Goal: Information Seeking & Learning: Learn about a topic

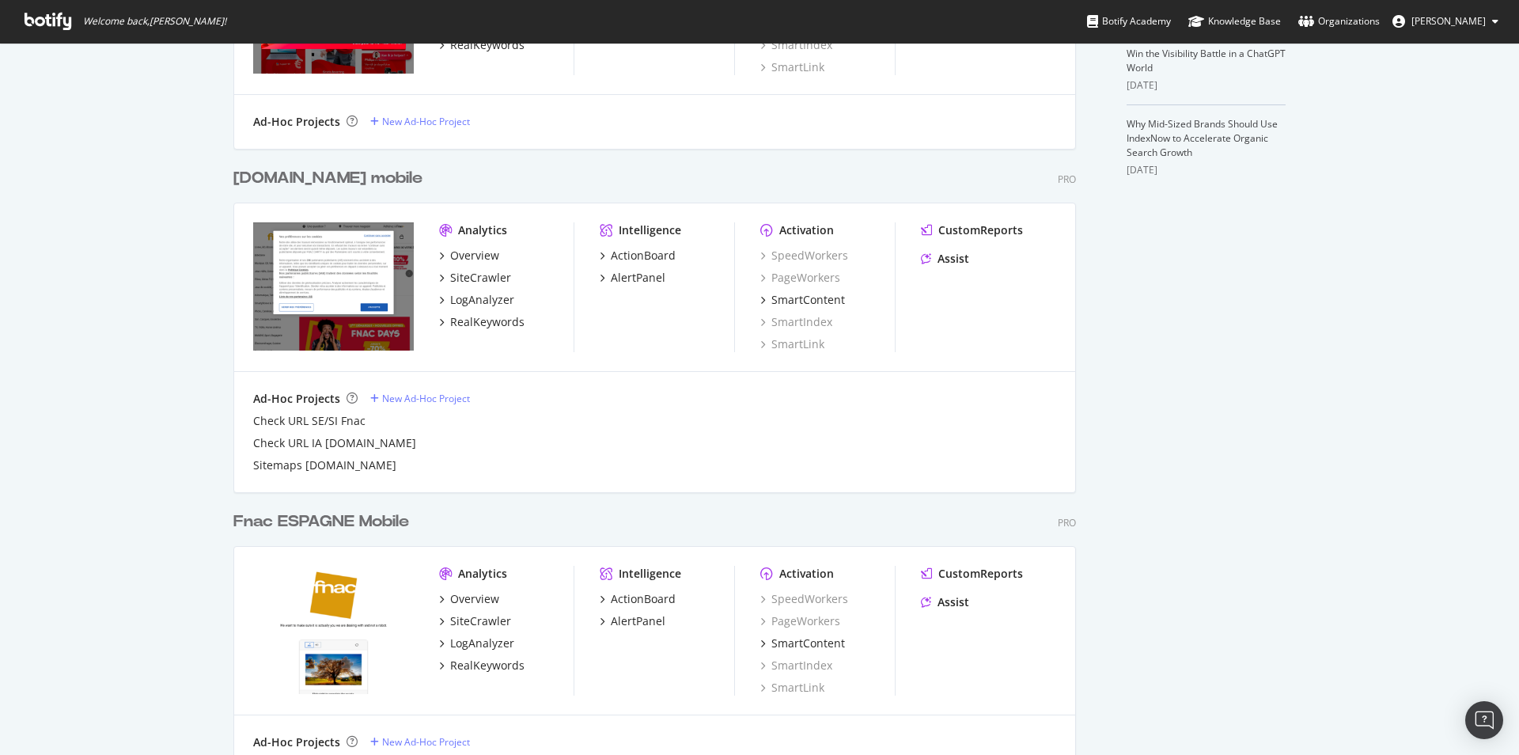
scroll to position [581, 0]
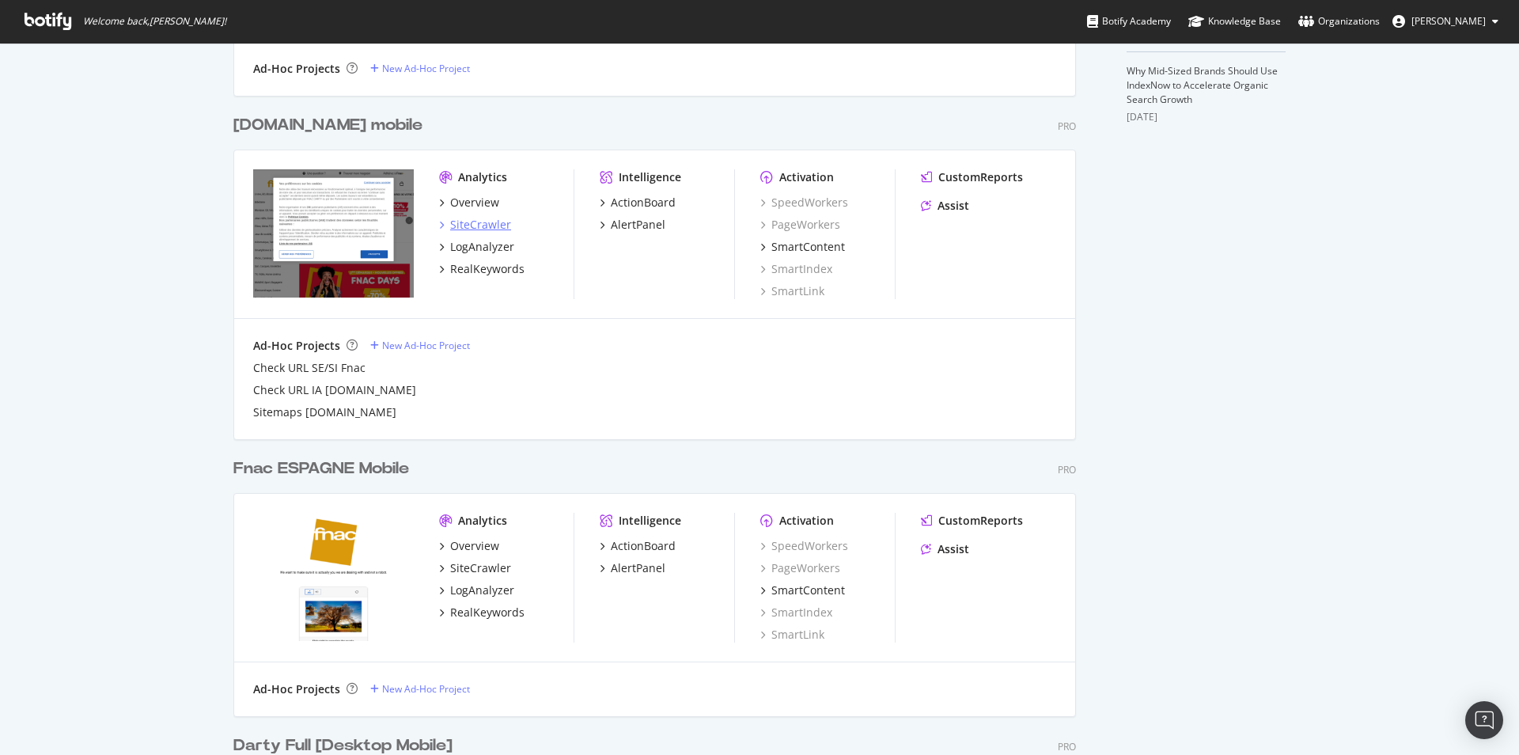
click at [467, 225] on div "SiteCrawler" at bounding box center [480, 225] width 61 height 16
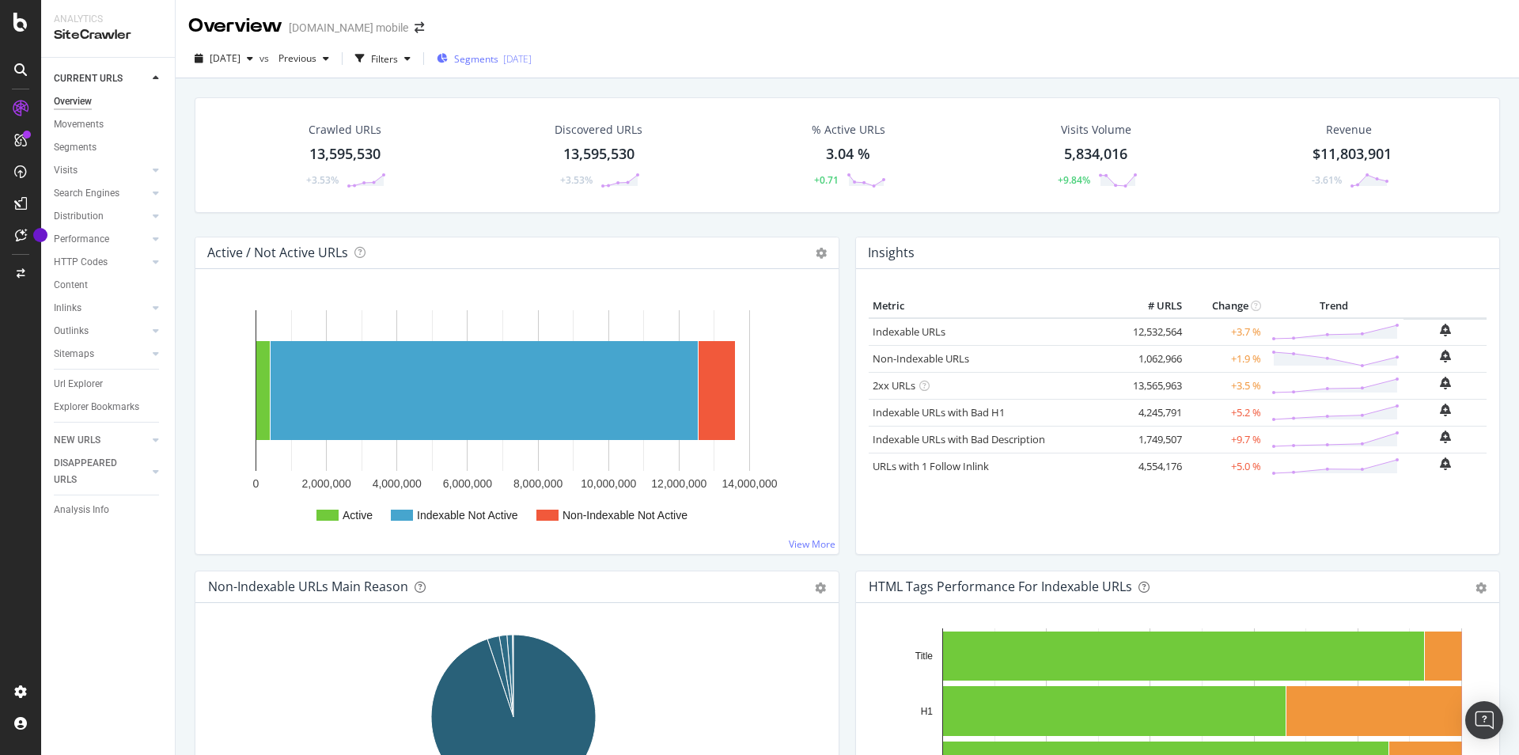
click at [489, 58] on span "Segments" at bounding box center [476, 58] width 44 height 13
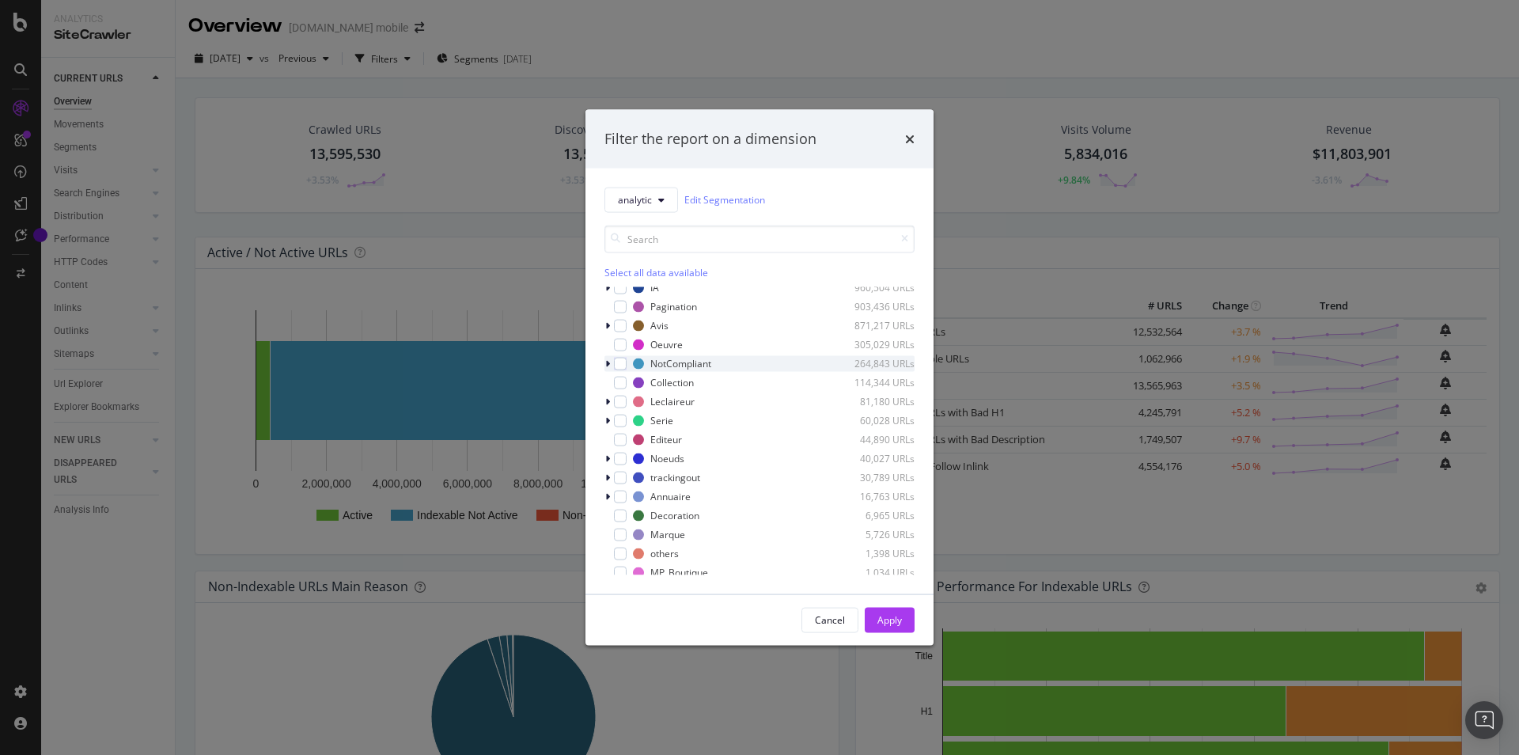
scroll to position [29, 0]
click at [620, 433] on div "modal" at bounding box center [620, 436] width 13 height 13
click at [891, 609] on div "Apply" at bounding box center [889, 619] width 25 height 24
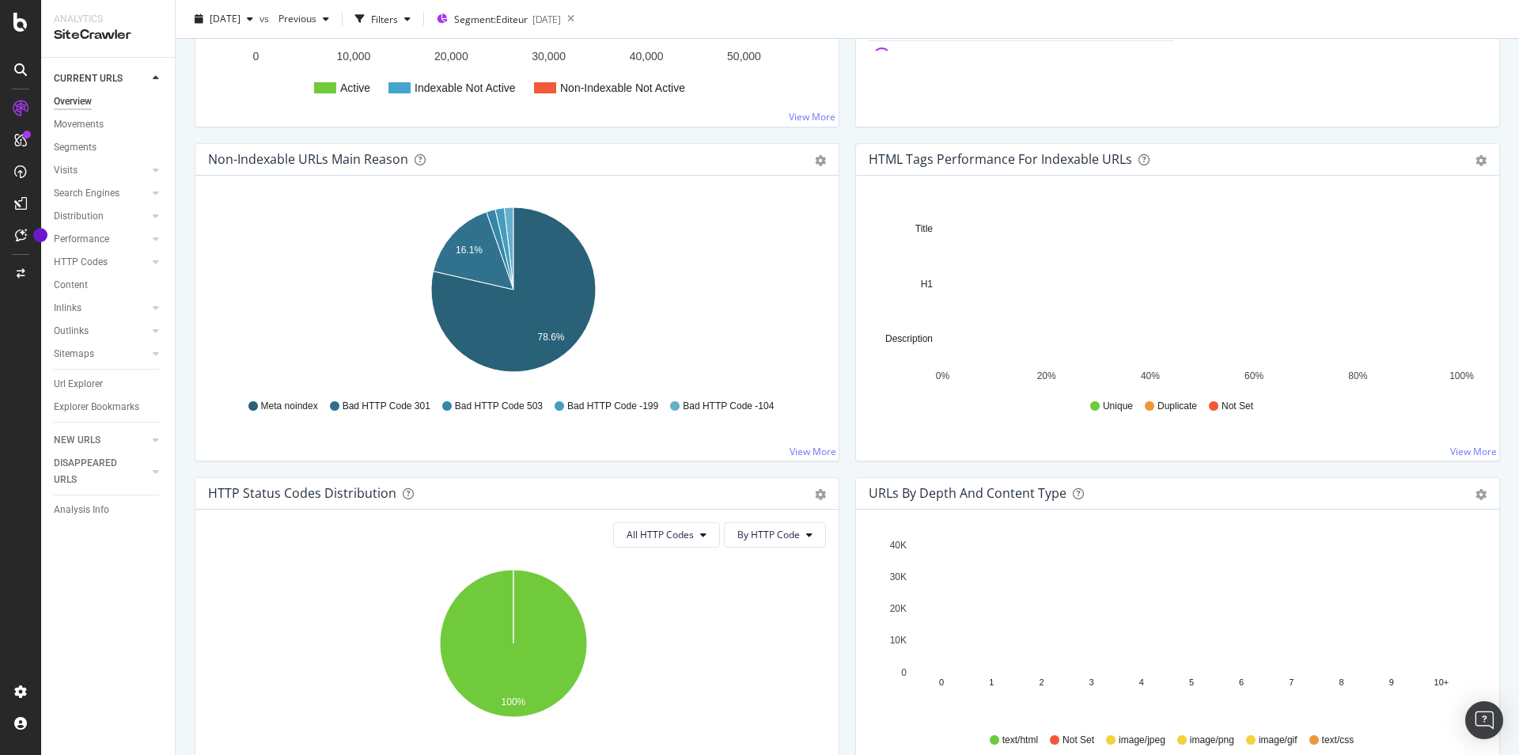
scroll to position [428, 0]
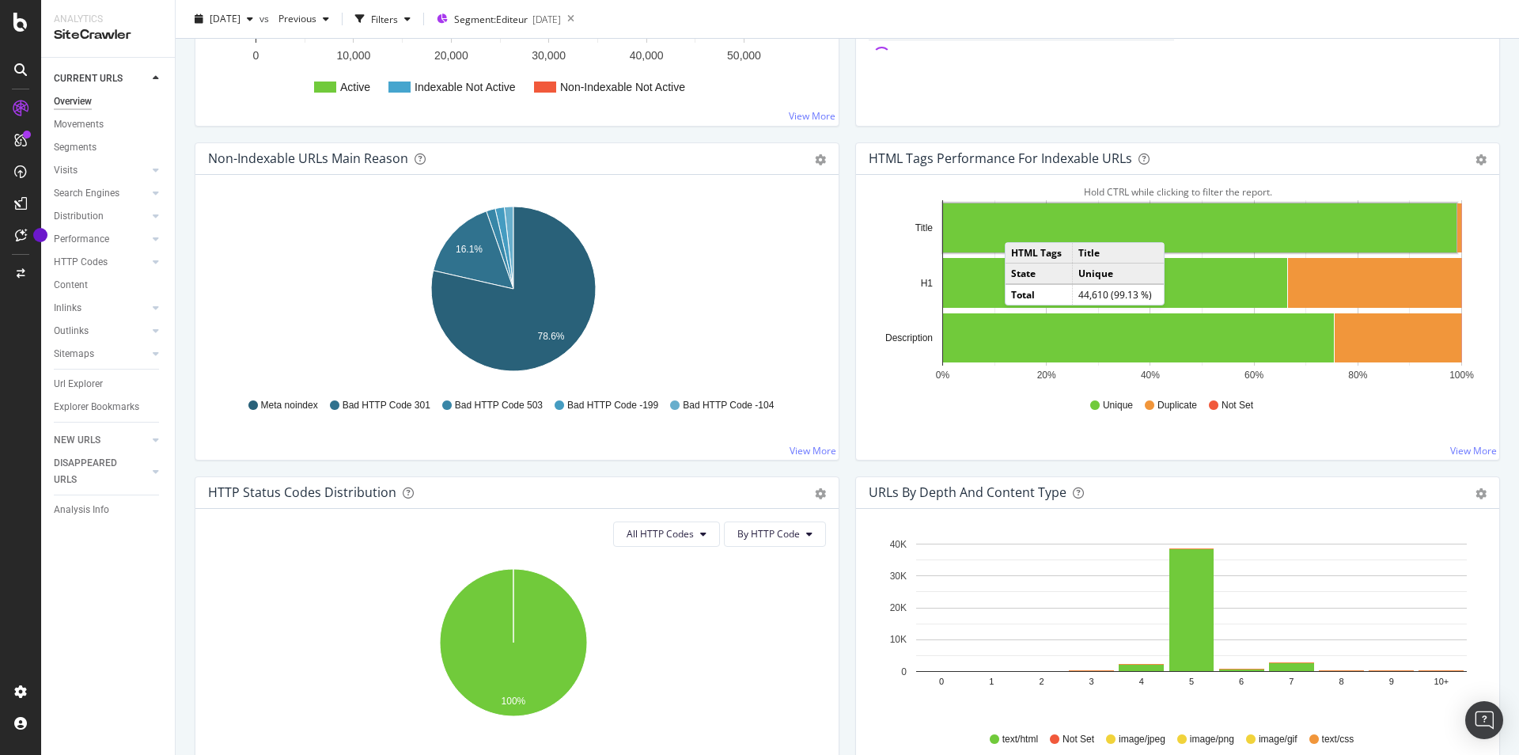
click at [1013, 226] on rect "A chart." at bounding box center [1199, 227] width 513 height 49
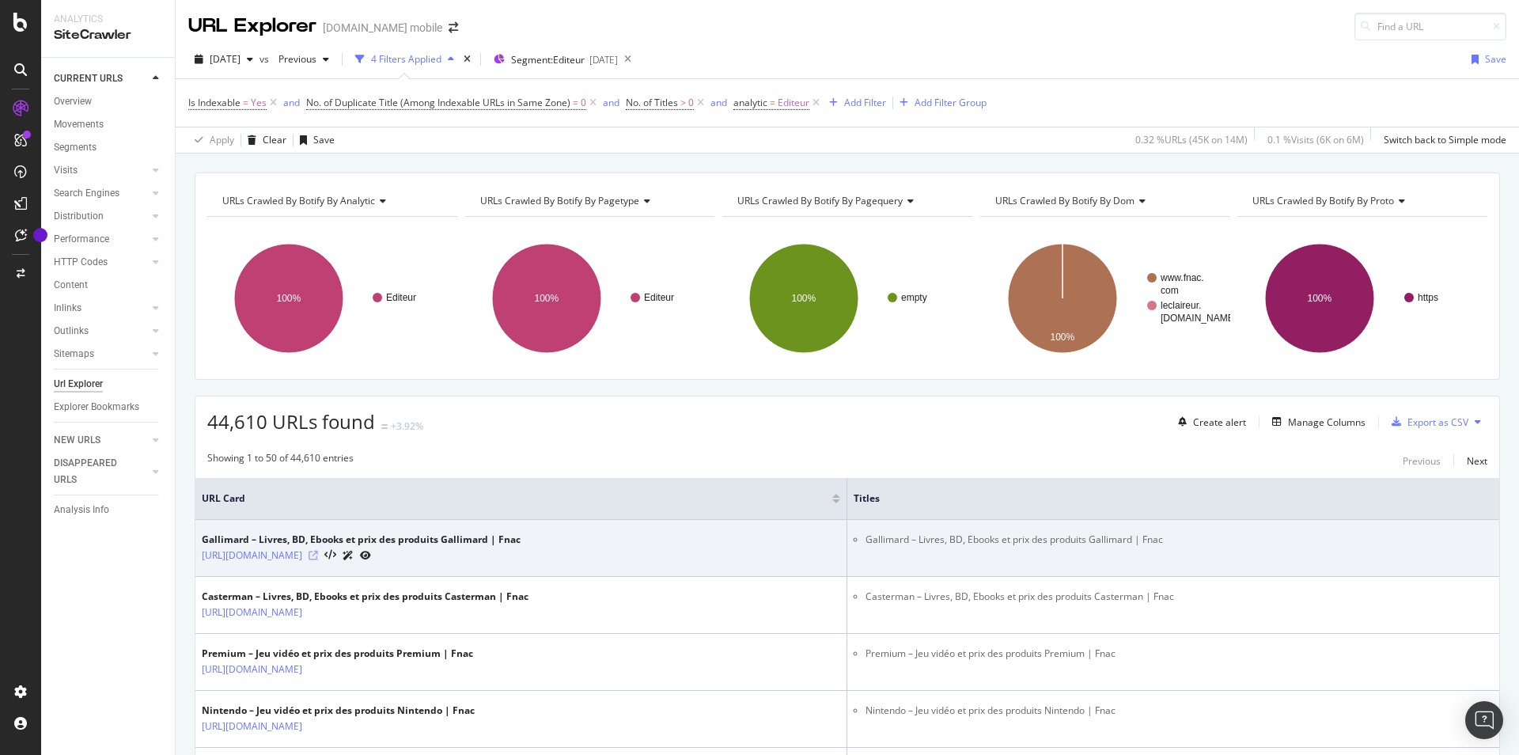
click at [318, 553] on icon at bounding box center [312, 555] width 9 height 9
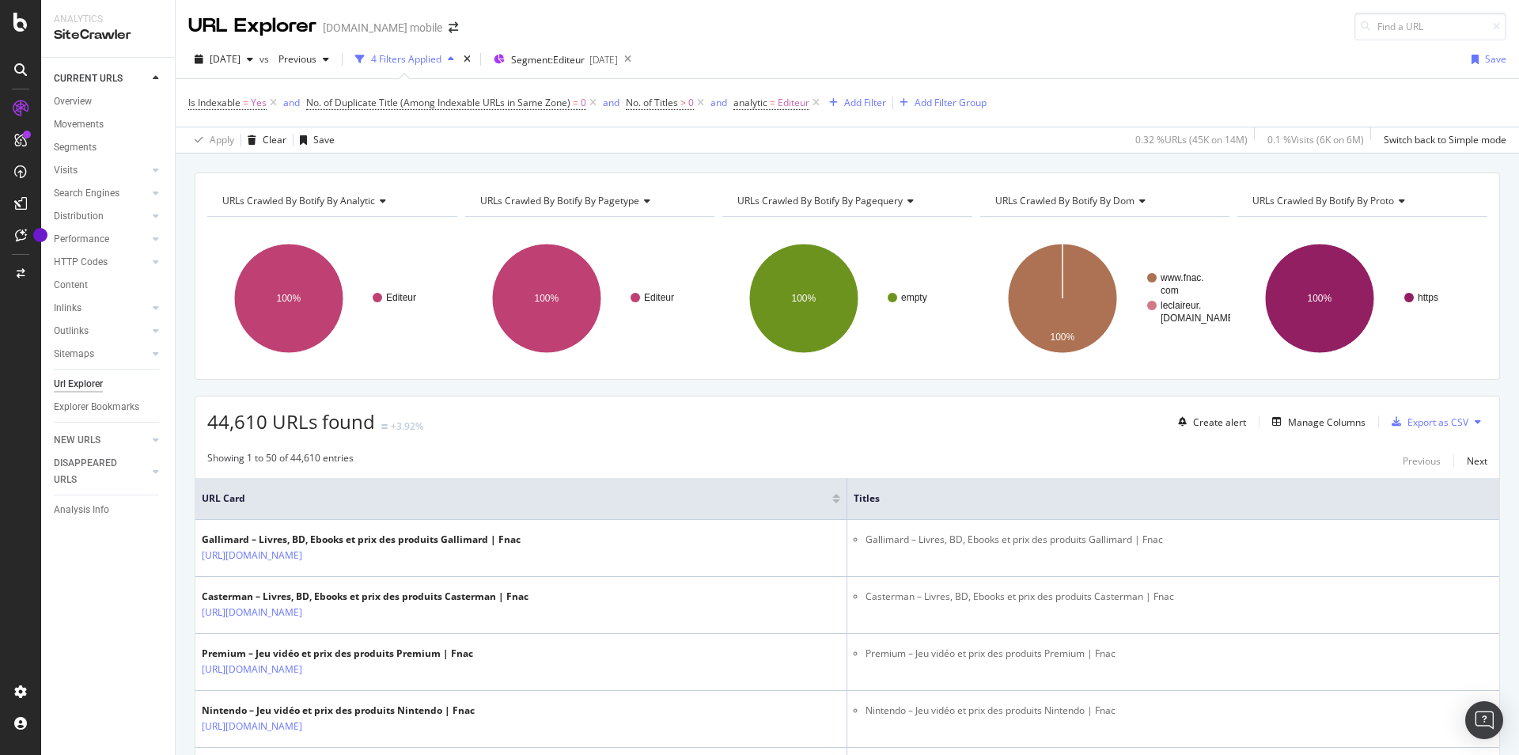
click at [690, 435] on div "44,610 URLs found +3.92% Create alert Manage Columns Export as CSV" at bounding box center [847, 415] width 1304 height 39
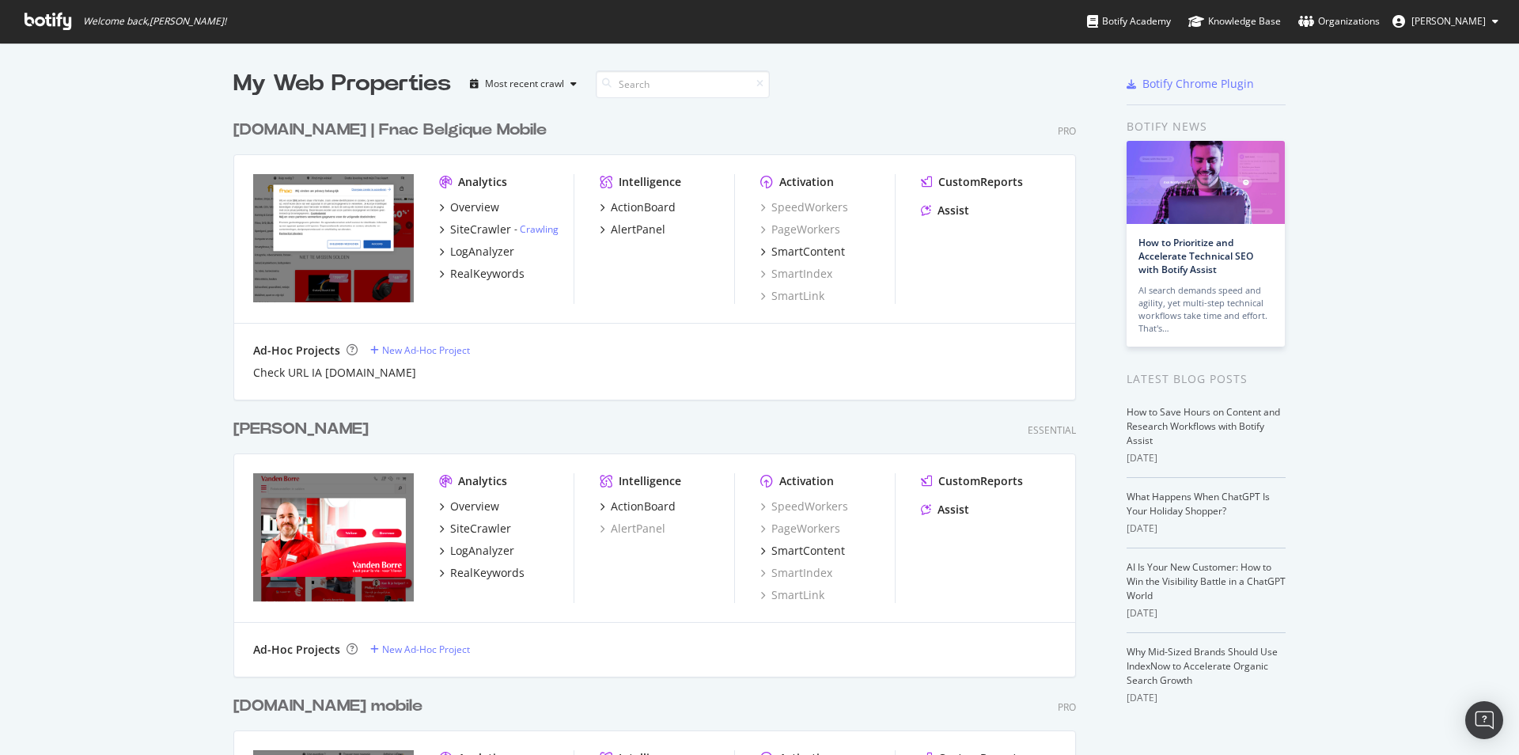
scroll to position [741, 1492]
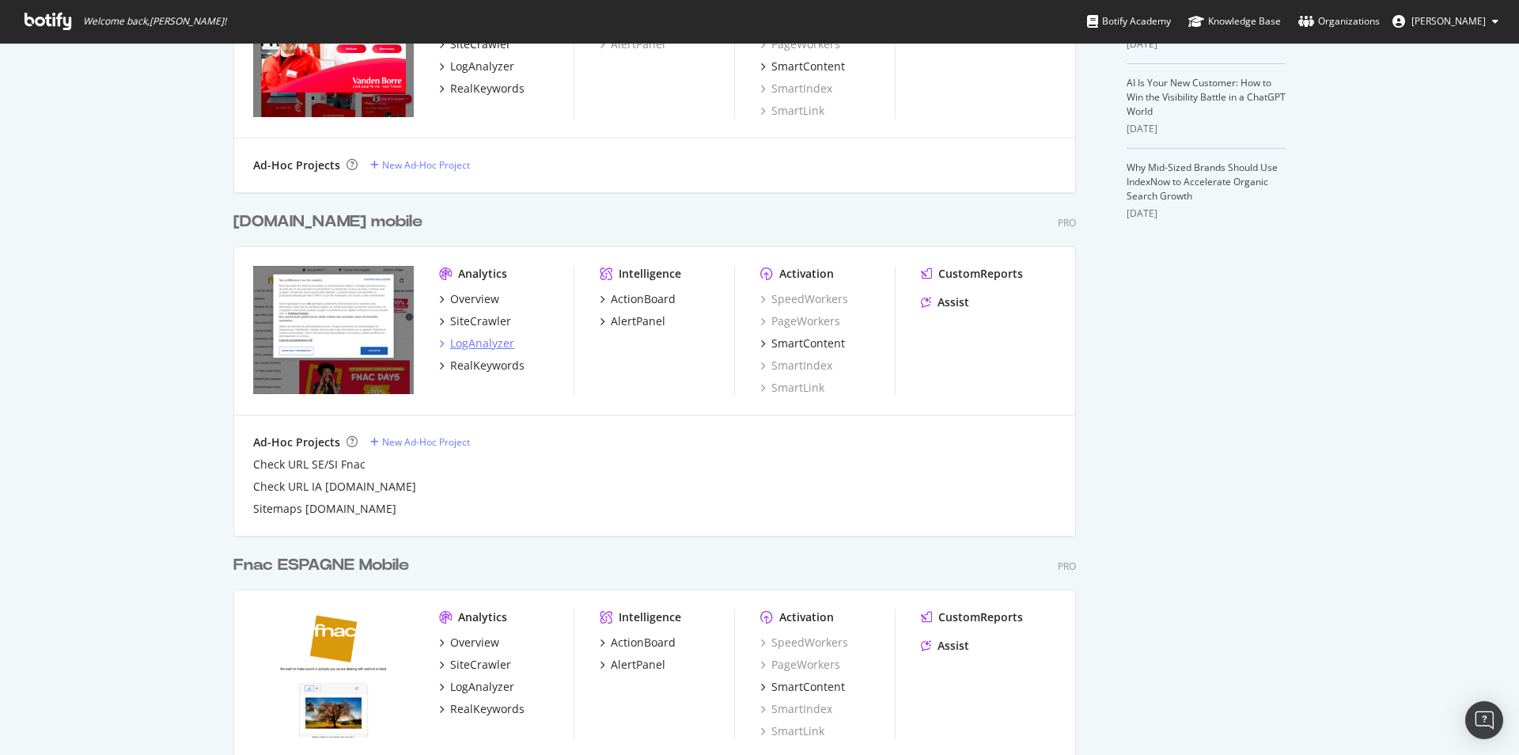
click at [479, 342] on div "LogAnalyzer" at bounding box center [482, 343] width 64 height 16
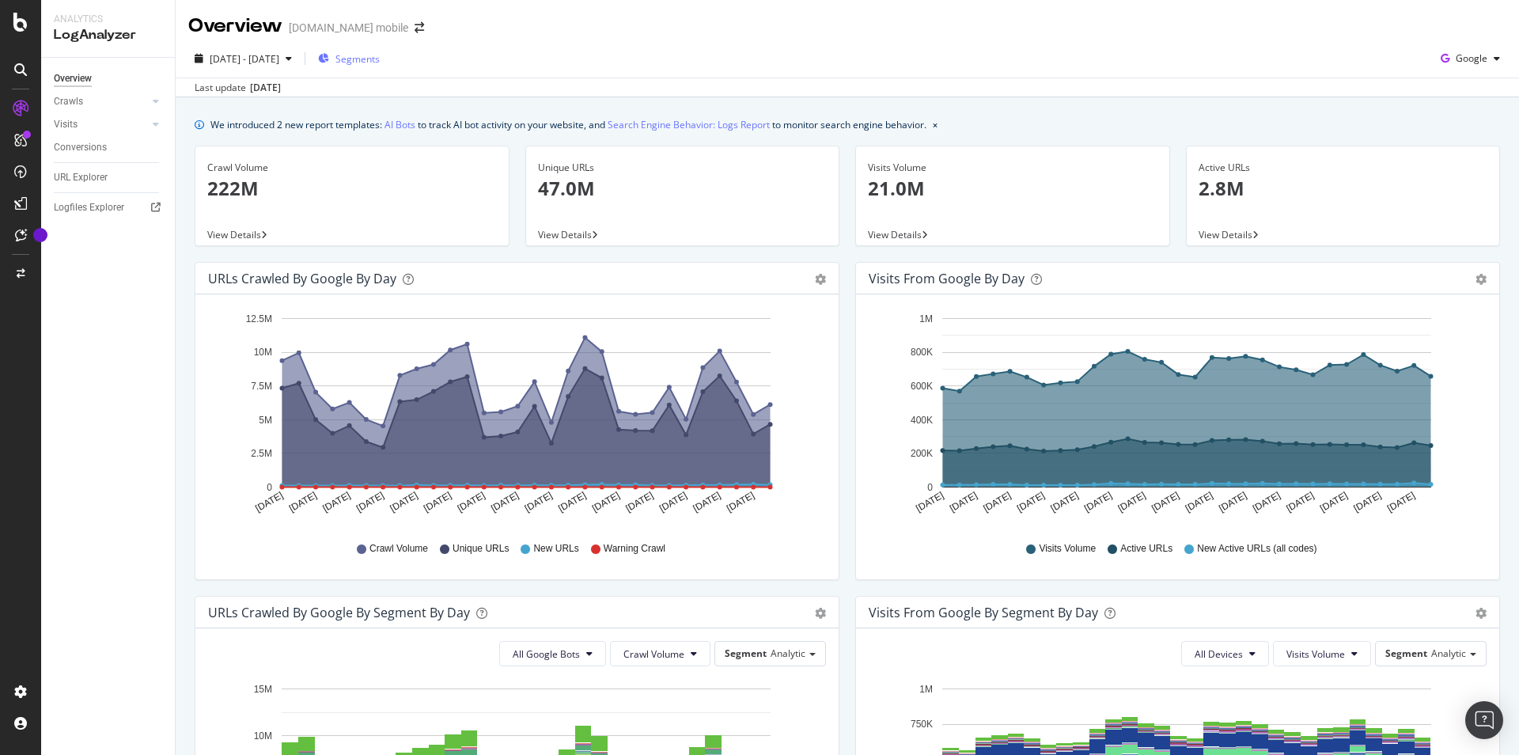
click at [374, 61] on span "Segments" at bounding box center [357, 58] width 44 height 13
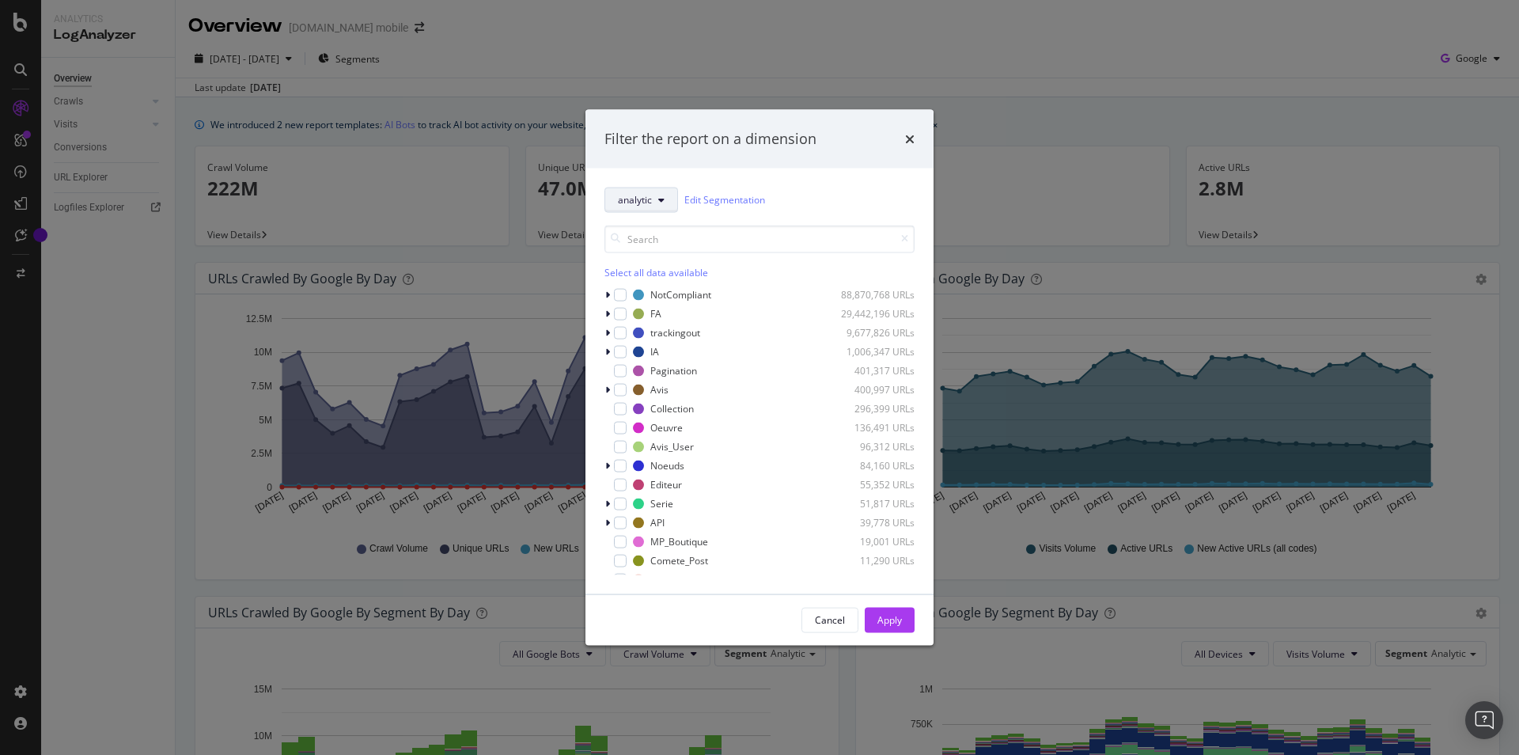
click at [651, 203] on span "analytic" at bounding box center [635, 199] width 34 height 13
click at [666, 290] on span "pagetype" at bounding box center [646, 285] width 57 height 14
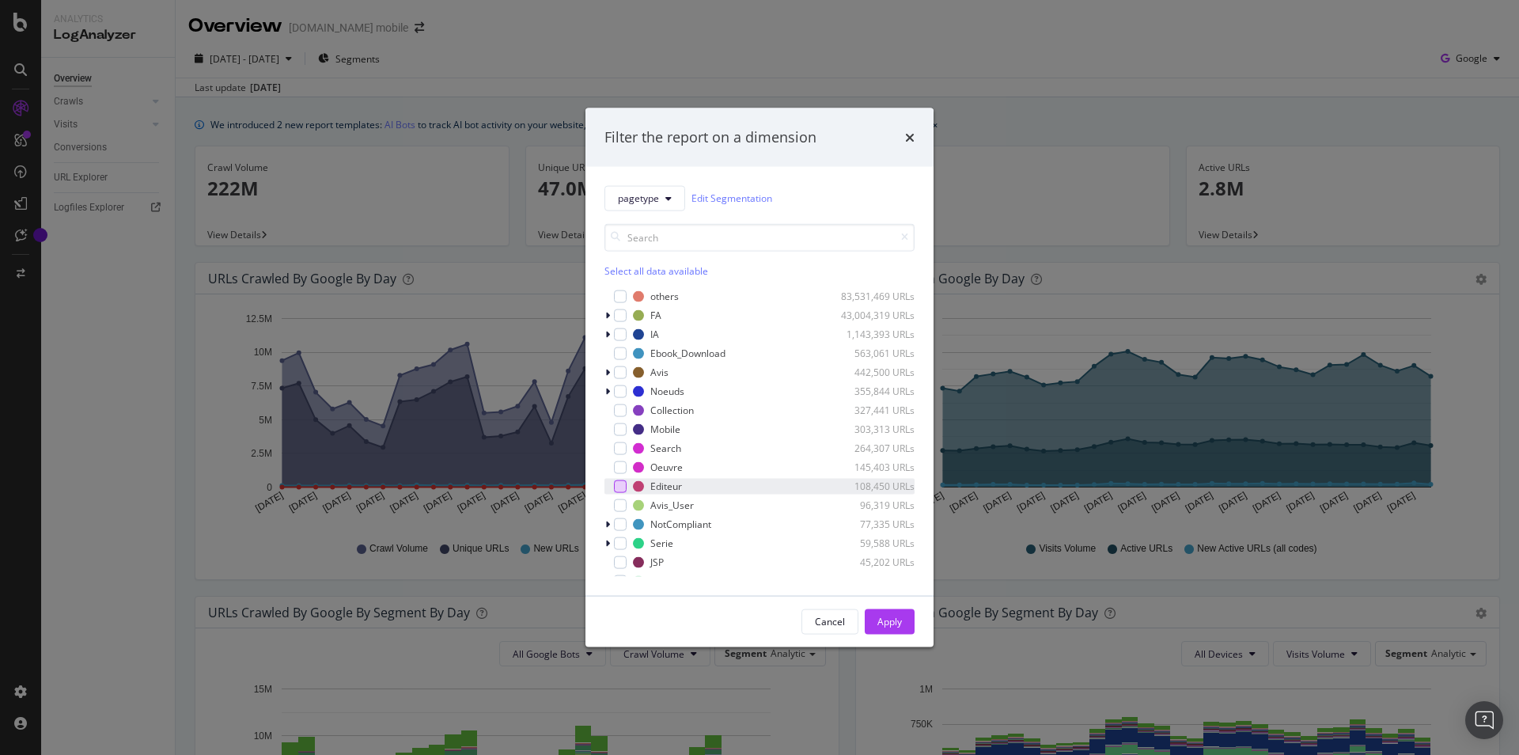
click at [619, 486] on div "modal" at bounding box center [620, 485] width 13 height 13
click at [899, 623] on div "Apply" at bounding box center [889, 621] width 25 height 13
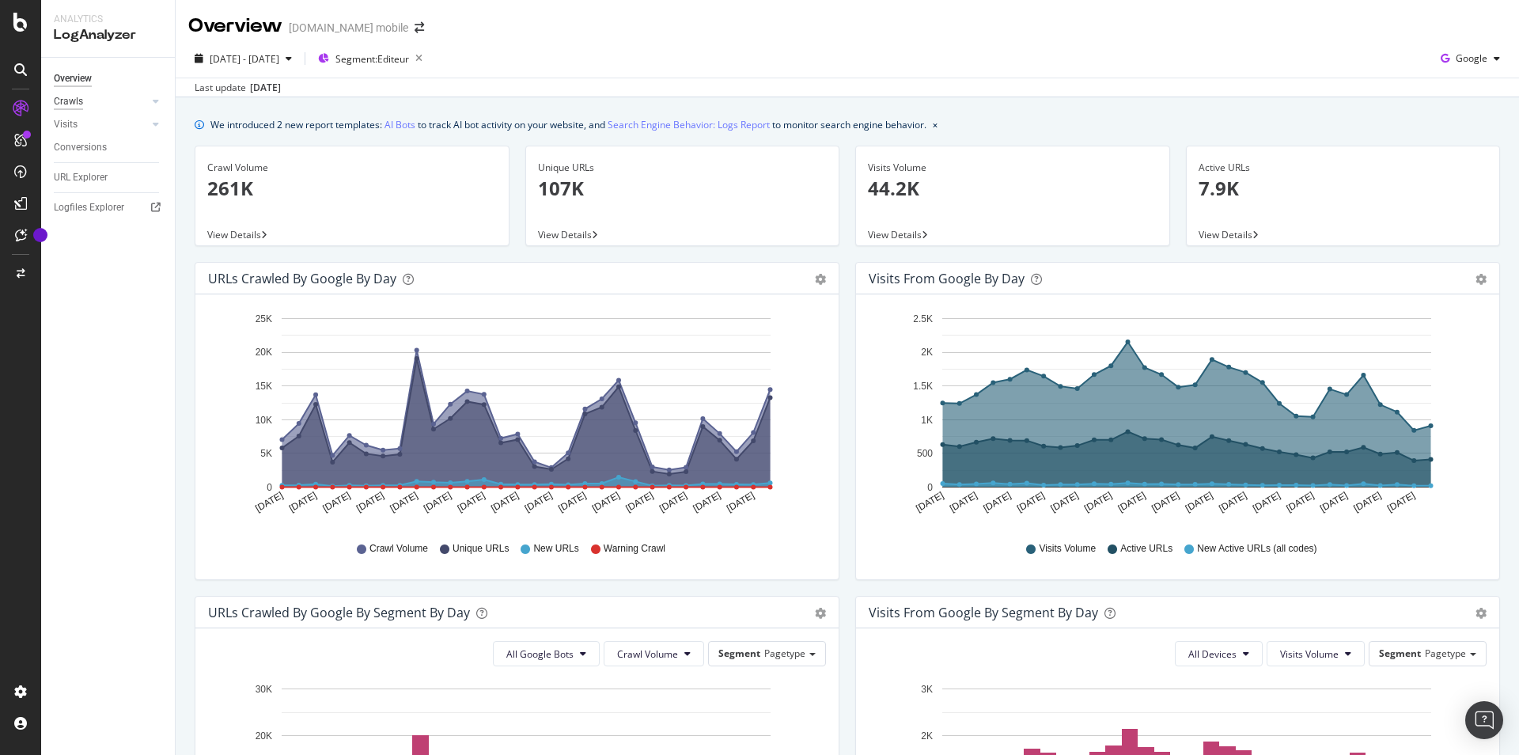
click at [66, 96] on div "Crawls" at bounding box center [68, 101] width 29 height 17
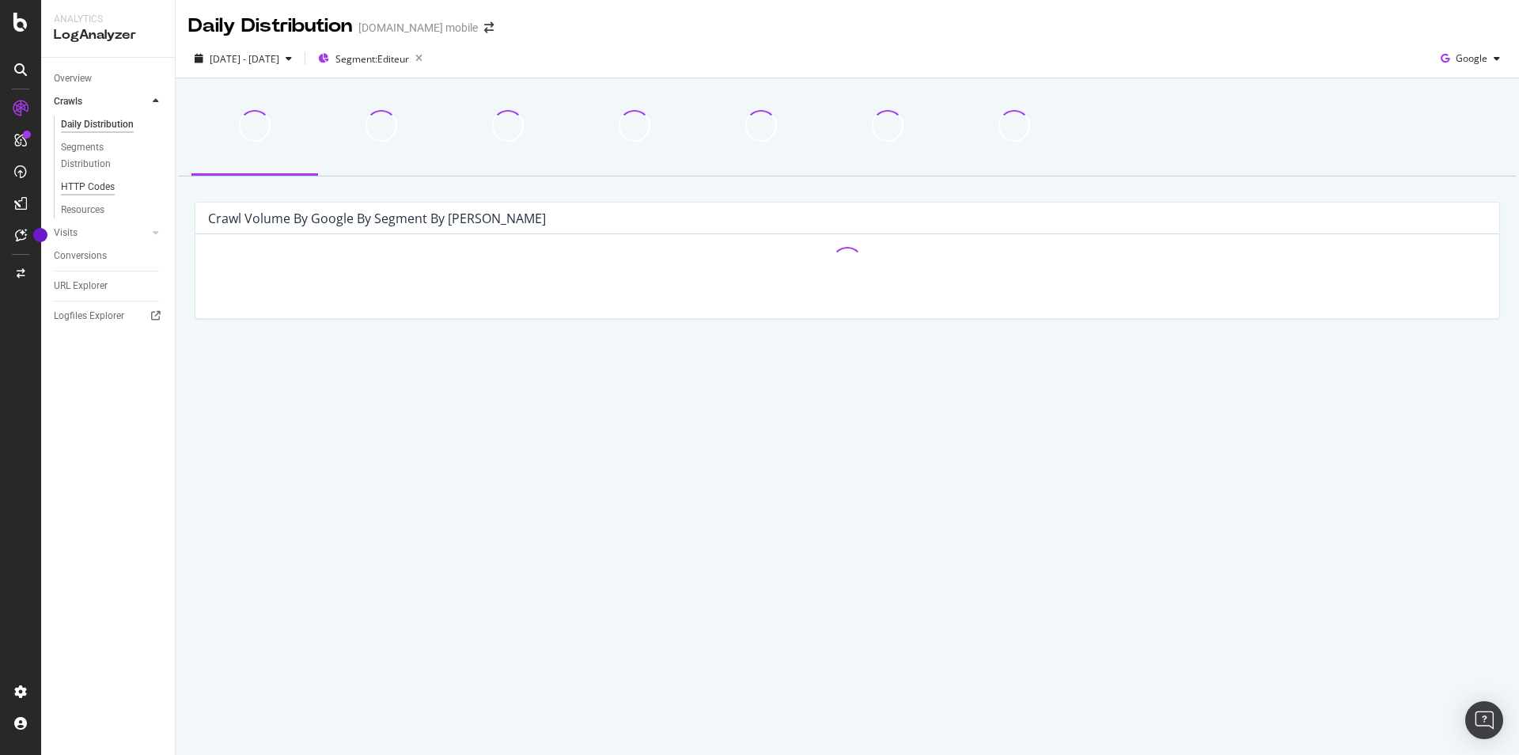
click at [94, 184] on div "HTTP Codes" at bounding box center [88, 187] width 54 height 17
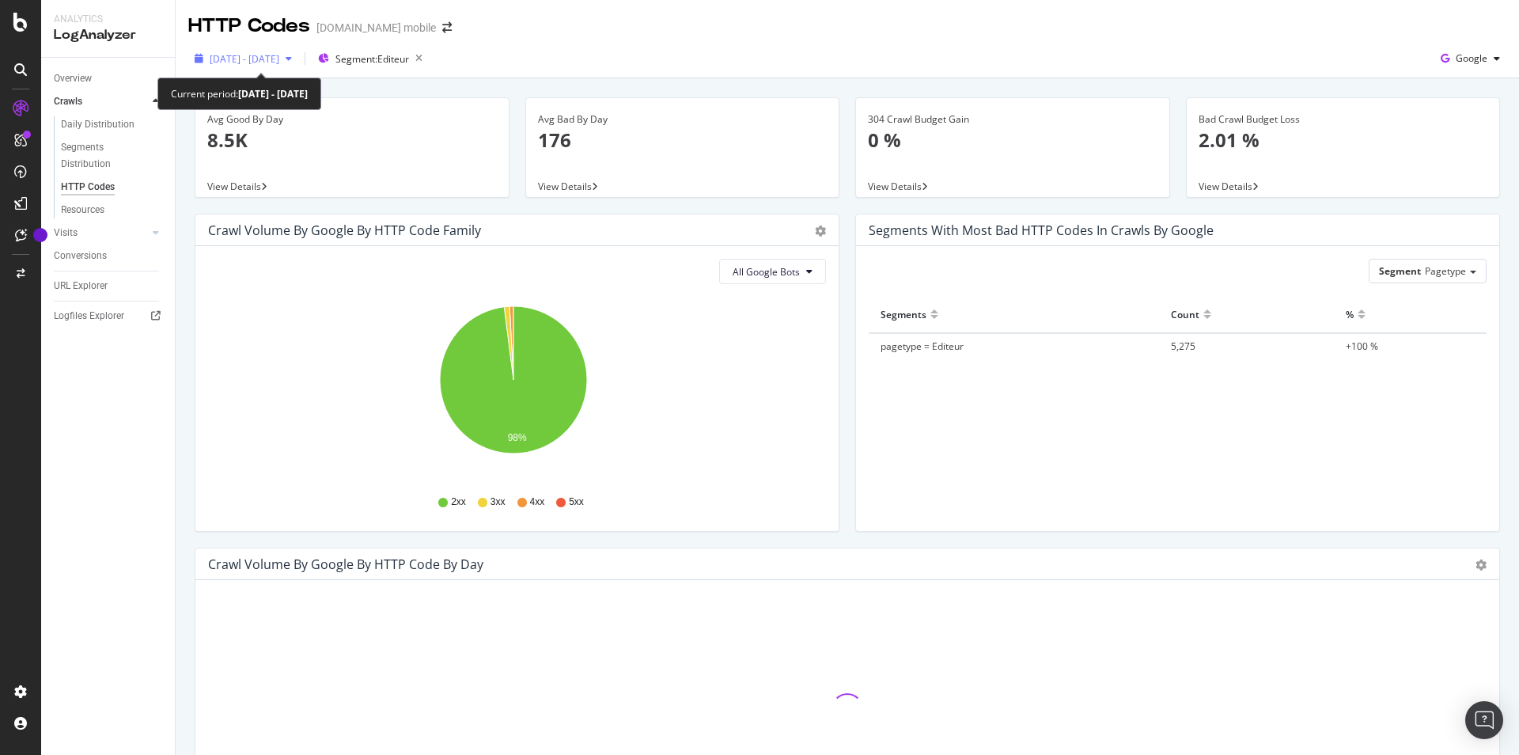
click at [290, 66] on div "[DATE] - [DATE]" at bounding box center [243, 59] width 110 height 24
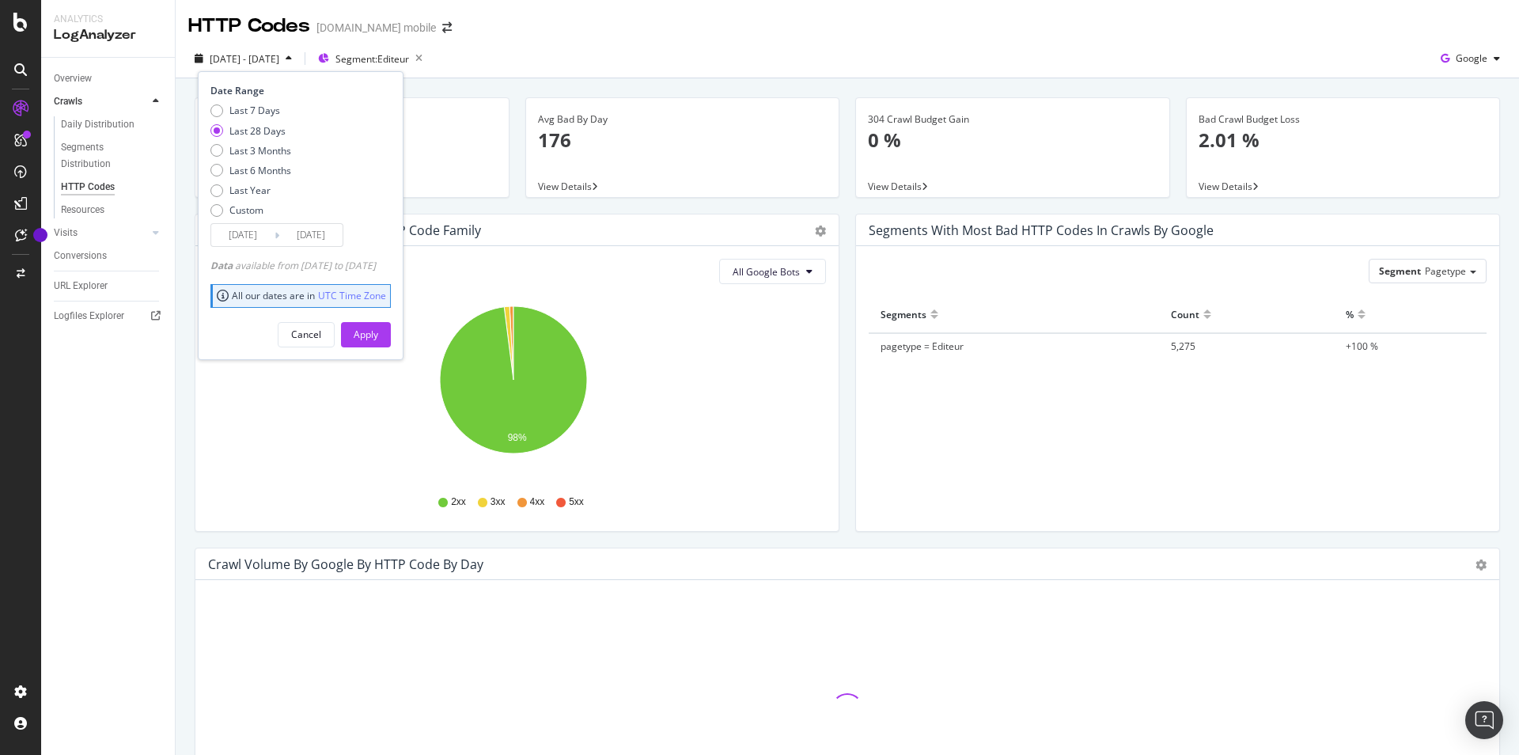
click at [810, 19] on div "HTTP Codes [DOMAIN_NAME] mobile" at bounding box center [847, 20] width 1343 height 40
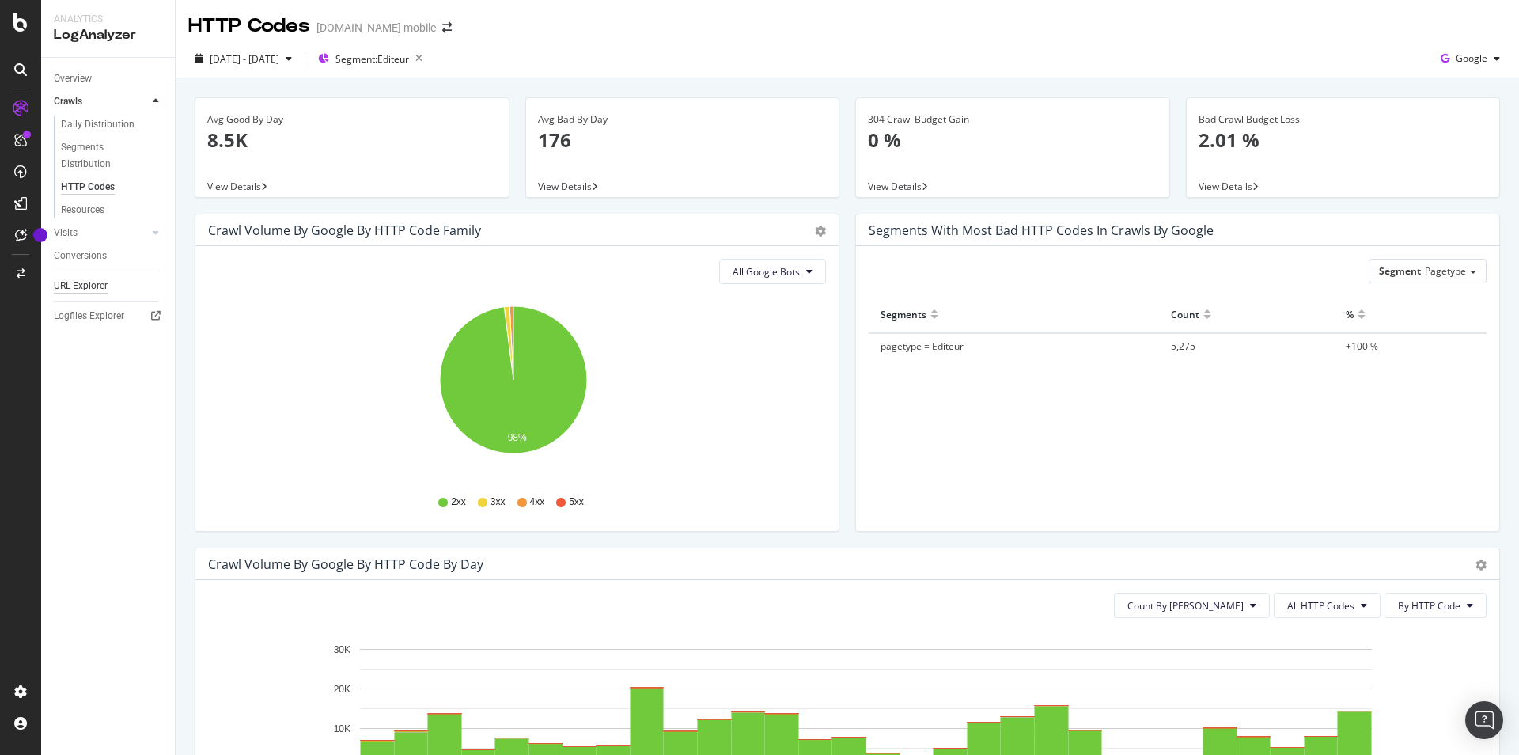
click at [89, 289] on div "URL Explorer" at bounding box center [81, 286] width 54 height 17
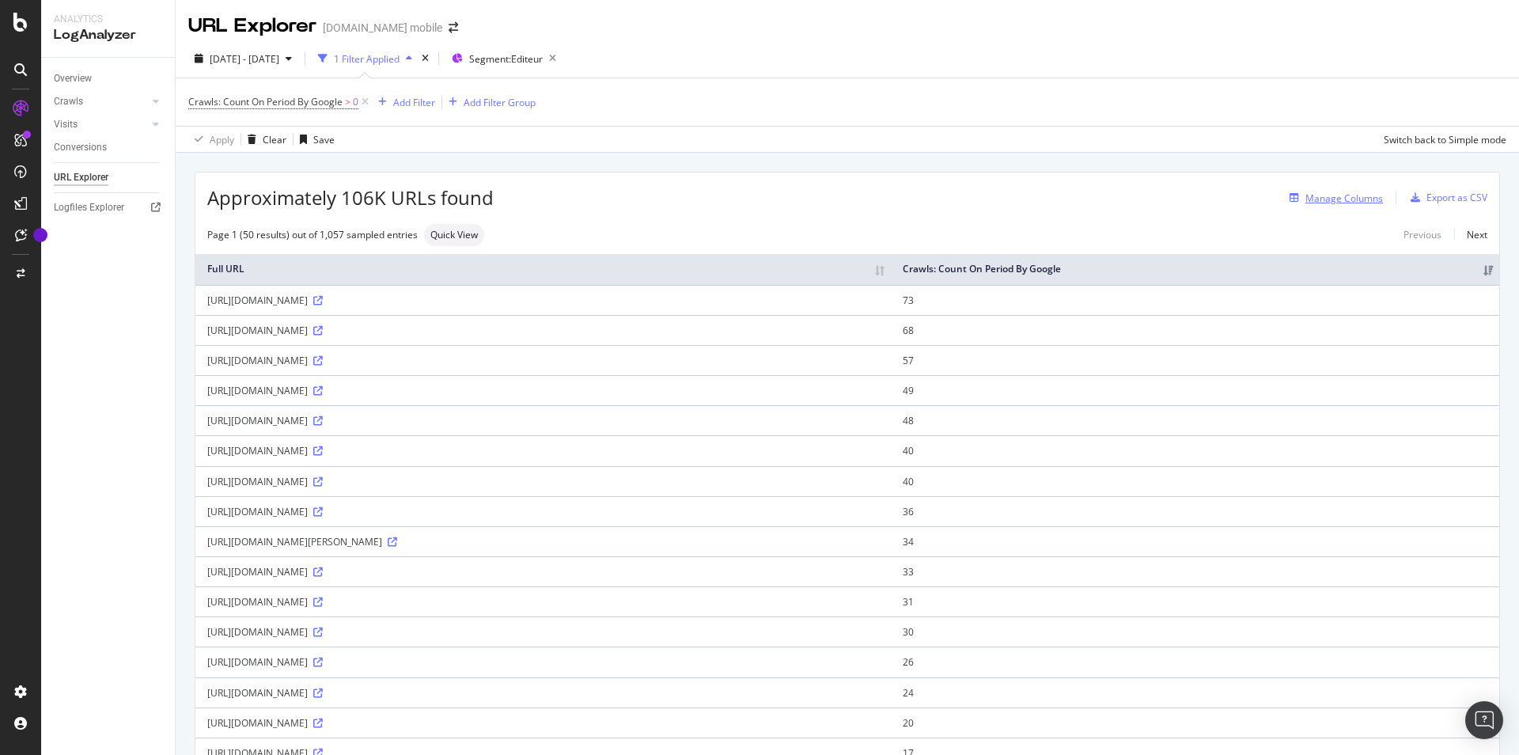
click at [1339, 200] on div "Manage Columns" at bounding box center [1344, 197] width 78 height 13
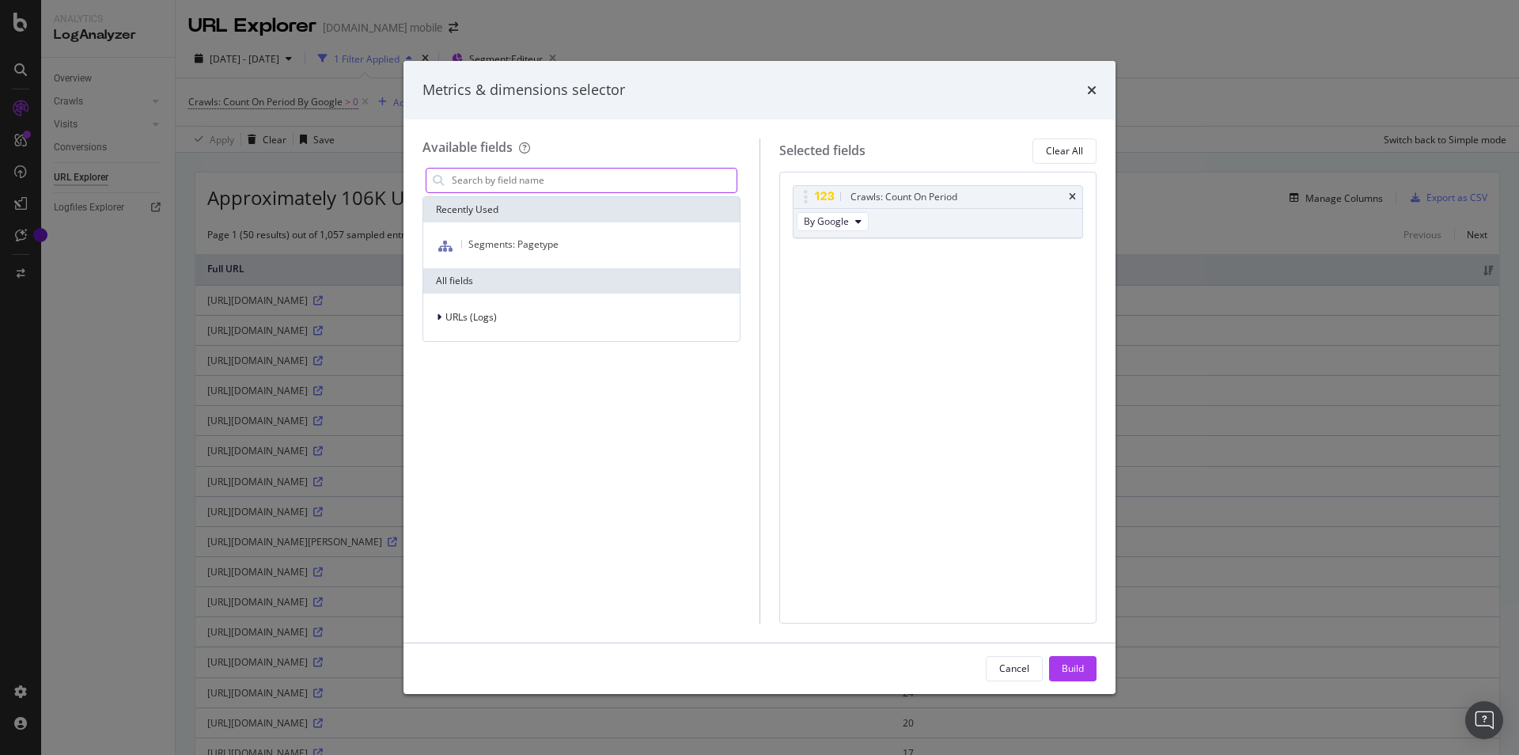
click at [523, 176] on input "modal" at bounding box center [593, 180] width 286 height 24
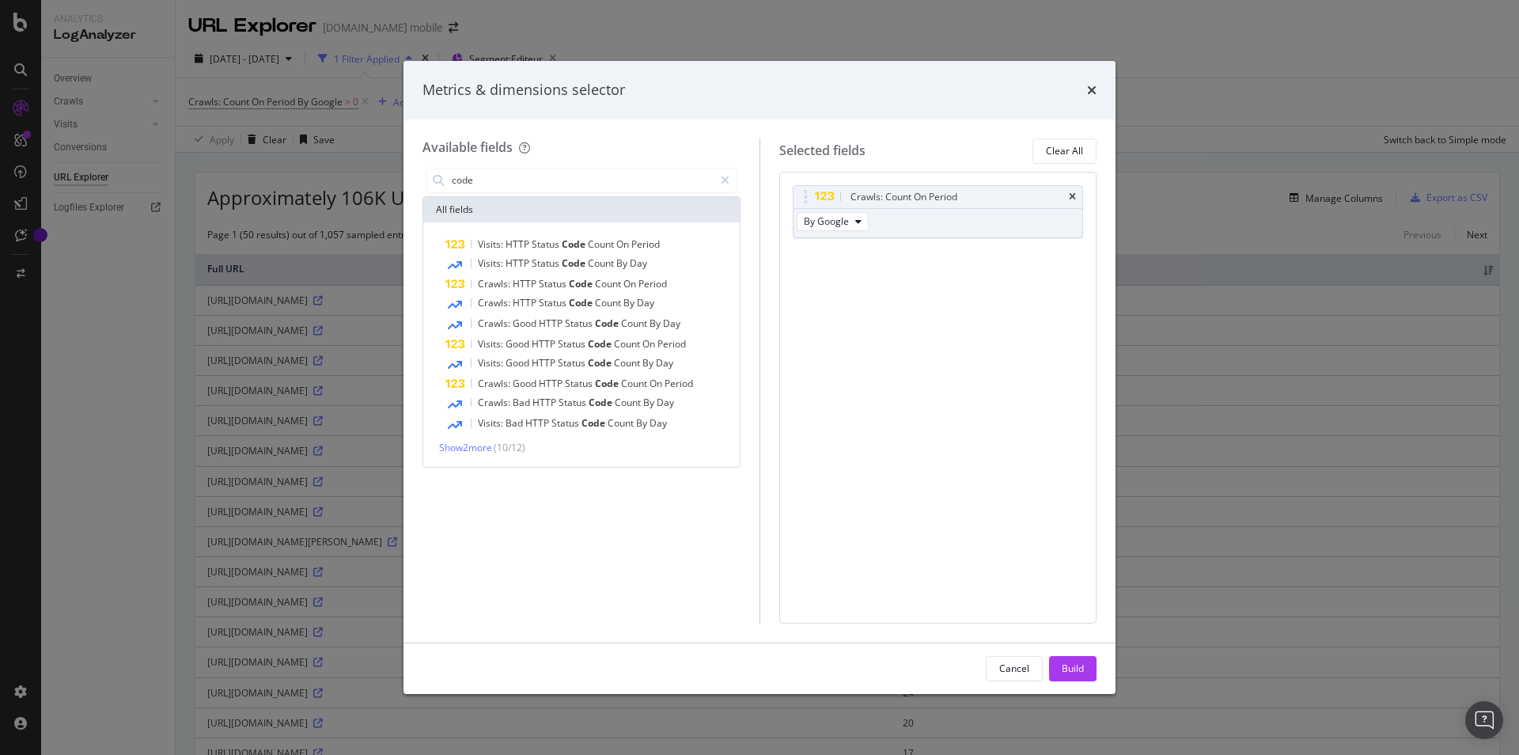
type input "code"
click at [641, 537] on div "code All fields Visits: HTTP Status Code Count On Period Visits: HTTP Status Co…" at bounding box center [581, 394] width 318 height 459
click at [477, 448] on span "Show 2 more" at bounding box center [465, 447] width 53 height 13
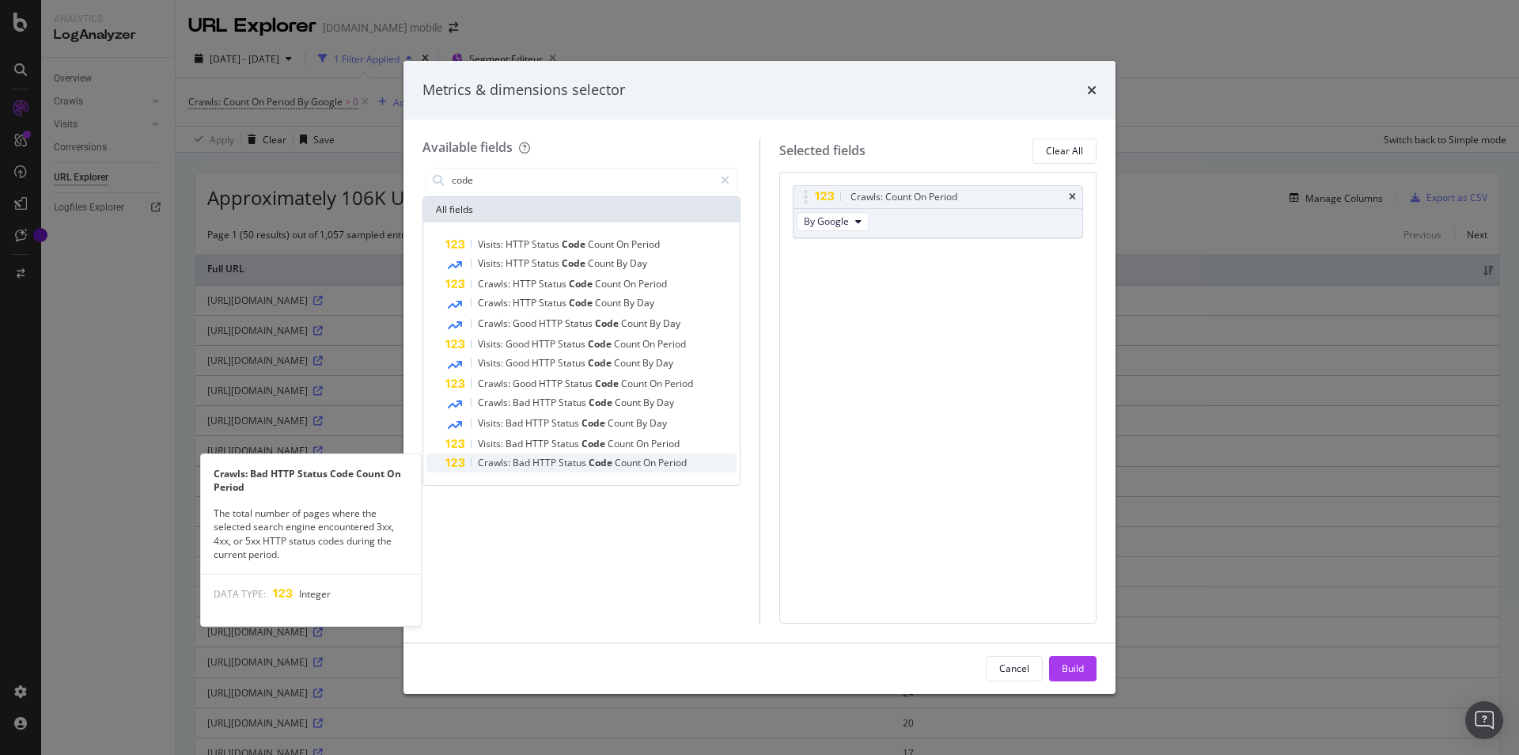
click at [607, 470] on div "Crawls: Bad HTTP Status Code Count On Period" at bounding box center [590, 462] width 291 height 19
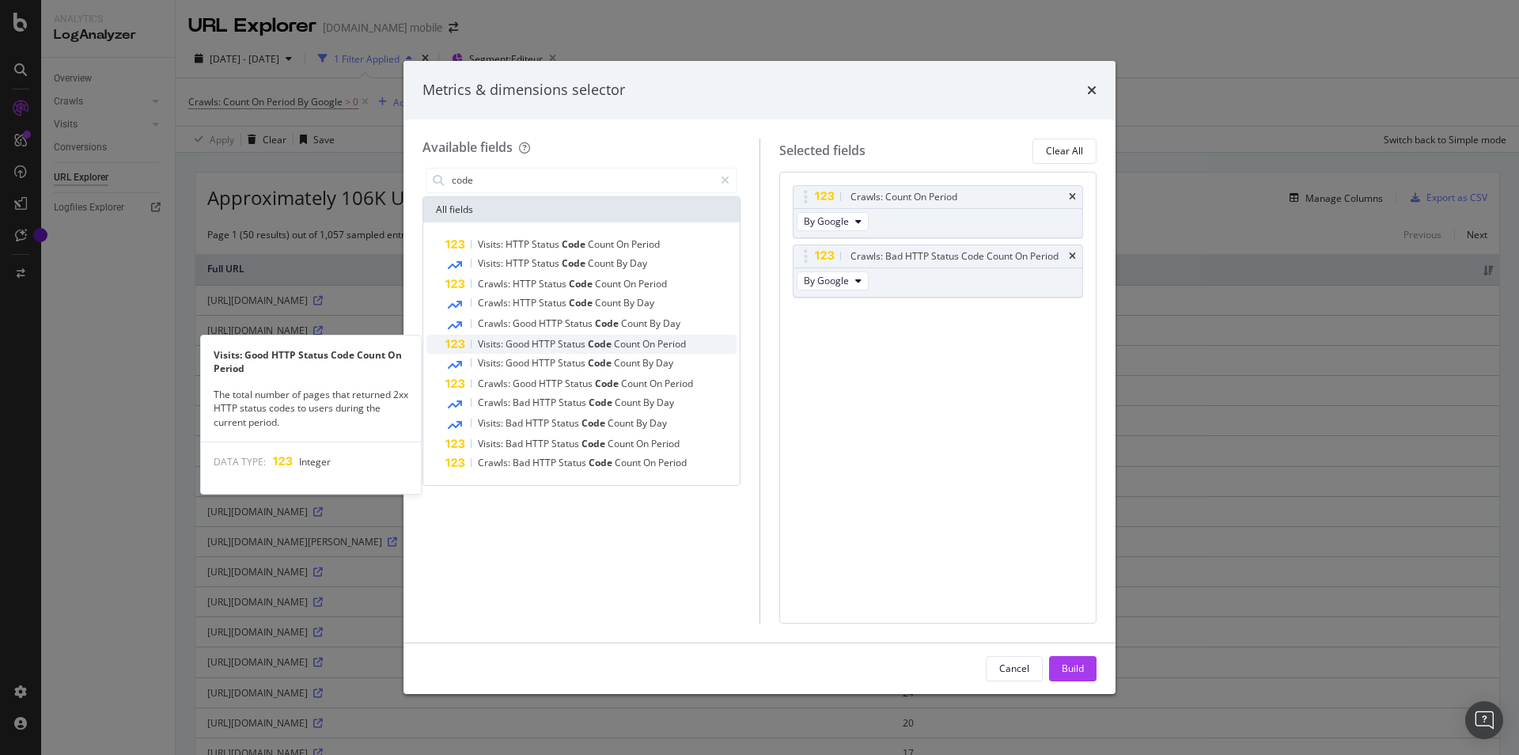
click at [593, 344] on span "Code" at bounding box center [601, 343] width 26 height 13
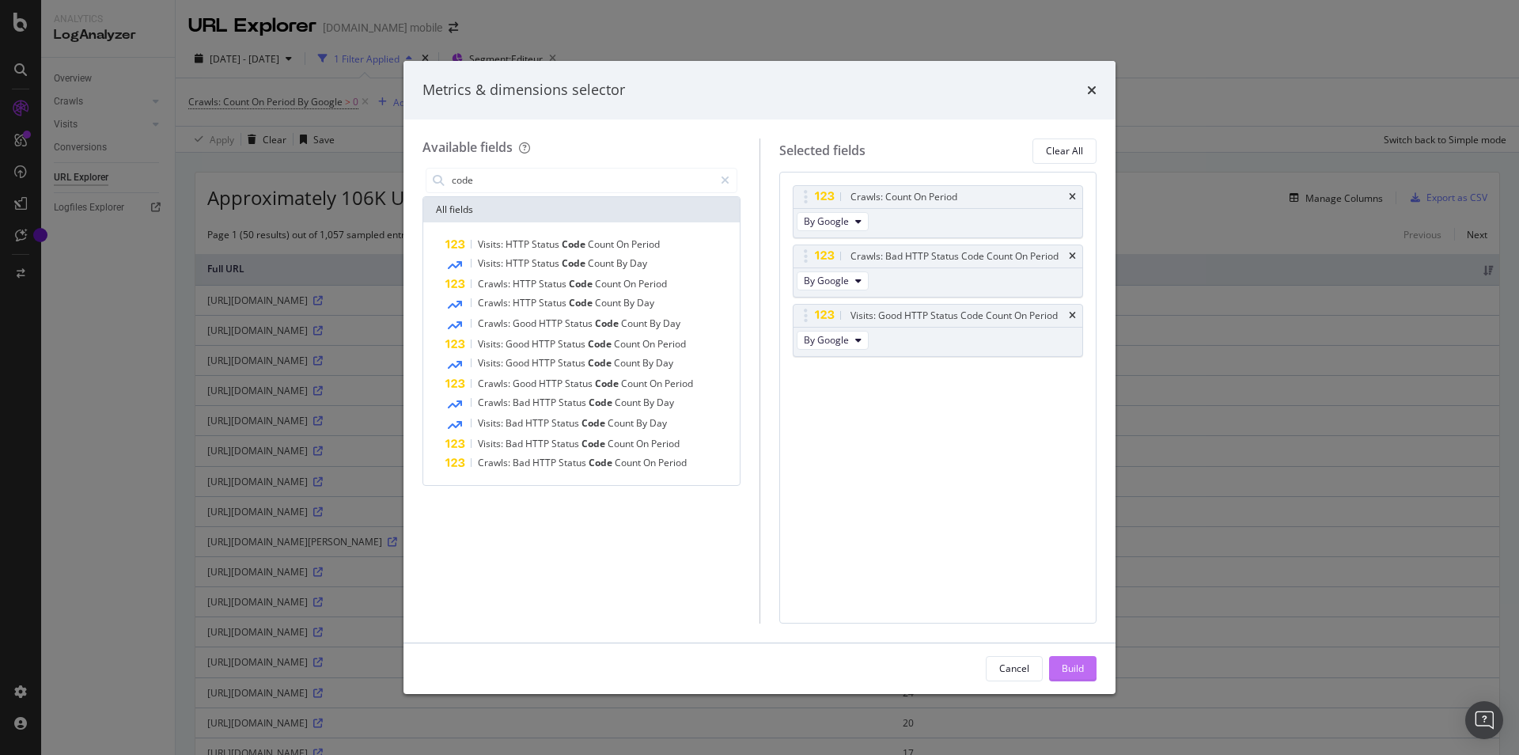
click at [1082, 662] on div "Build" at bounding box center [1072, 667] width 22 height 13
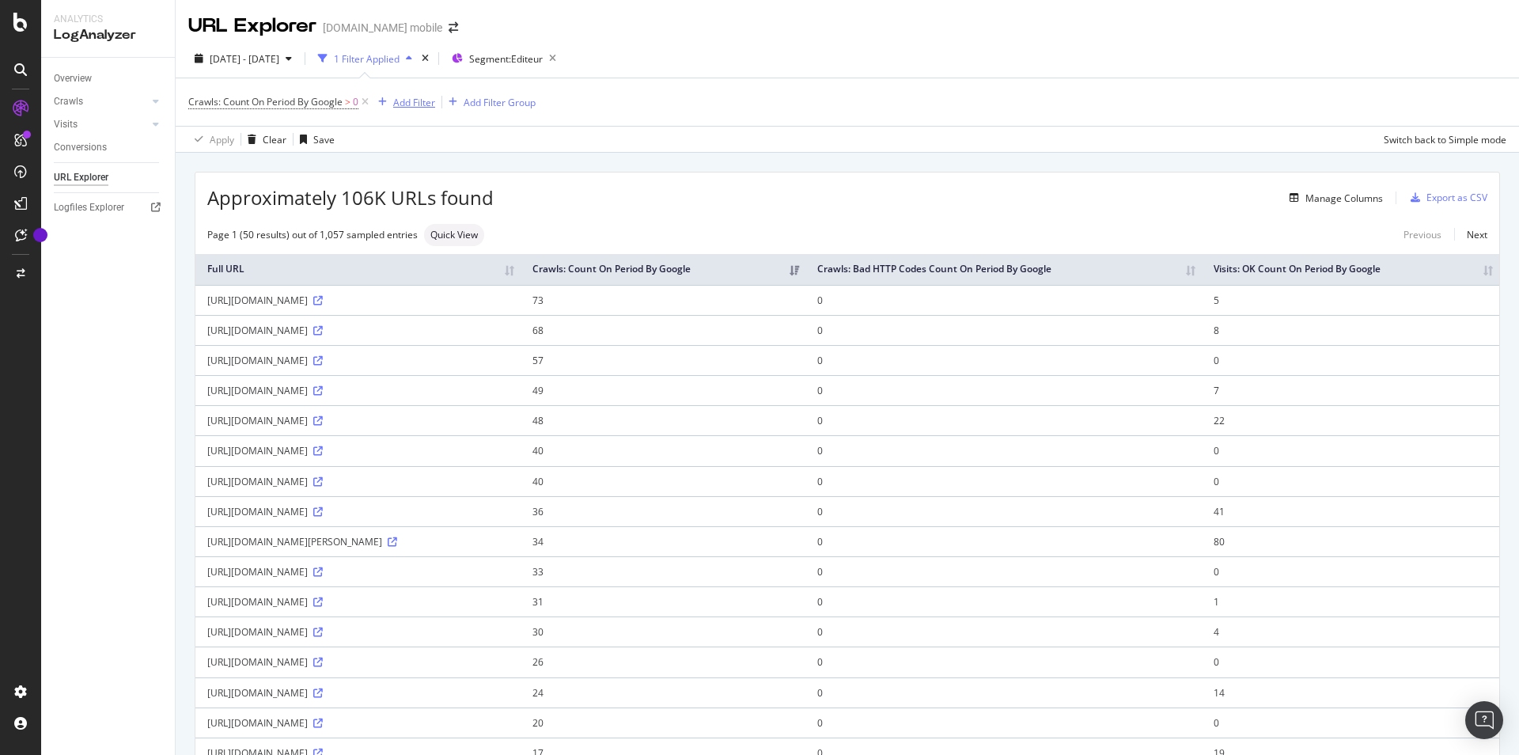
click at [407, 101] on div "Add Filter" at bounding box center [414, 102] width 42 height 13
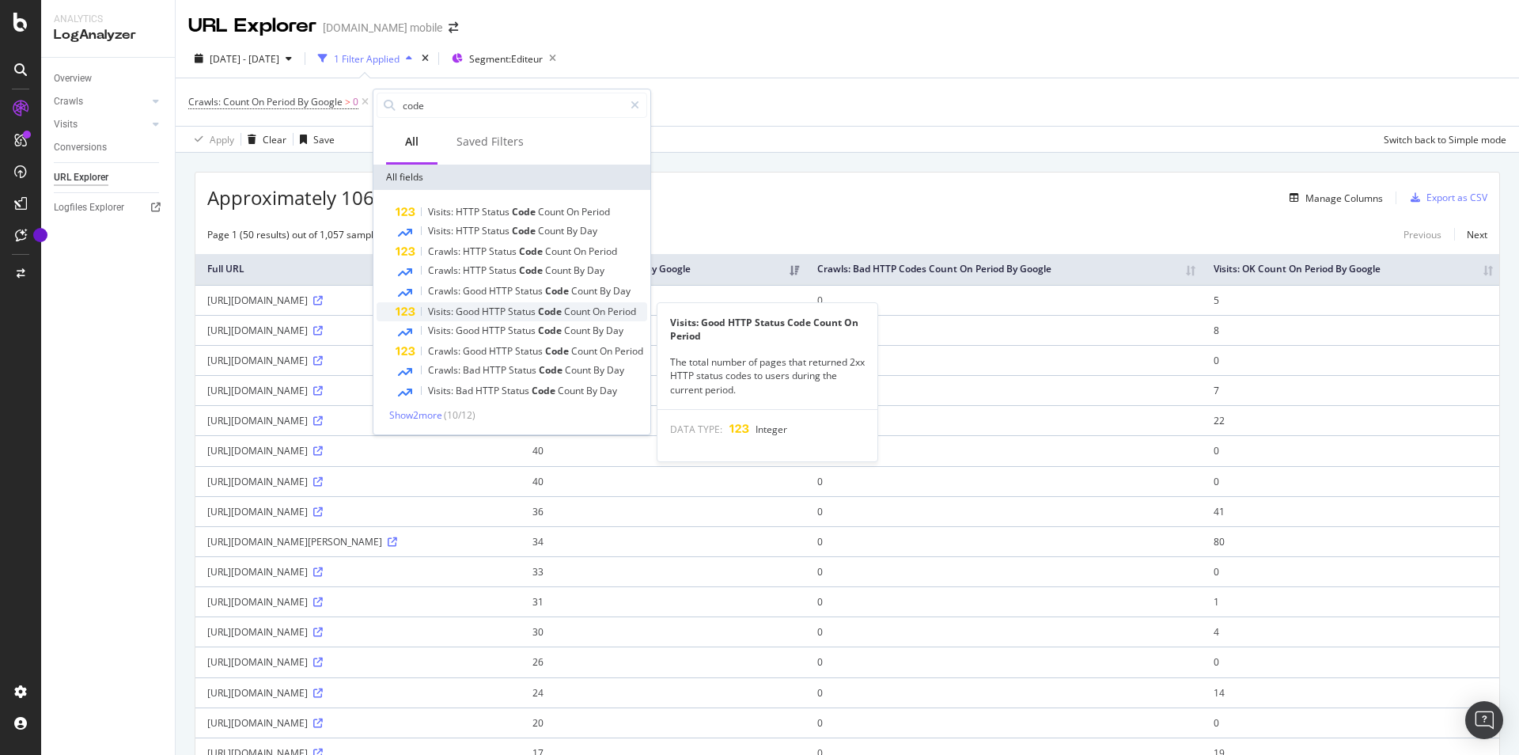
type input "code"
click at [544, 312] on span "Code" at bounding box center [551, 311] width 26 height 13
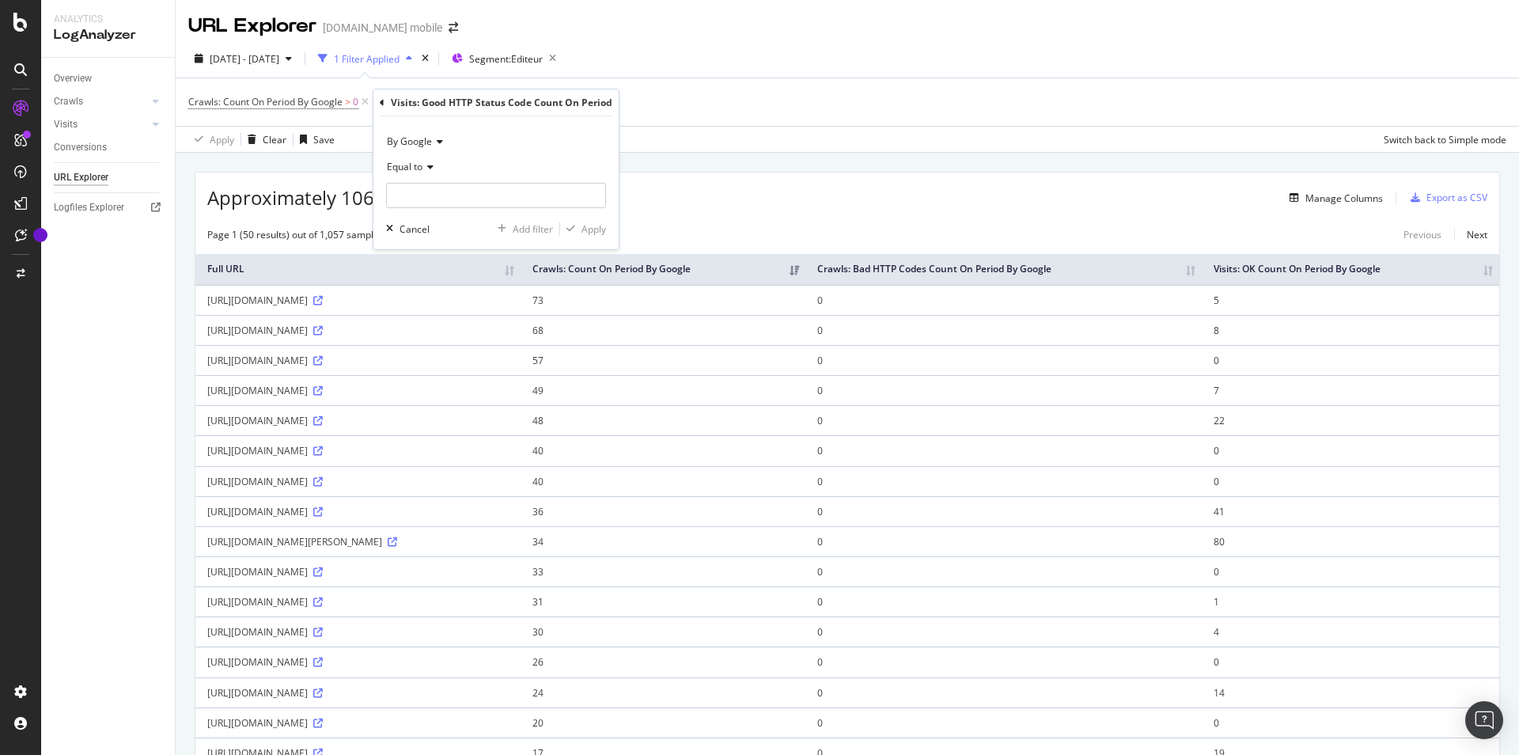
click at [430, 165] on icon at bounding box center [427, 166] width 11 height 9
click at [448, 286] on span "Greater than" at bounding box center [422, 281] width 57 height 13
click at [592, 191] on input "1" at bounding box center [496, 195] width 220 height 25
type input "0"
click at [592, 199] on input "0" at bounding box center [496, 195] width 220 height 25
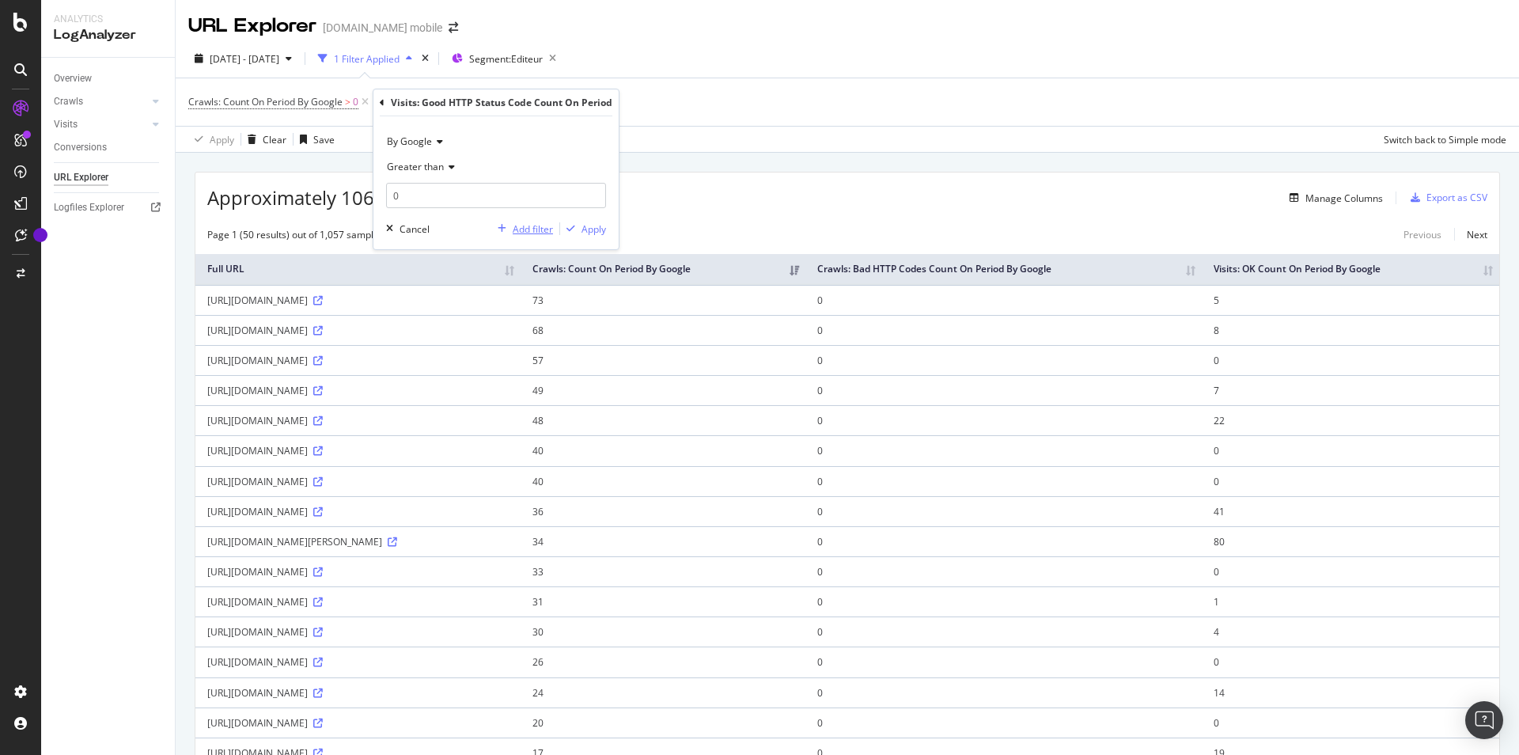
click at [528, 224] on div "Add filter" at bounding box center [533, 228] width 40 height 13
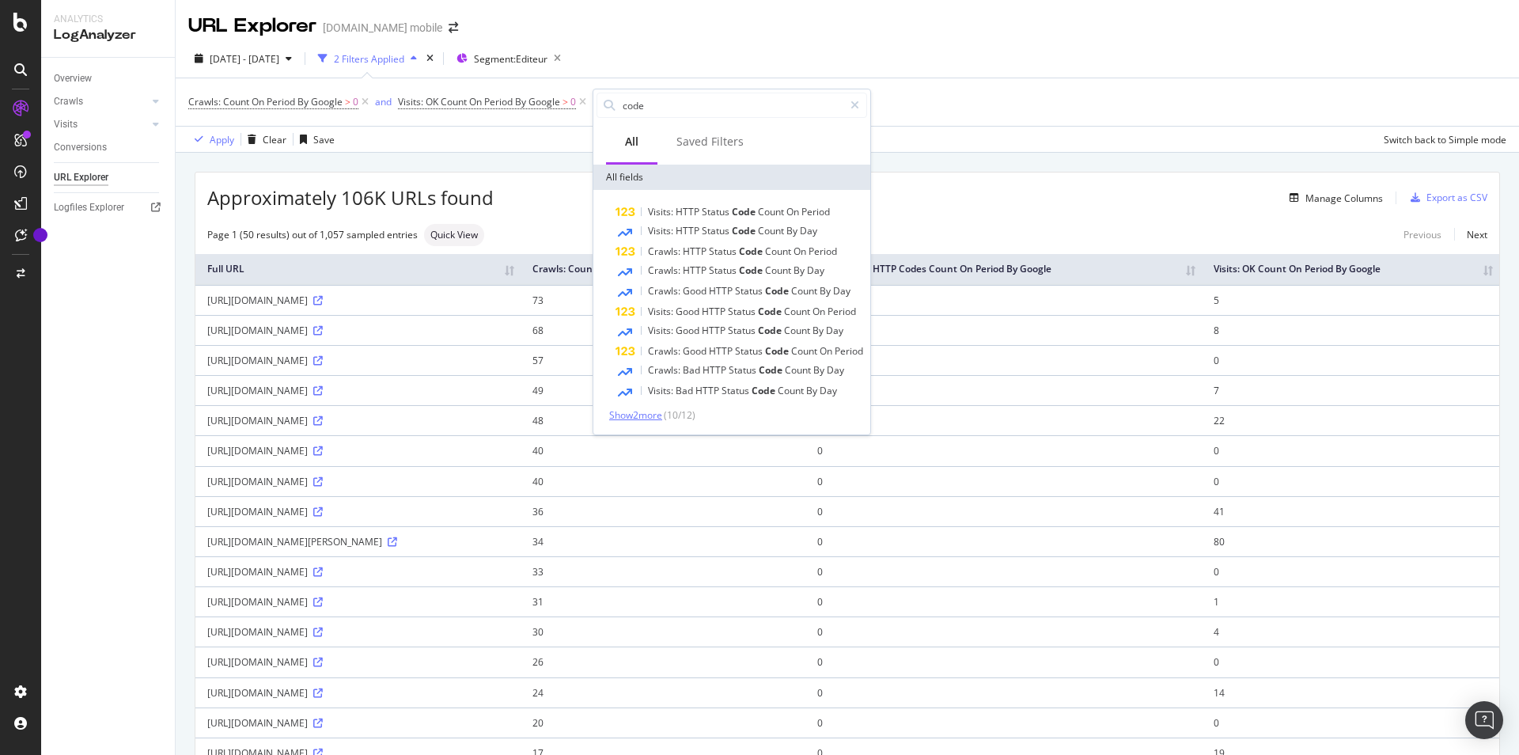
click at [659, 416] on span "Show 2 more" at bounding box center [635, 414] width 53 height 13
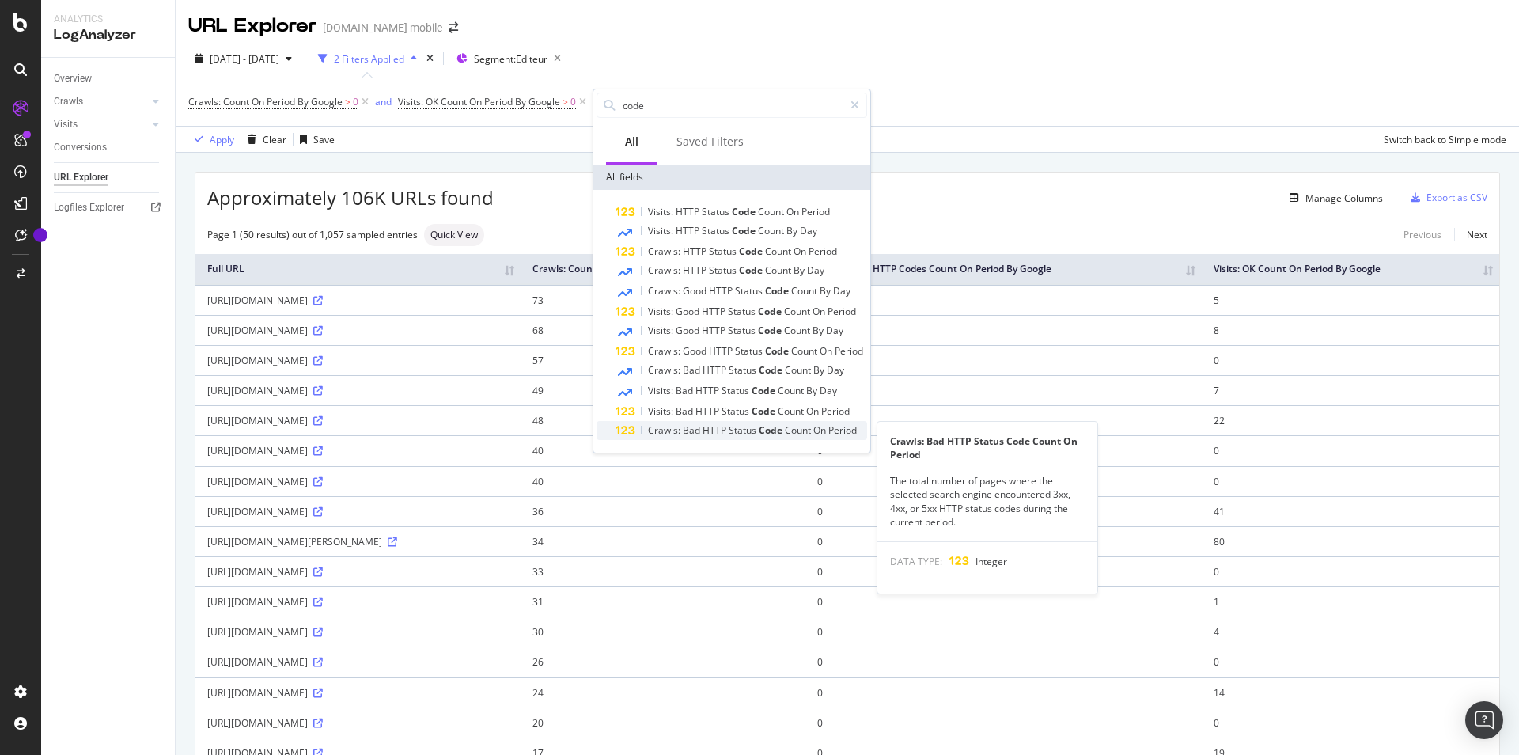
click at [744, 433] on span "Status" at bounding box center [743, 429] width 30 height 13
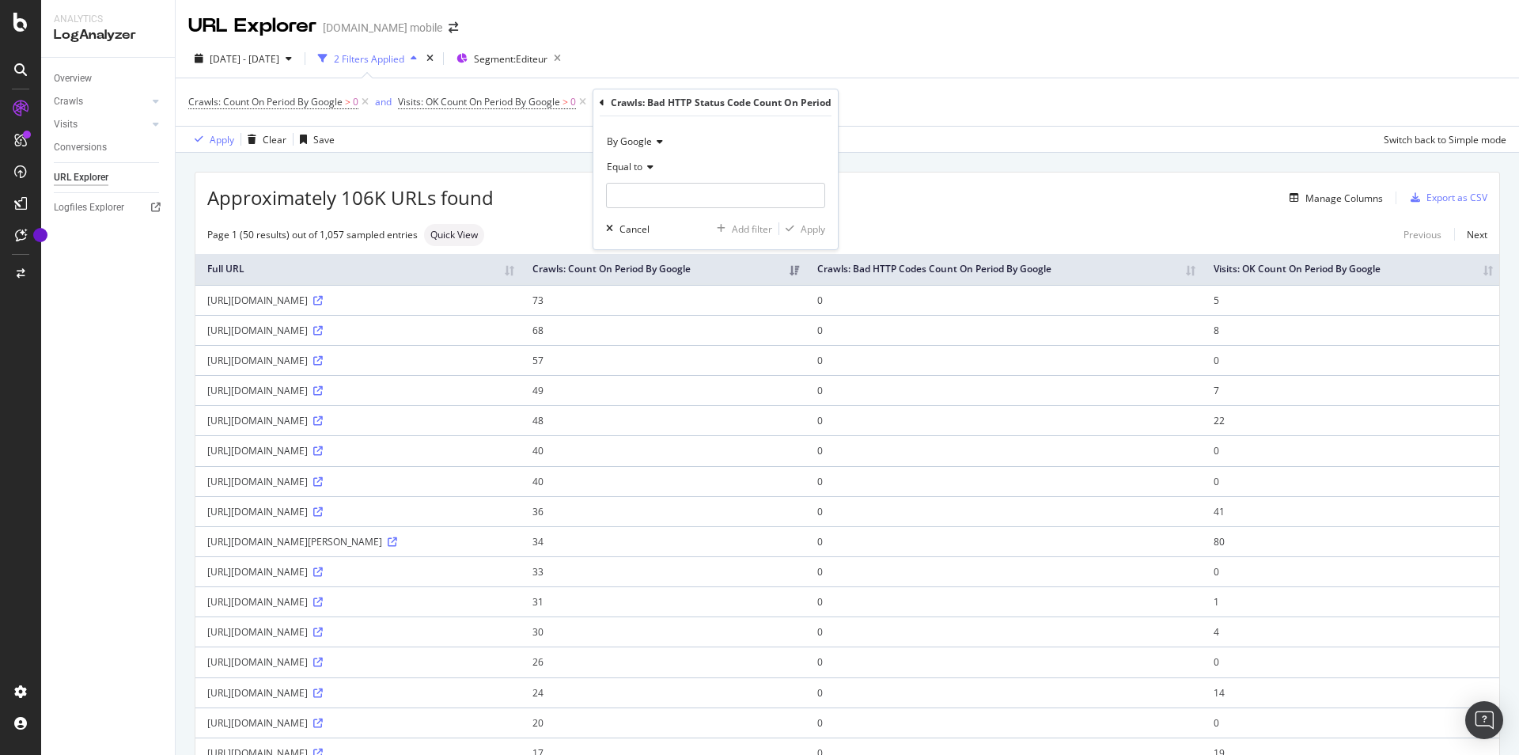
click at [637, 168] on span "Equal to" at bounding box center [625, 166] width 36 height 13
click at [664, 278] on span "Greater than" at bounding box center [642, 281] width 57 height 13
click at [812, 195] on input "1" at bounding box center [715, 195] width 219 height 25
type input "0"
click at [812, 201] on input "0" at bounding box center [715, 195] width 219 height 25
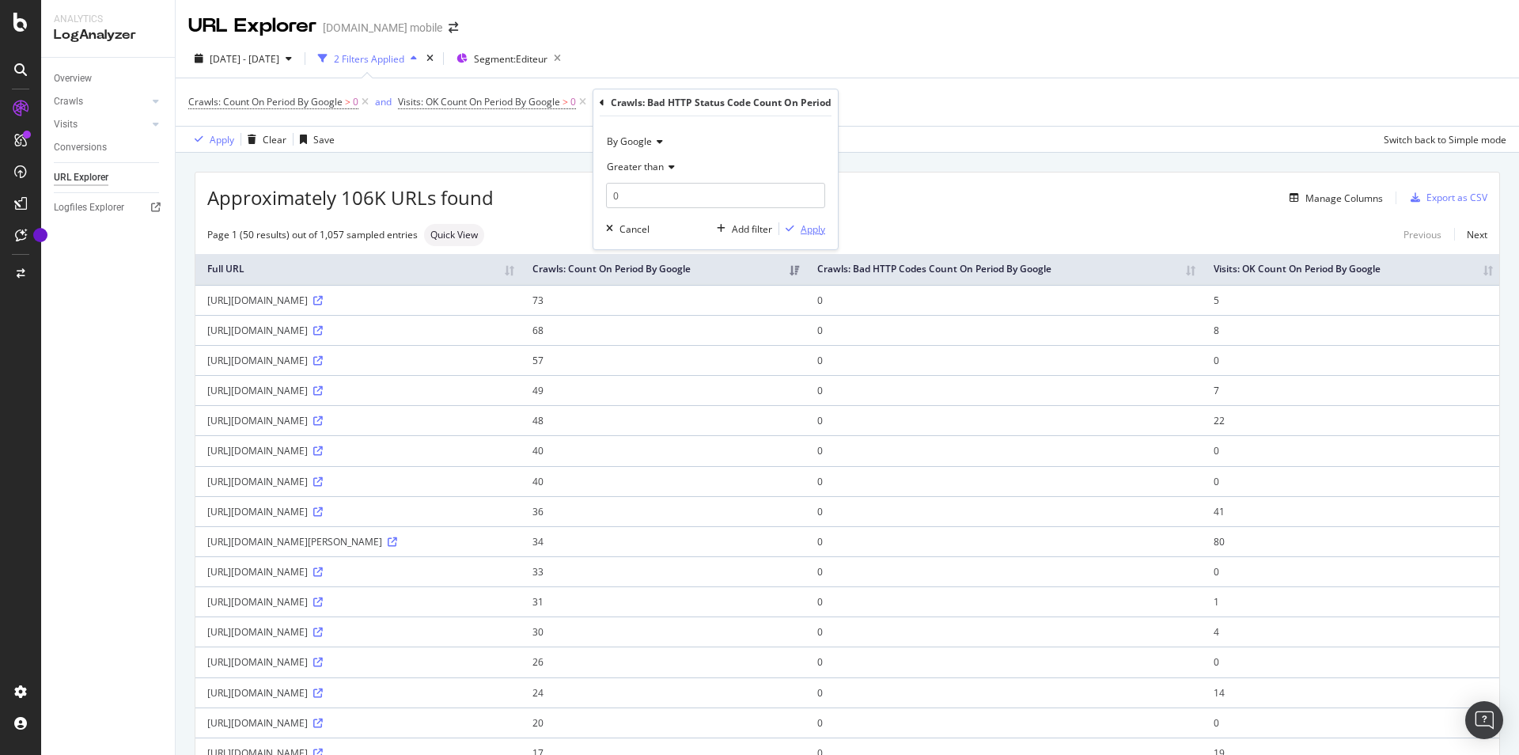
click at [809, 224] on div "Apply" at bounding box center [812, 228] width 25 height 13
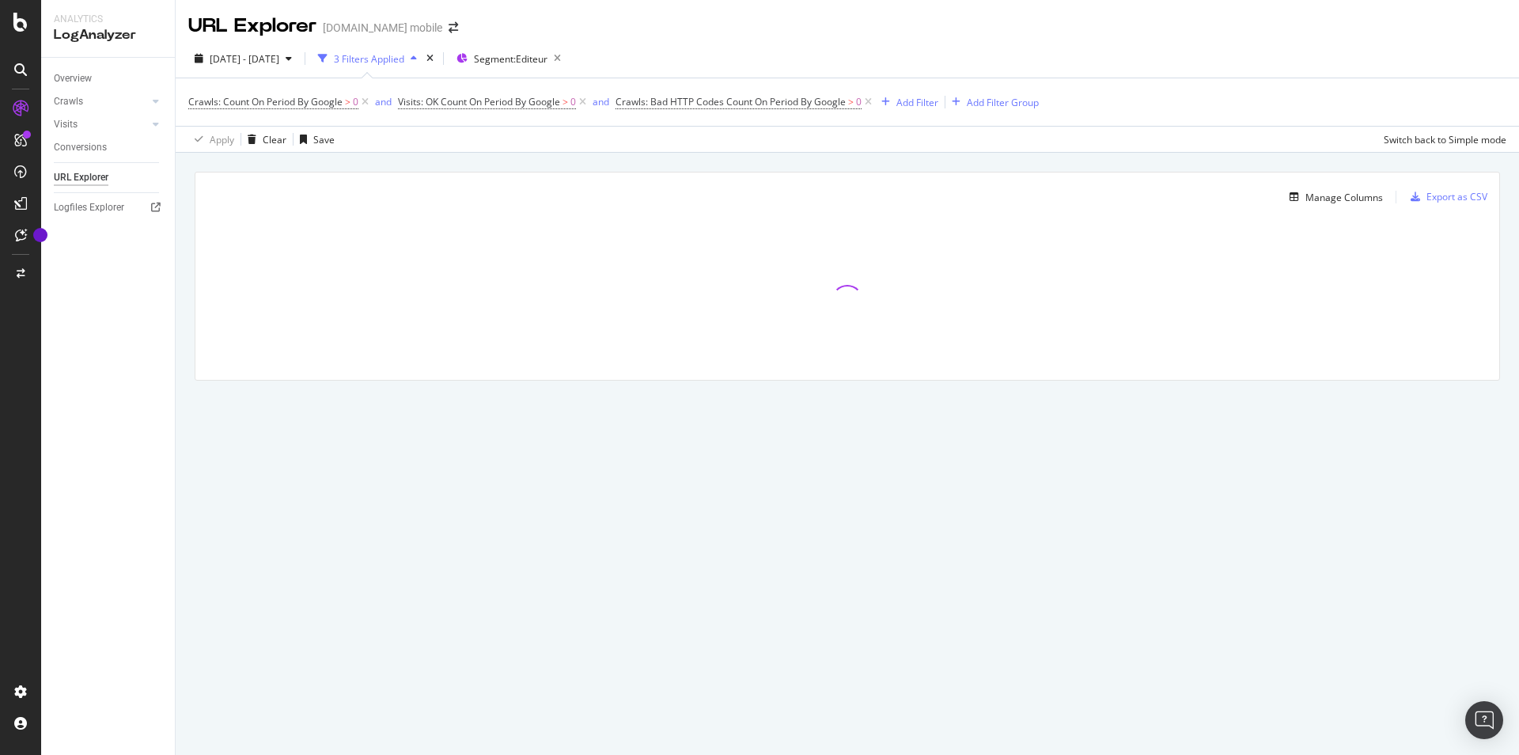
click at [1229, 464] on div "URL Explorer [DOMAIN_NAME] mobile [DATE] - [DATE] 3 Filters Applied Segment: Ed…" at bounding box center [847, 377] width 1343 height 755
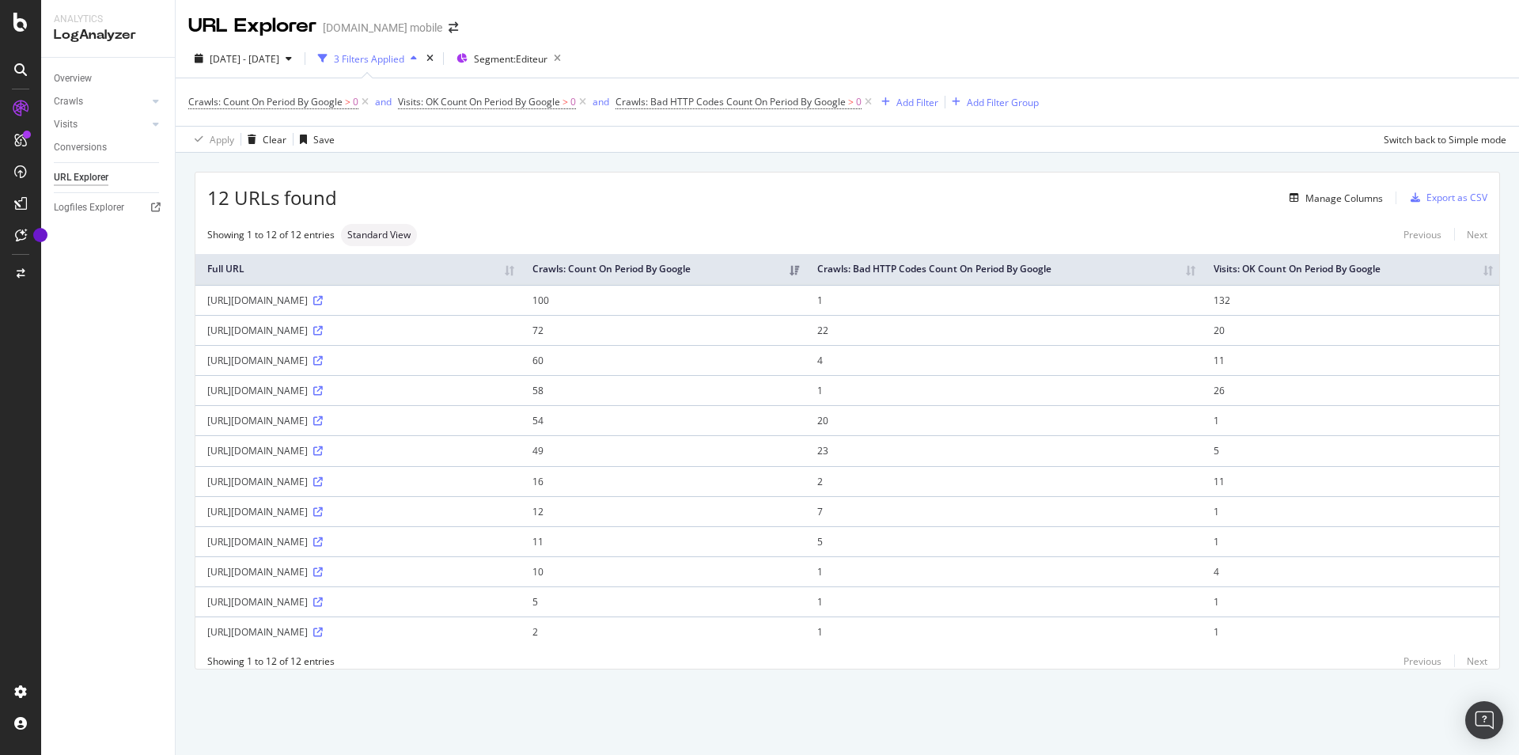
click at [653, 713] on div "12 URLs found Manage Columns Export as CSV Showing 1 to 12 of 12 entries Standa…" at bounding box center [847, 438] width 1343 height 571
click at [323, 543] on icon at bounding box center [317, 541] width 9 height 9
click at [933, 724] on div "12 URLs found Manage Columns Export as CSV Showing 1 to 12 of 12 entries Standa…" at bounding box center [847, 438] width 1343 height 571
click at [1344, 206] on div "Manage Columns" at bounding box center [1333, 197] width 100 height 17
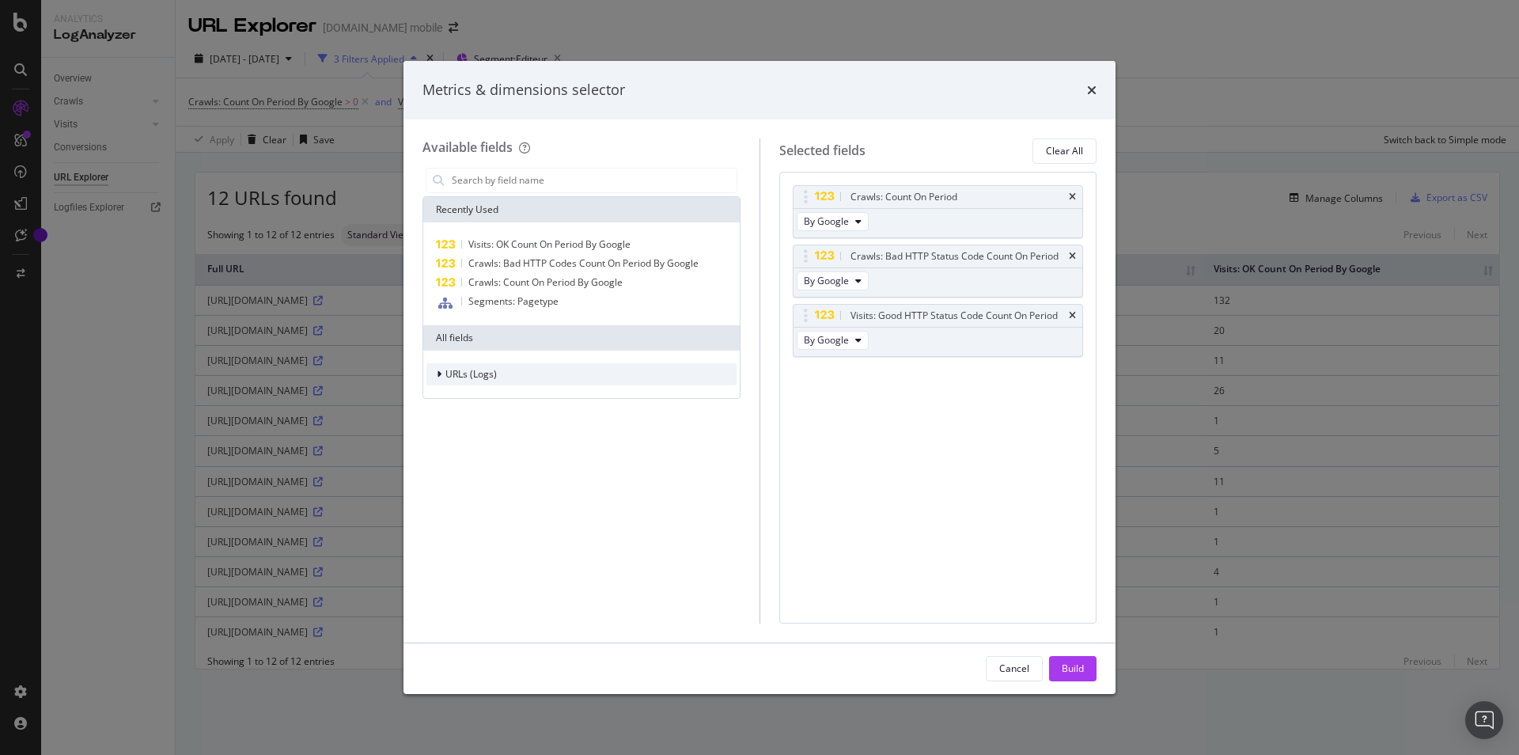
click at [445, 369] on div "modal" at bounding box center [440, 374] width 9 height 16
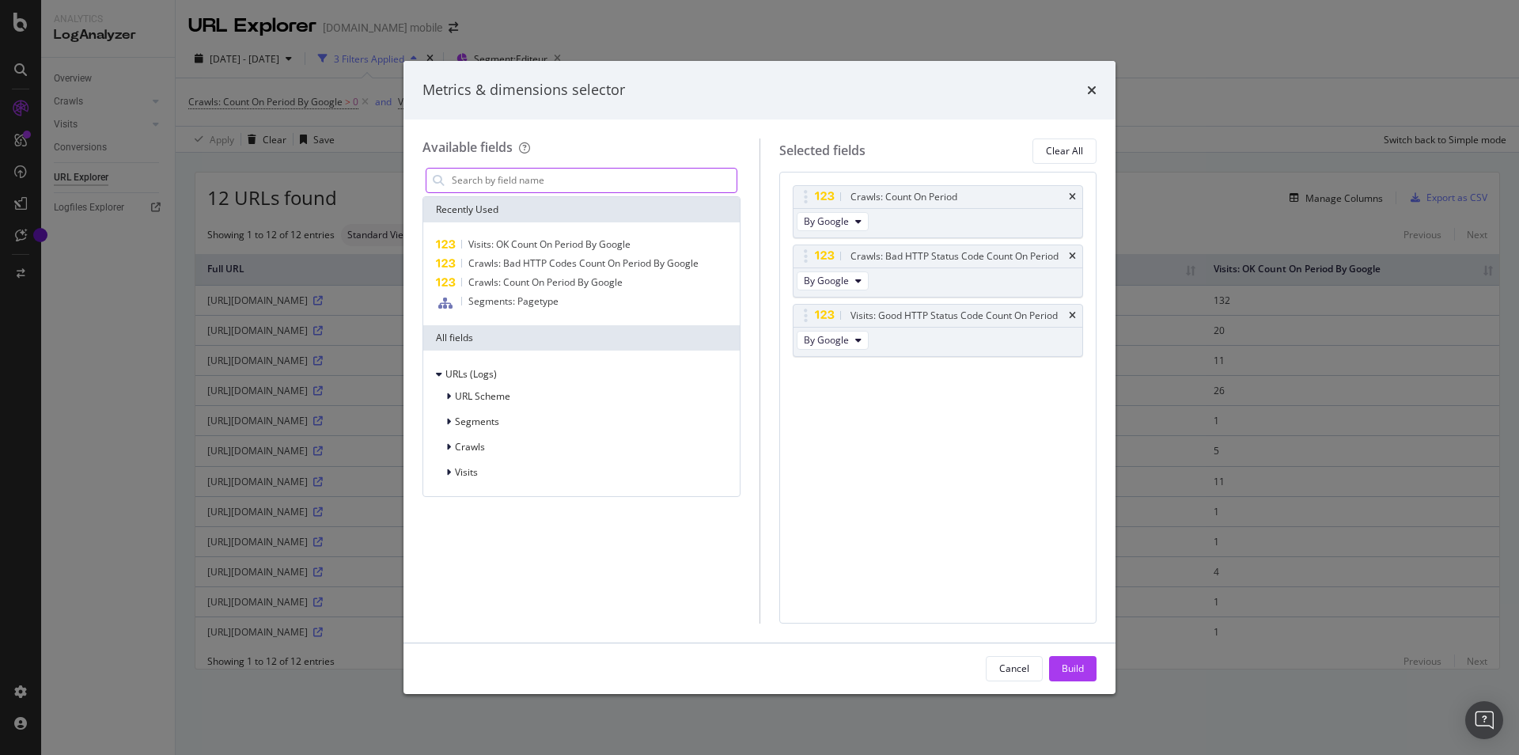
click at [520, 180] on input "modal" at bounding box center [593, 180] width 286 height 24
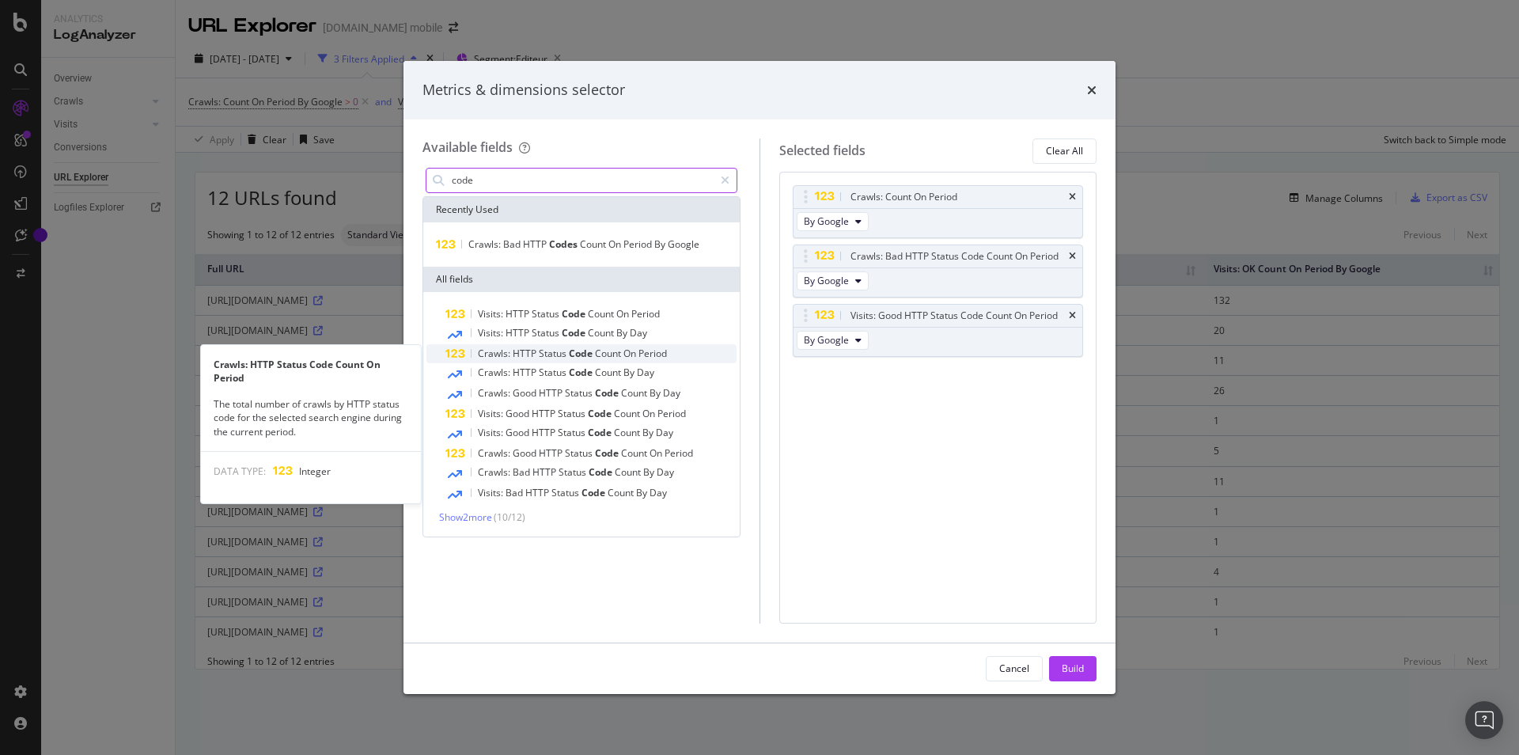
type input "code"
click at [586, 358] on span "Code" at bounding box center [582, 352] width 26 height 13
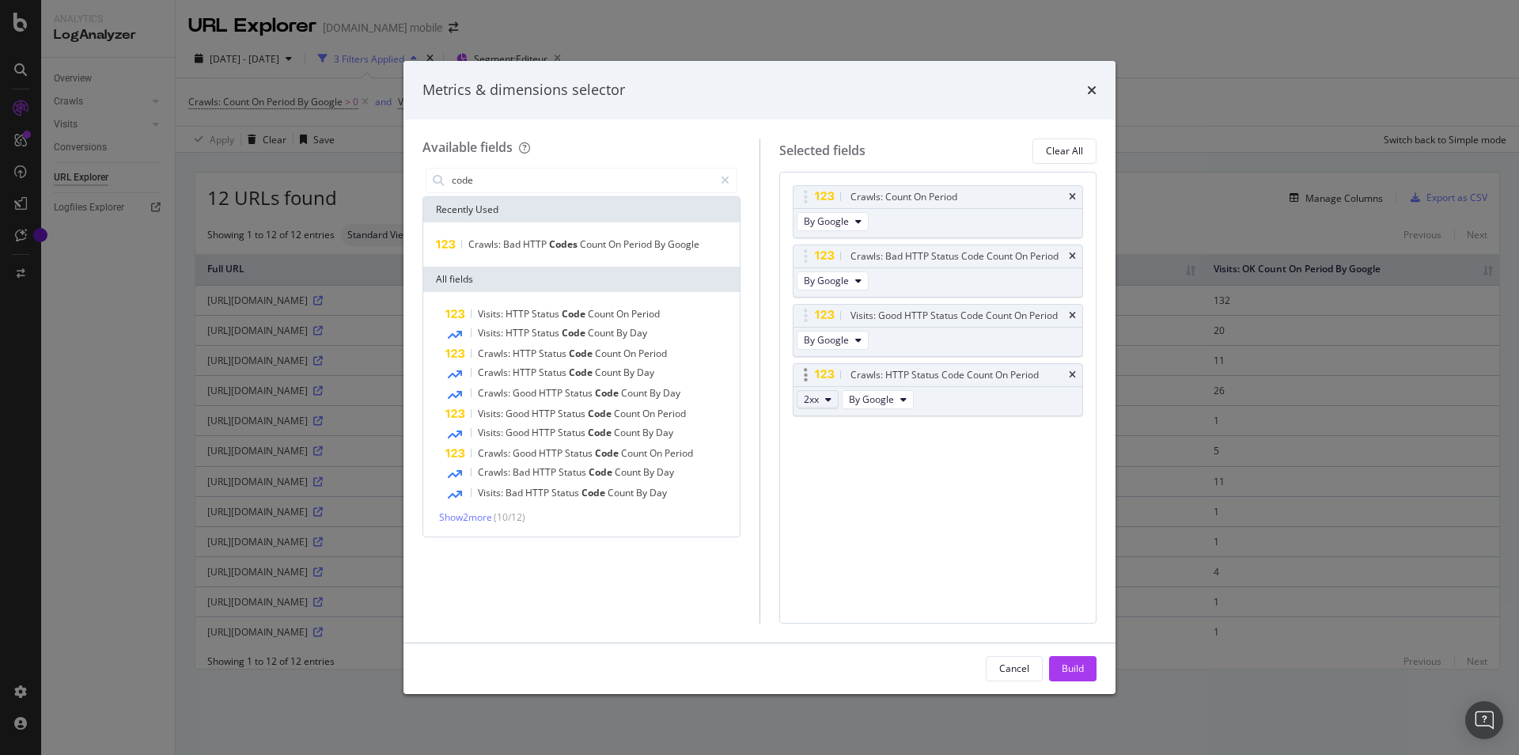
click at [816, 407] on button "2xx" at bounding box center [818, 399] width 42 height 19
click at [824, 454] on span "3xx" at bounding box center [831, 457] width 43 height 14
click at [573, 360] on div "Crawls: HTTP Status Code Count On Period" at bounding box center [590, 353] width 291 height 19
click at [827, 460] on icon "modal" at bounding box center [828, 458] width 6 height 9
click at [989, 541] on div "Crawls: Count On Period By Google Crawls: Bad HTTP Status Code Count On Period …" at bounding box center [938, 398] width 318 height 452
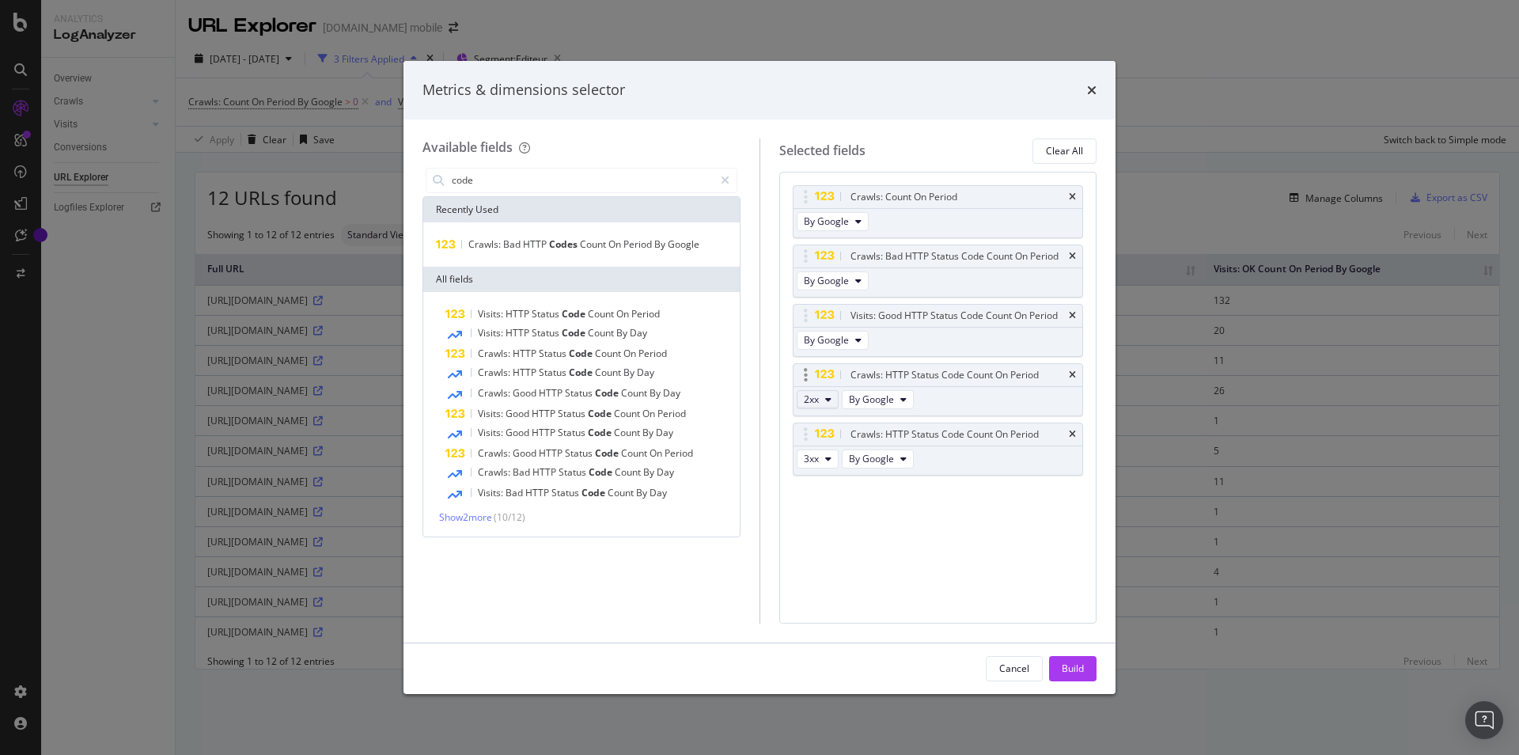
click at [804, 403] on span "2xx" at bounding box center [811, 398] width 15 height 13
click at [834, 485] on span "4xx" at bounding box center [831, 486] width 43 height 14
click at [827, 403] on icon "modal" at bounding box center [828, 399] width 6 height 9
click at [817, 481] on span "4xx" at bounding box center [831, 486] width 43 height 14
click at [1063, 666] on div "Build" at bounding box center [1072, 667] width 22 height 13
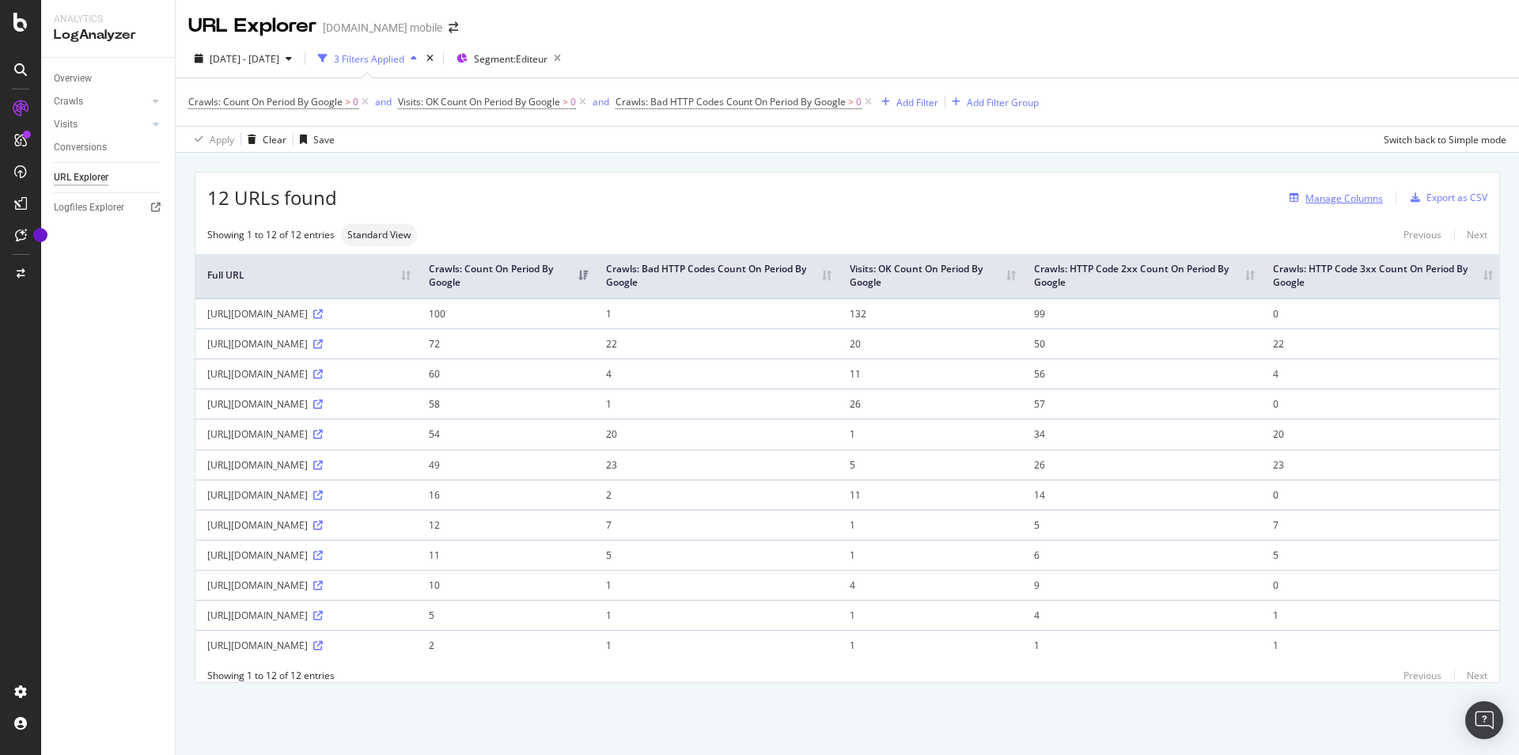
click at [1313, 198] on div "Manage Columns" at bounding box center [1344, 197] width 78 height 13
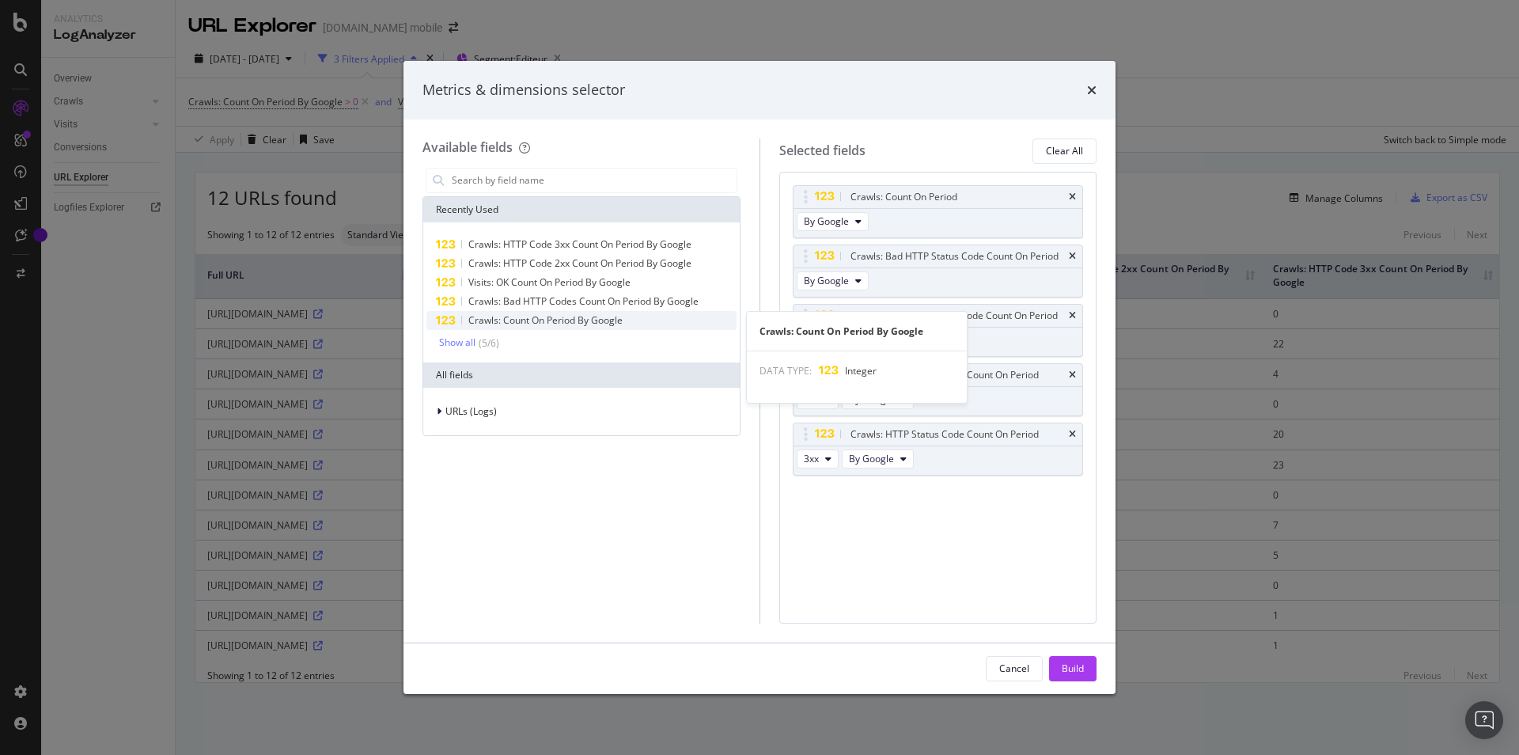
click at [526, 322] on span "Crawls: Count On Period By Google" at bounding box center [545, 319] width 154 height 13
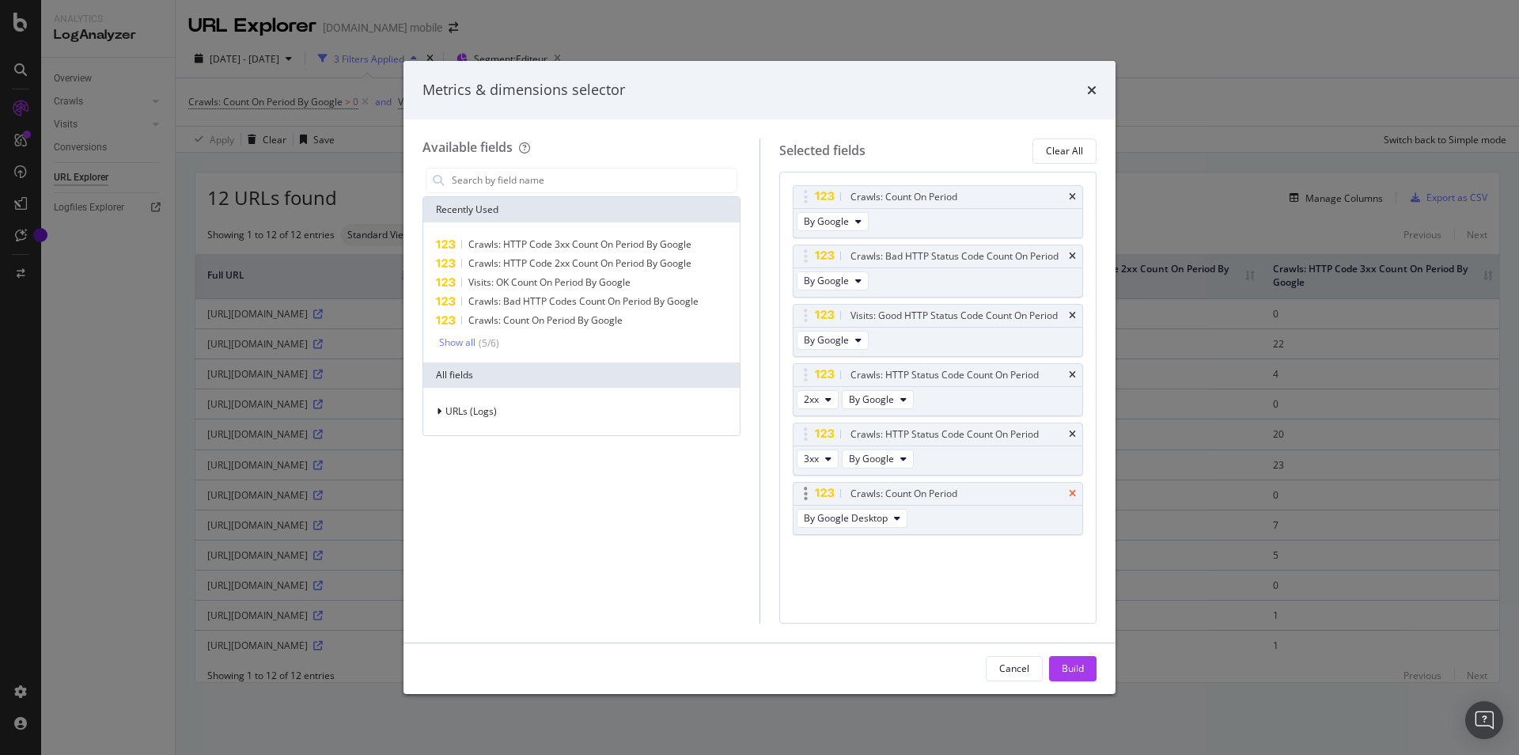
click at [1073, 493] on icon "times" at bounding box center [1072, 493] width 7 height 9
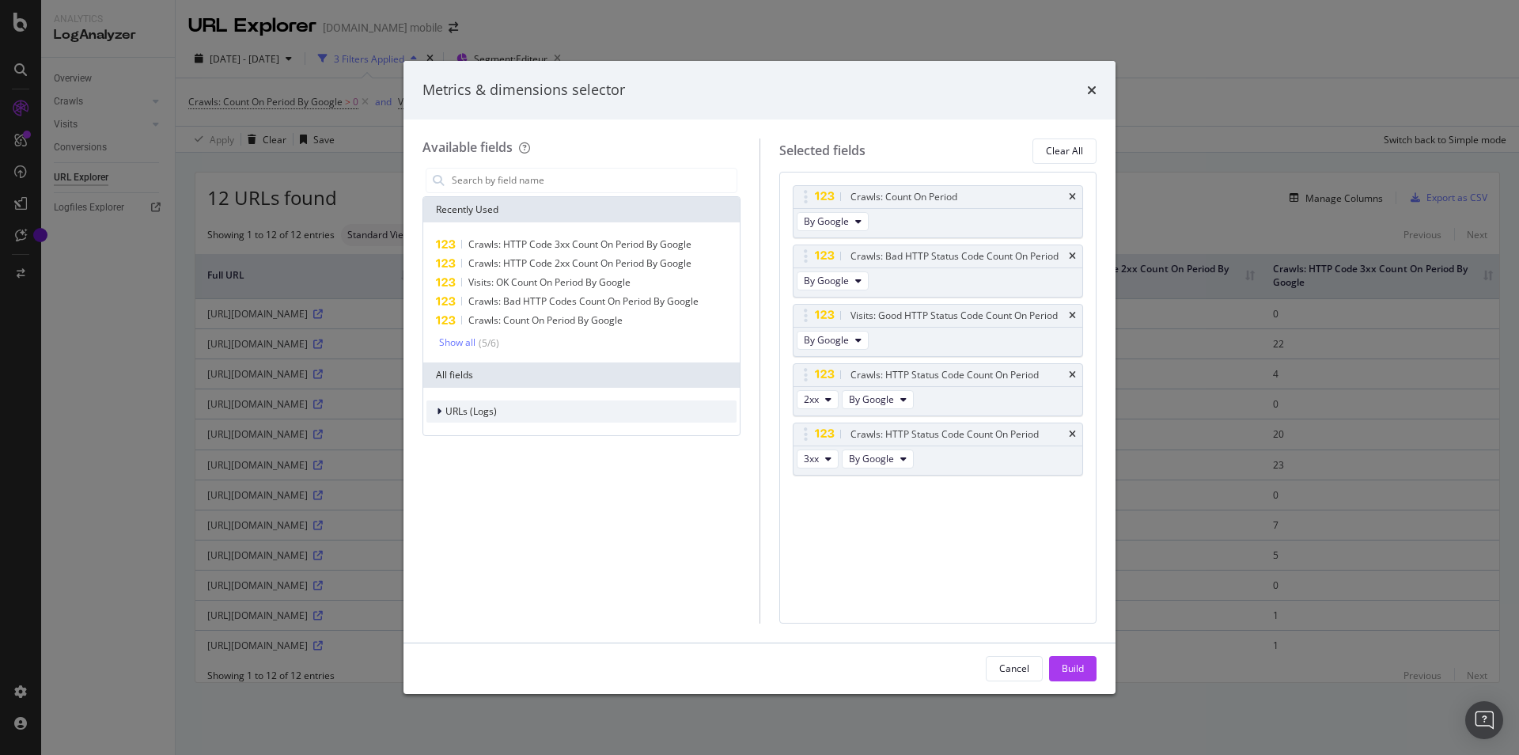
click at [469, 405] on span "URLs (Logs)" at bounding box center [470, 410] width 51 height 13
click at [558, 172] on input "modal" at bounding box center [593, 180] width 286 height 24
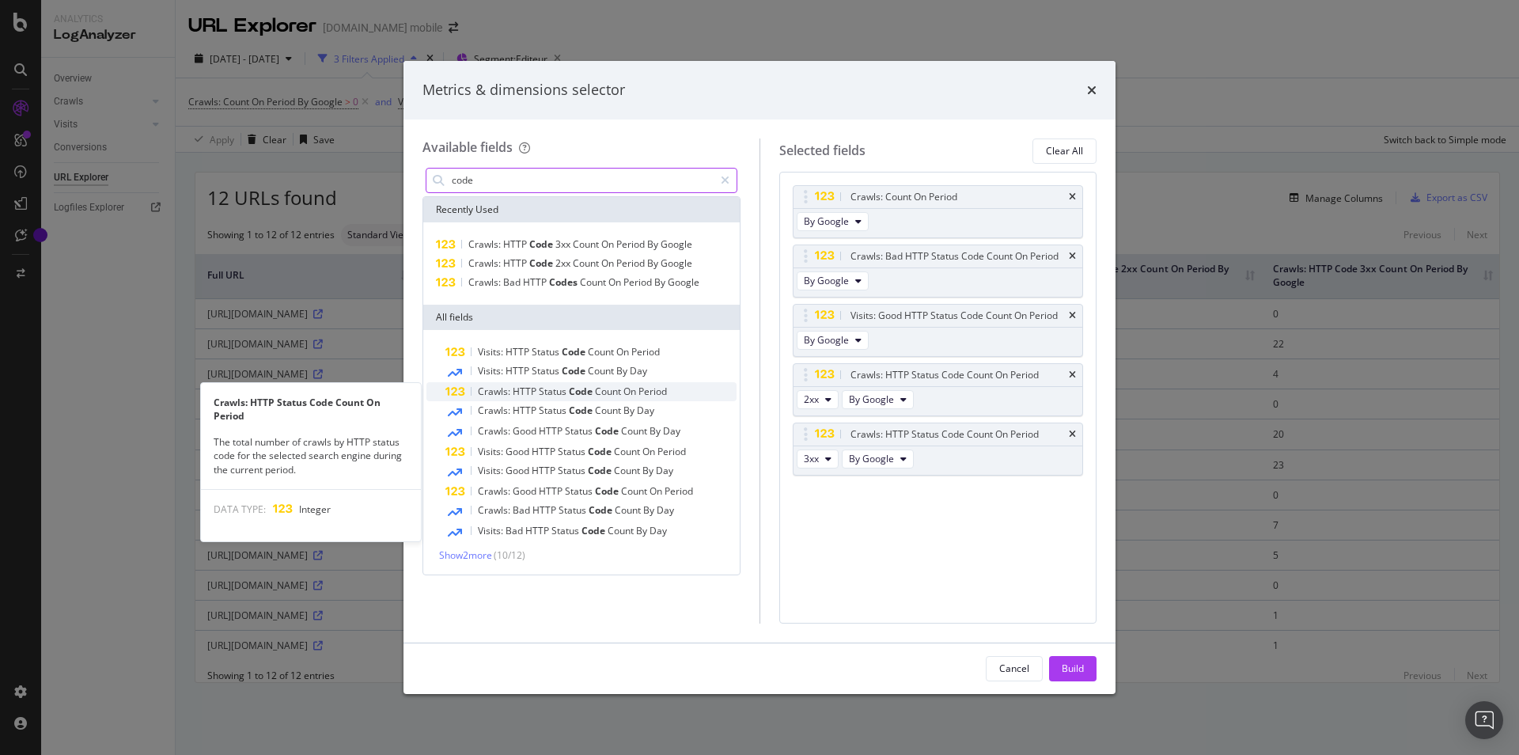
type input "code"
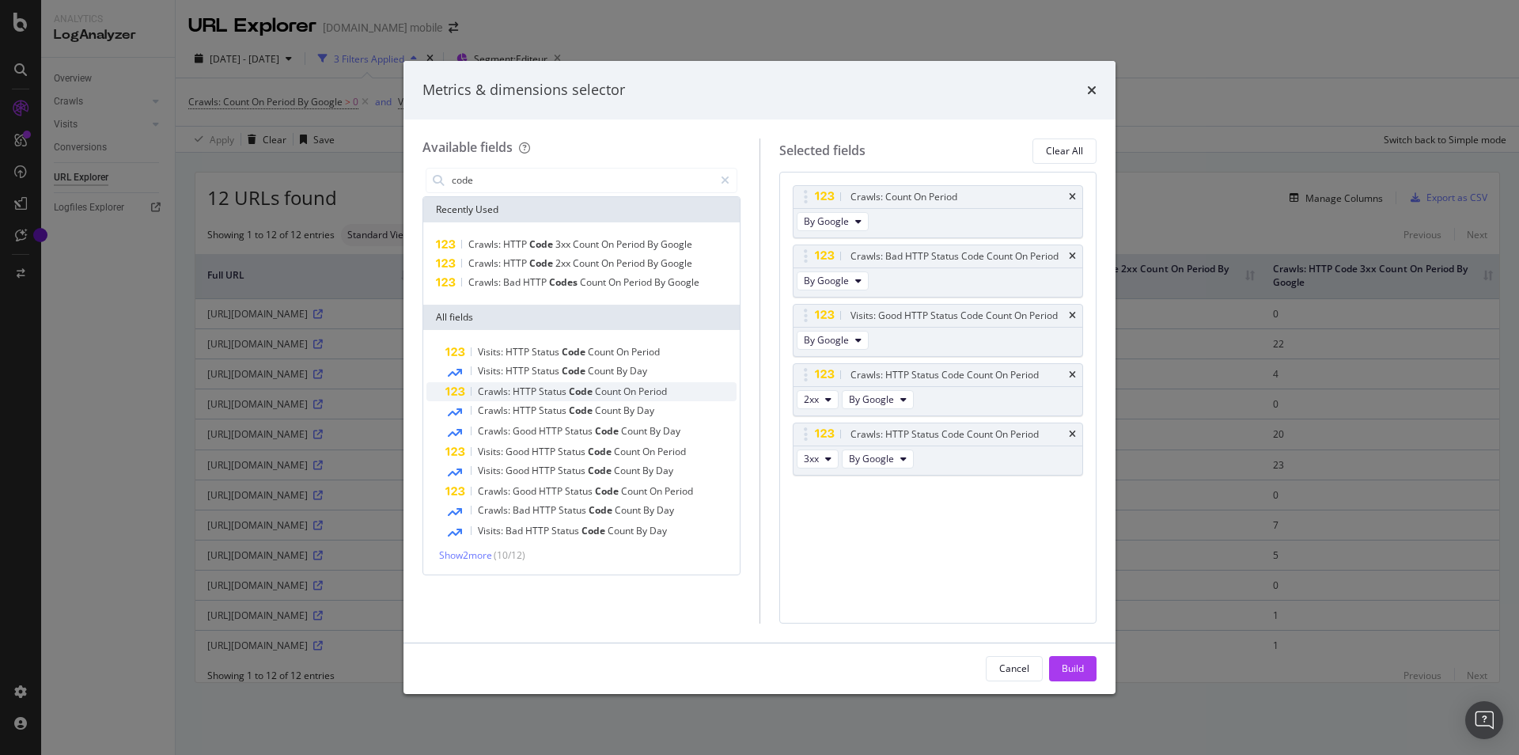
click at [562, 393] on span "Status" at bounding box center [554, 390] width 30 height 13
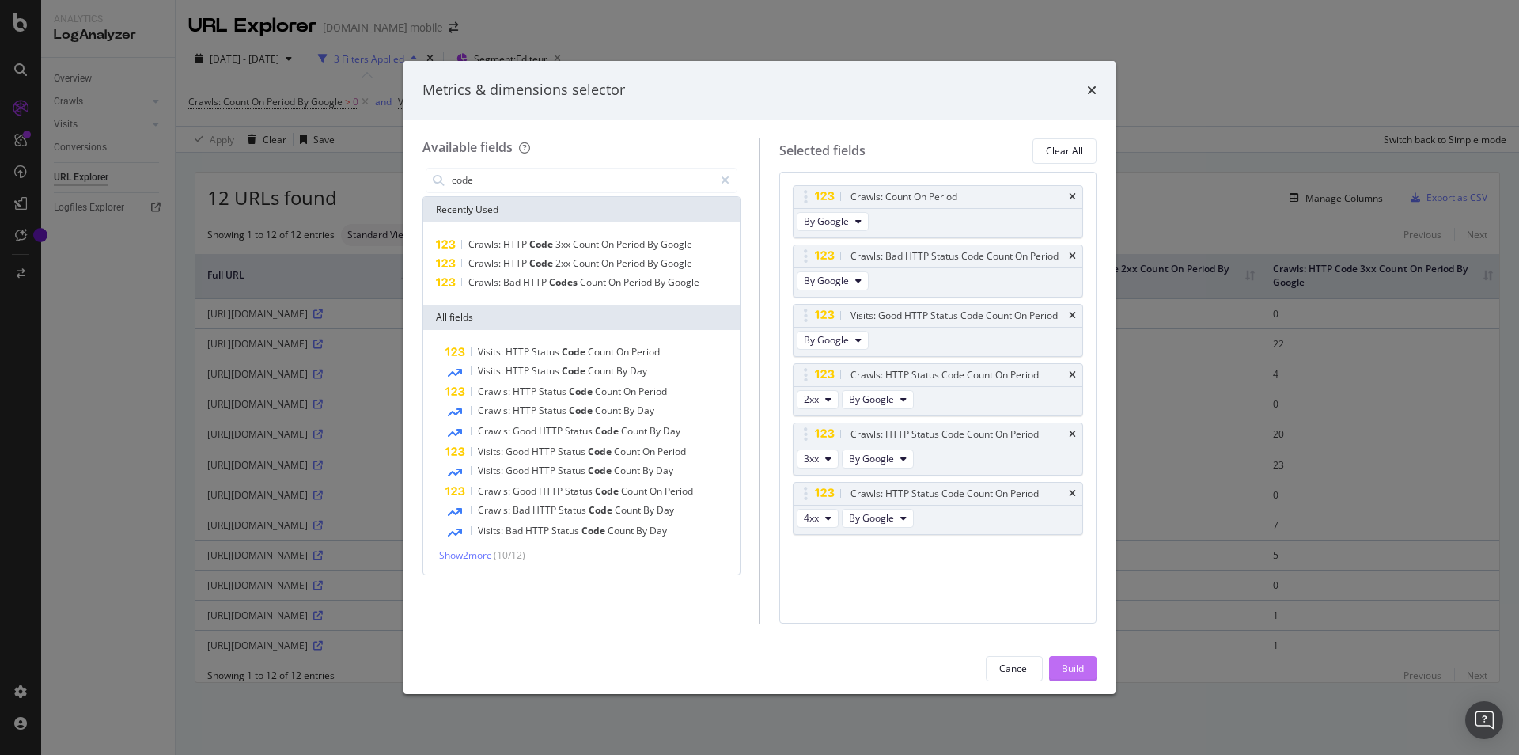
click at [1061, 667] on button "Build" at bounding box center [1072, 668] width 47 height 25
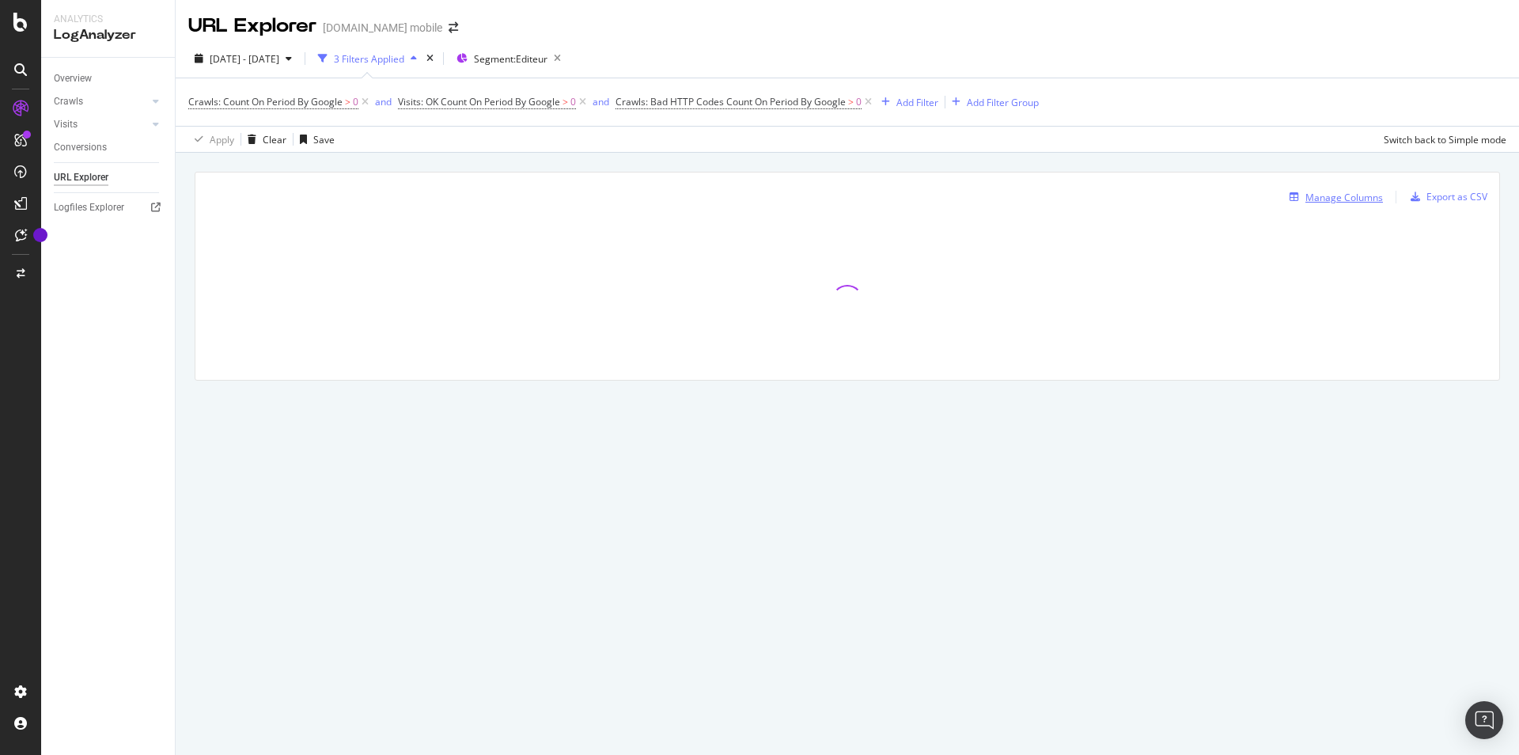
click at [1323, 203] on div "Manage Columns" at bounding box center [1344, 197] width 78 height 13
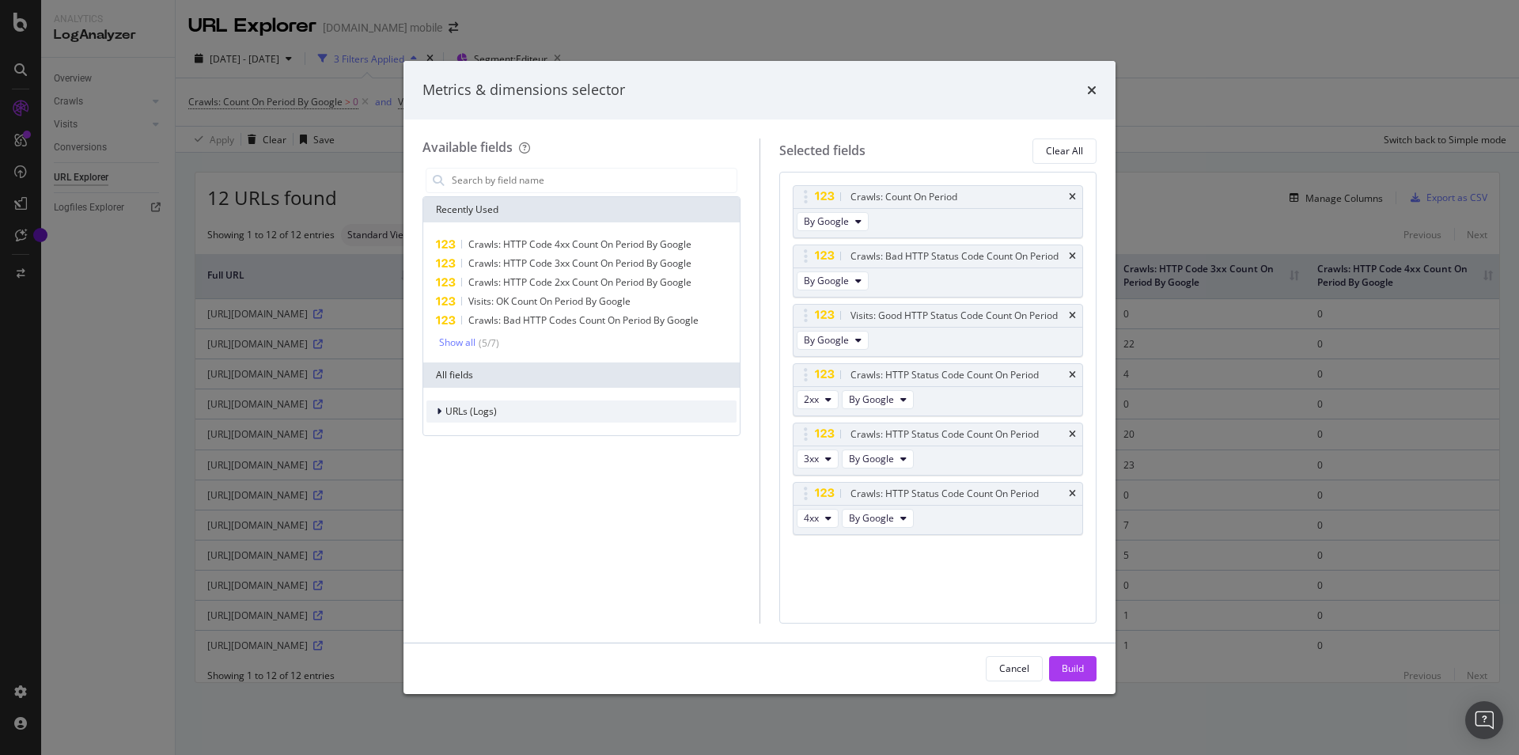
click at [445, 410] on span "URLs (Logs)" at bounding box center [470, 410] width 51 height 13
click at [565, 184] on input "modal" at bounding box center [593, 180] width 286 height 24
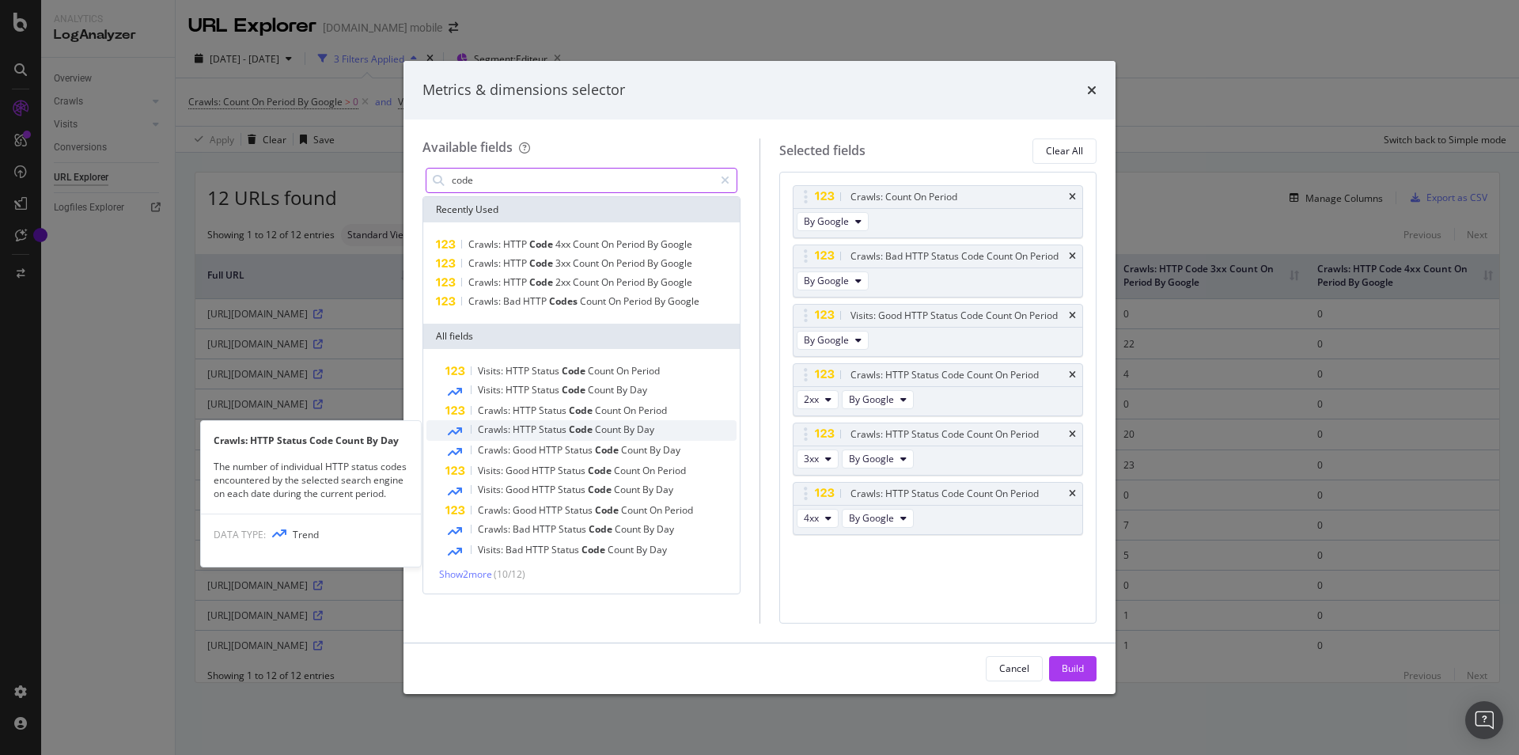
type input "code"
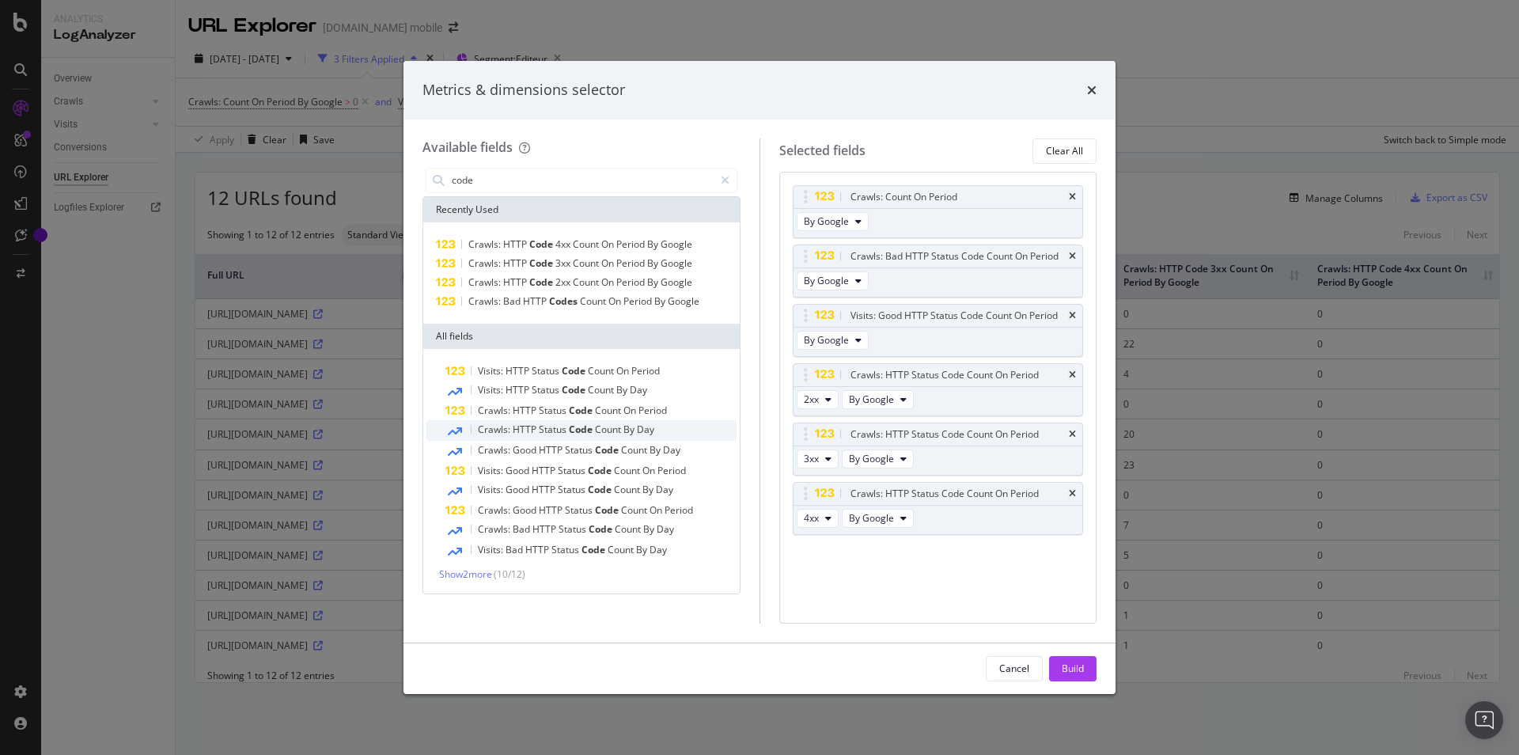
click at [562, 422] on div "Crawls: HTTP Status Code Count By Day" at bounding box center [590, 430] width 291 height 21
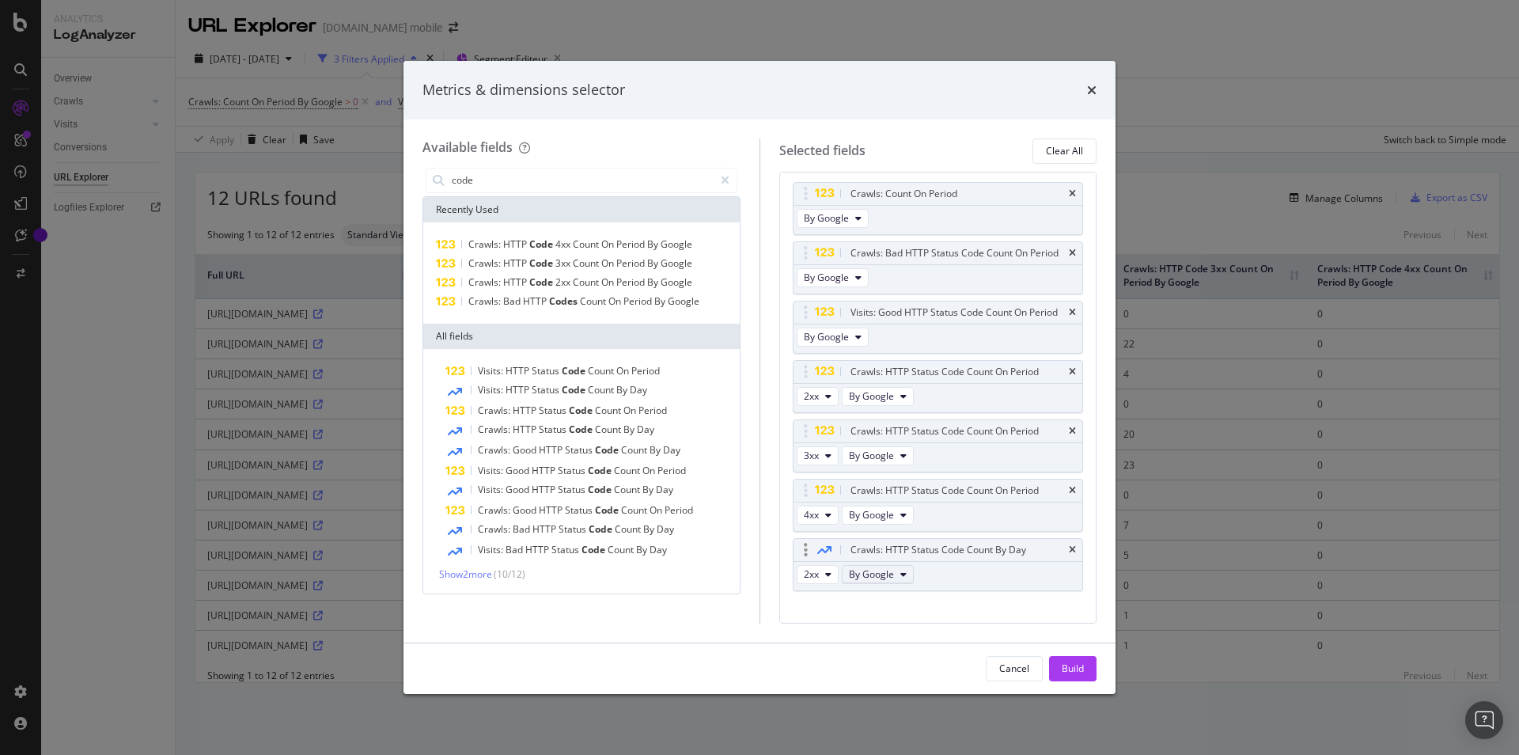
scroll to position [56, 0]
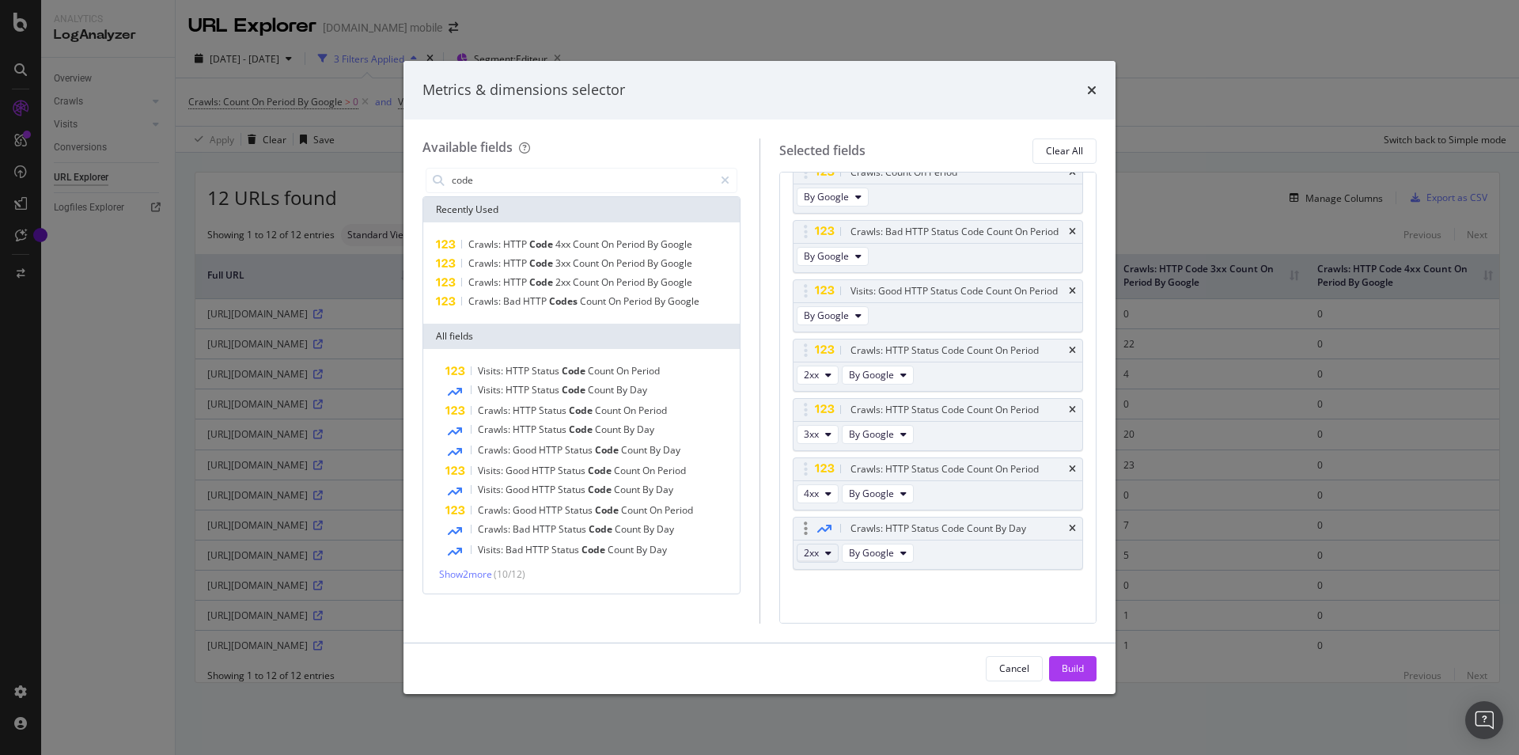
click at [831, 558] on button "2xx" at bounding box center [818, 552] width 42 height 19
click at [823, 605] on span "3xx" at bounding box center [831, 611] width 43 height 14
click at [829, 560] on button "2xx" at bounding box center [818, 552] width 42 height 19
click at [818, 581] on span "2xx" at bounding box center [831, 581] width 43 height 14
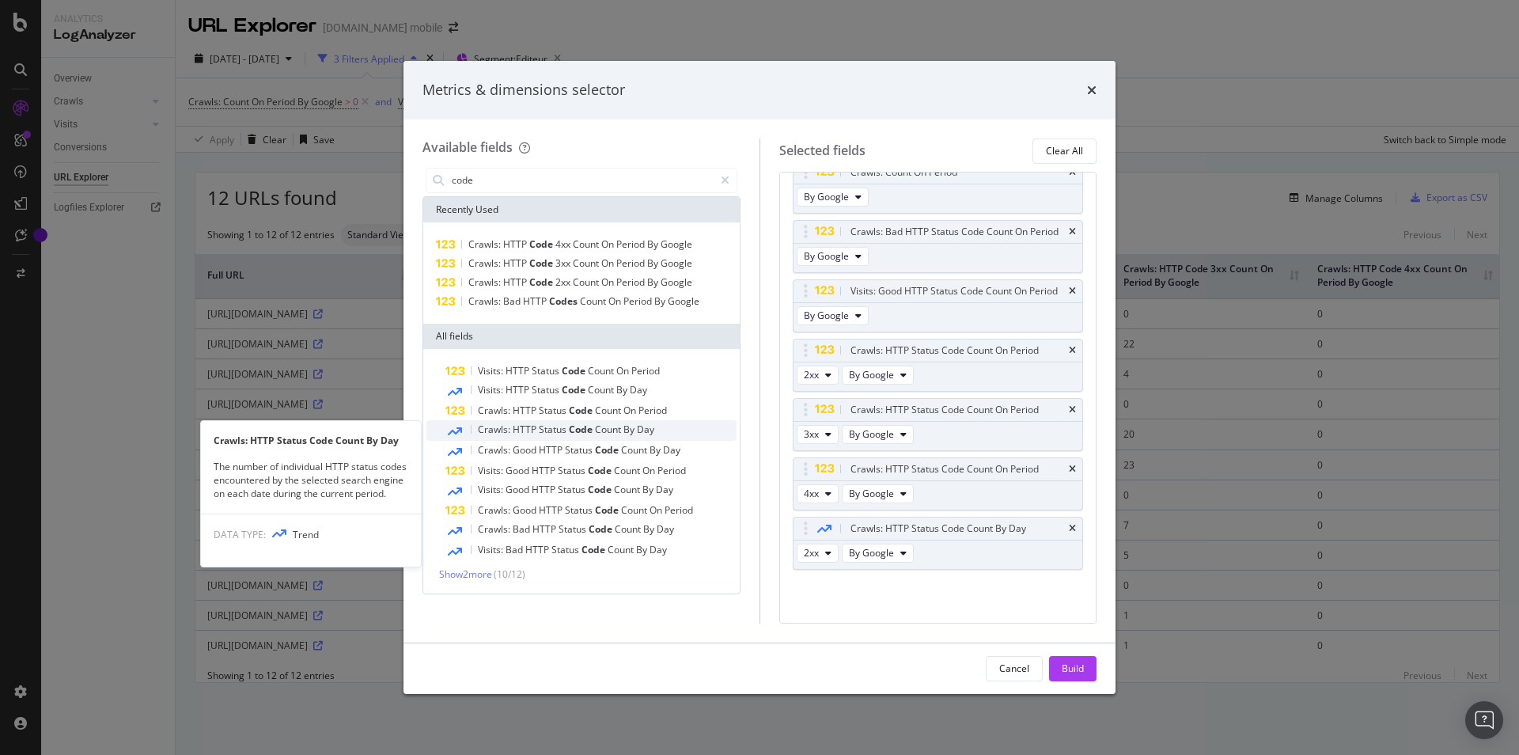
click at [573, 430] on span "Code" at bounding box center [582, 428] width 26 height 13
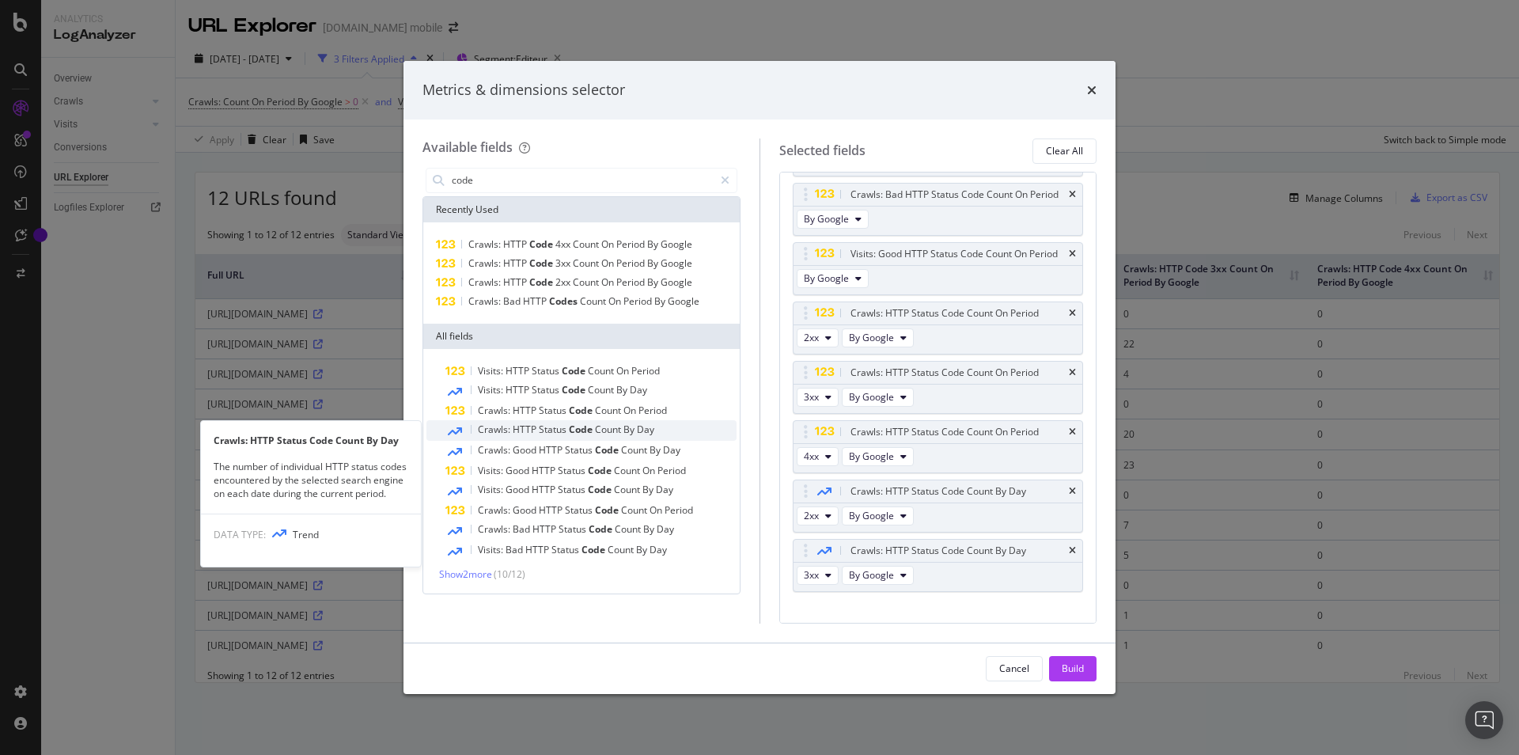
scroll to position [62, 0]
click at [520, 433] on span "HTTP" at bounding box center [526, 428] width 26 height 13
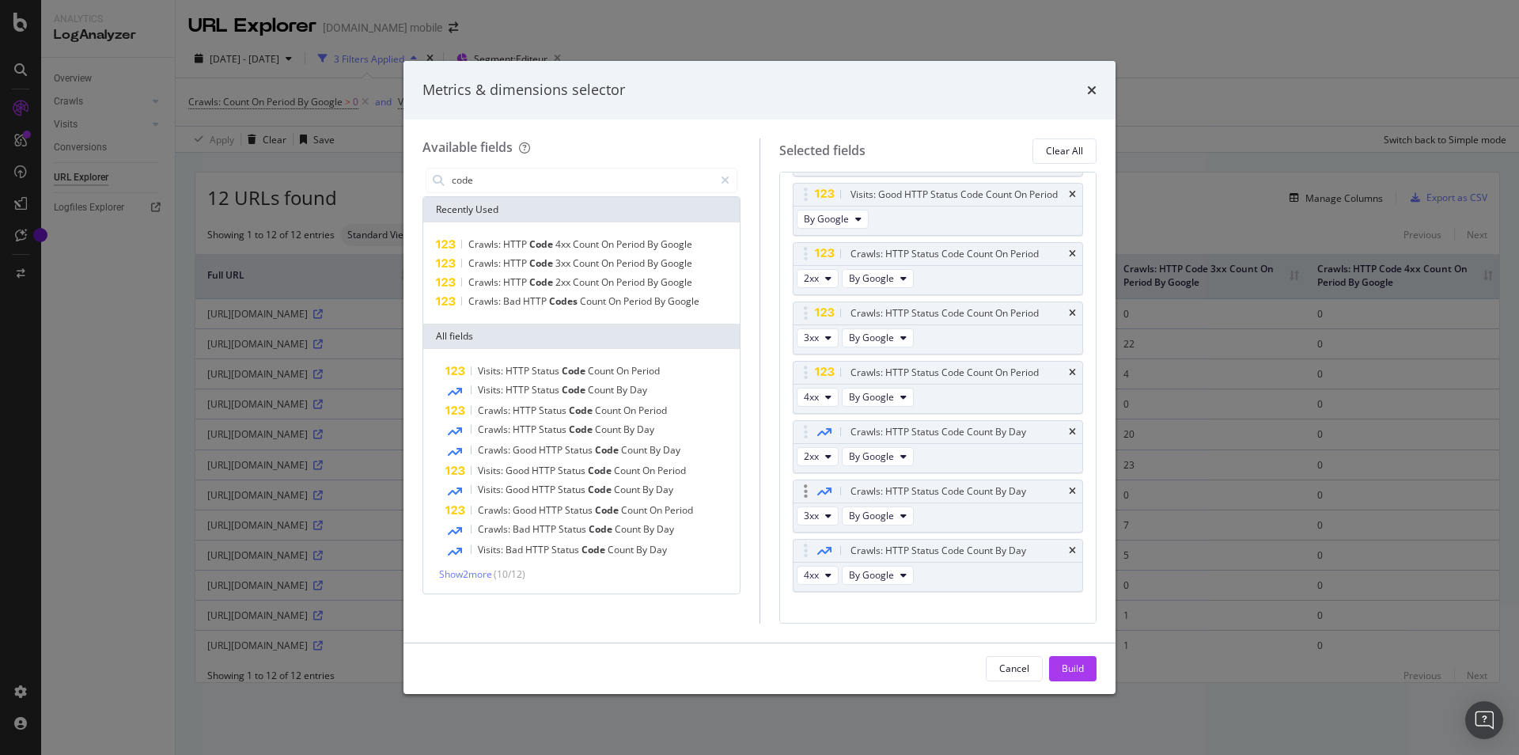
scroll to position [122, 0]
click at [1080, 670] on div "Build" at bounding box center [1072, 667] width 22 height 13
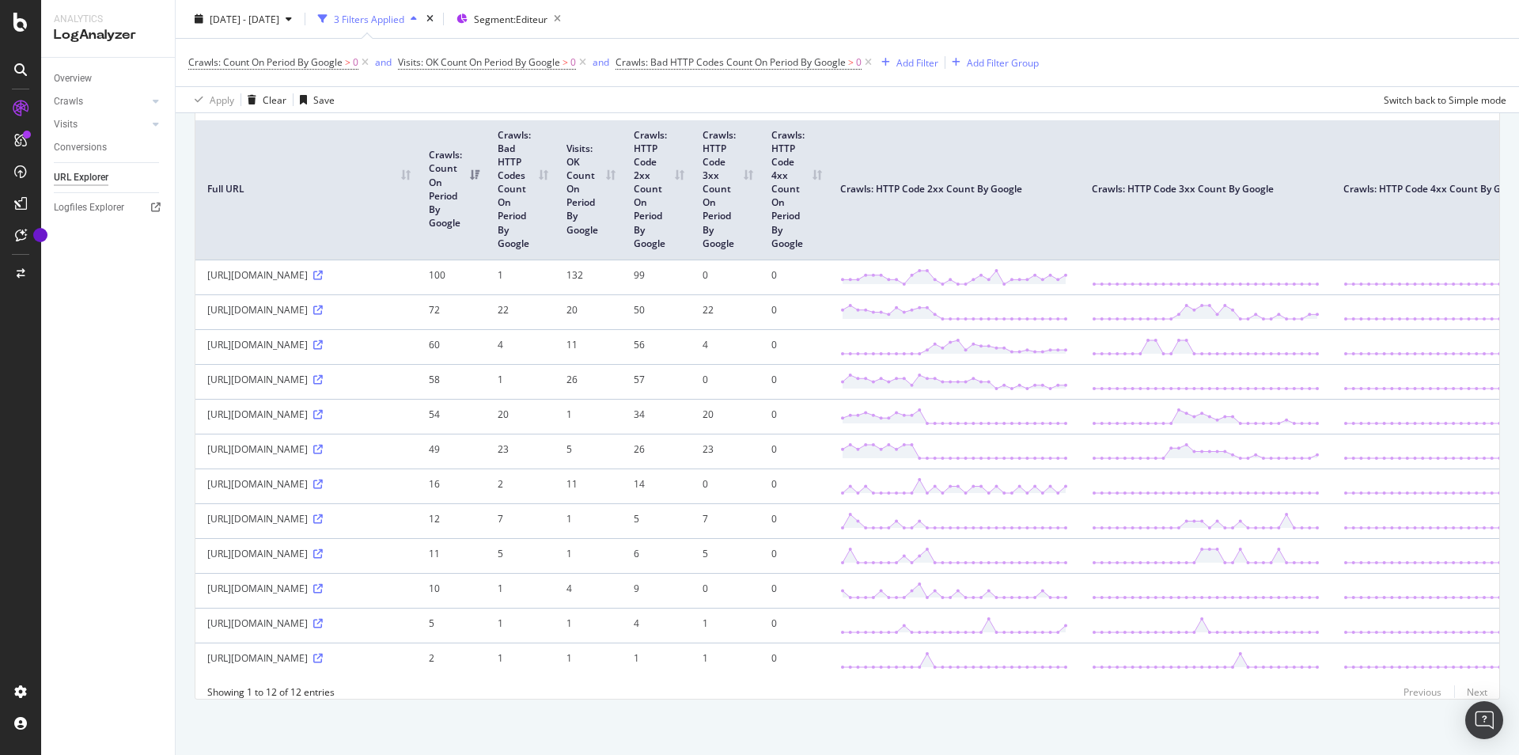
scroll to position [185, 0]
click at [313, 305] on icon at bounding box center [317, 309] width 9 height 9
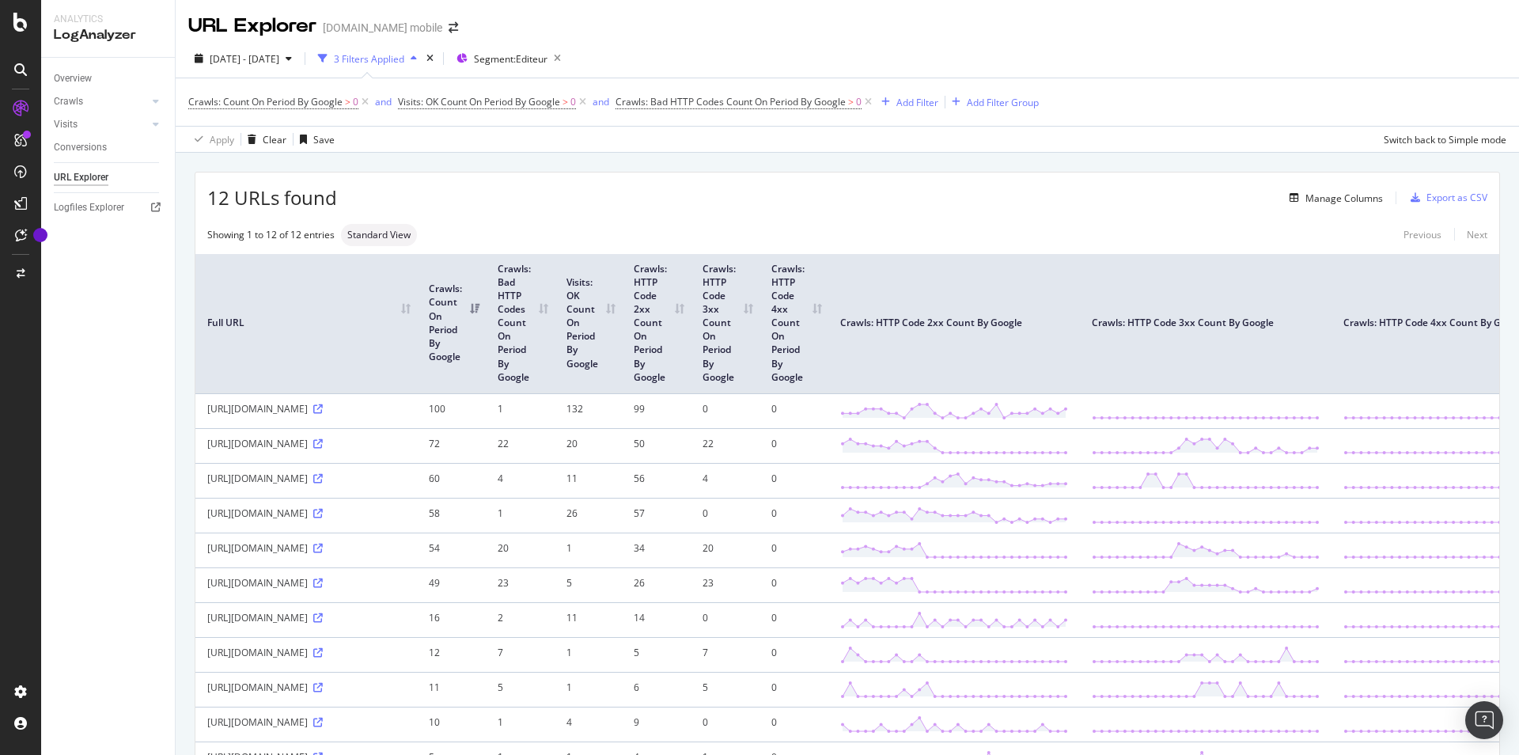
click at [482, 181] on div "12 URLs found Manage Columns Export as CSV" at bounding box center [847, 191] width 1304 height 39
click at [535, 55] on span "Segment: Editeur" at bounding box center [511, 58] width 74 height 13
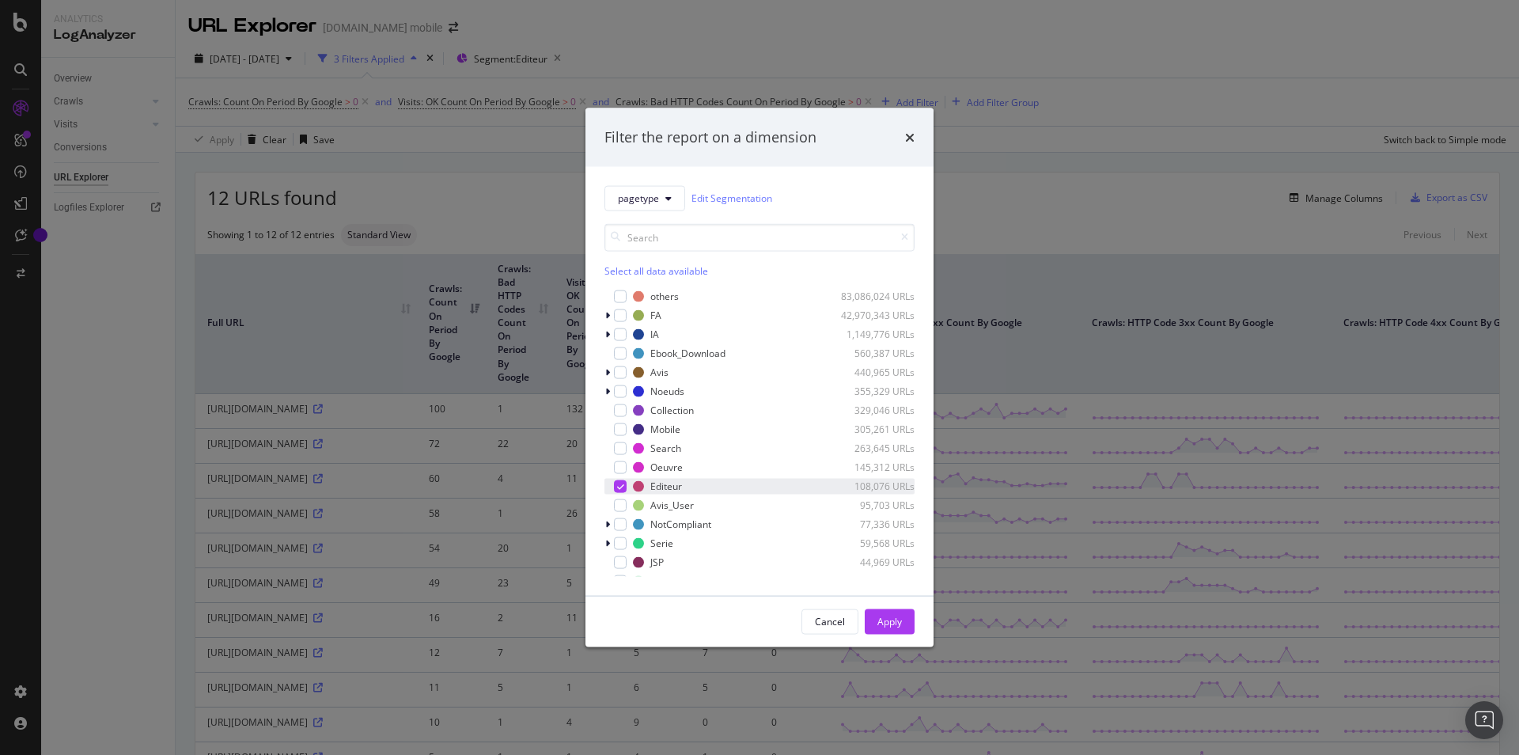
click at [620, 483] on icon "modal" at bounding box center [620, 486] width 7 height 8
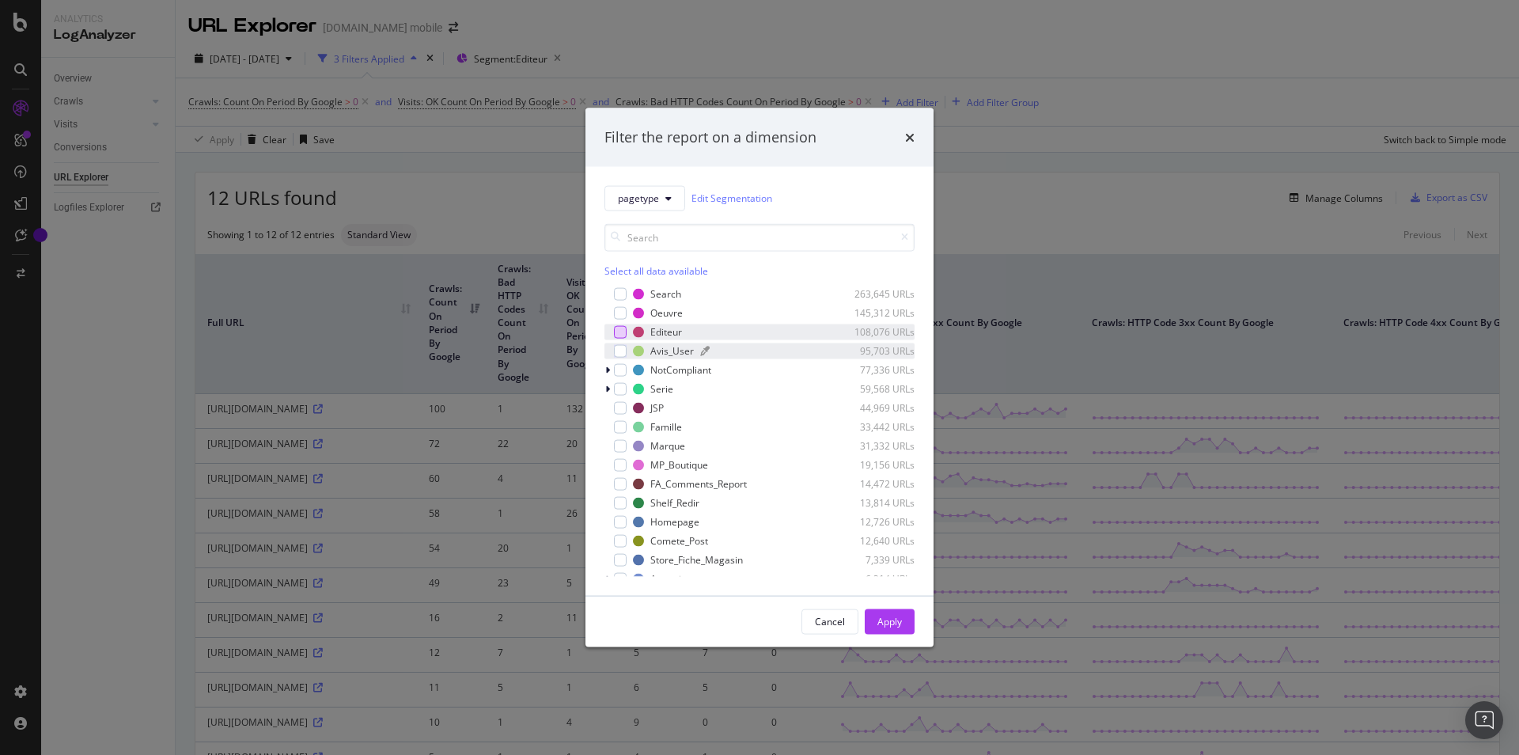
scroll to position [169, 0]
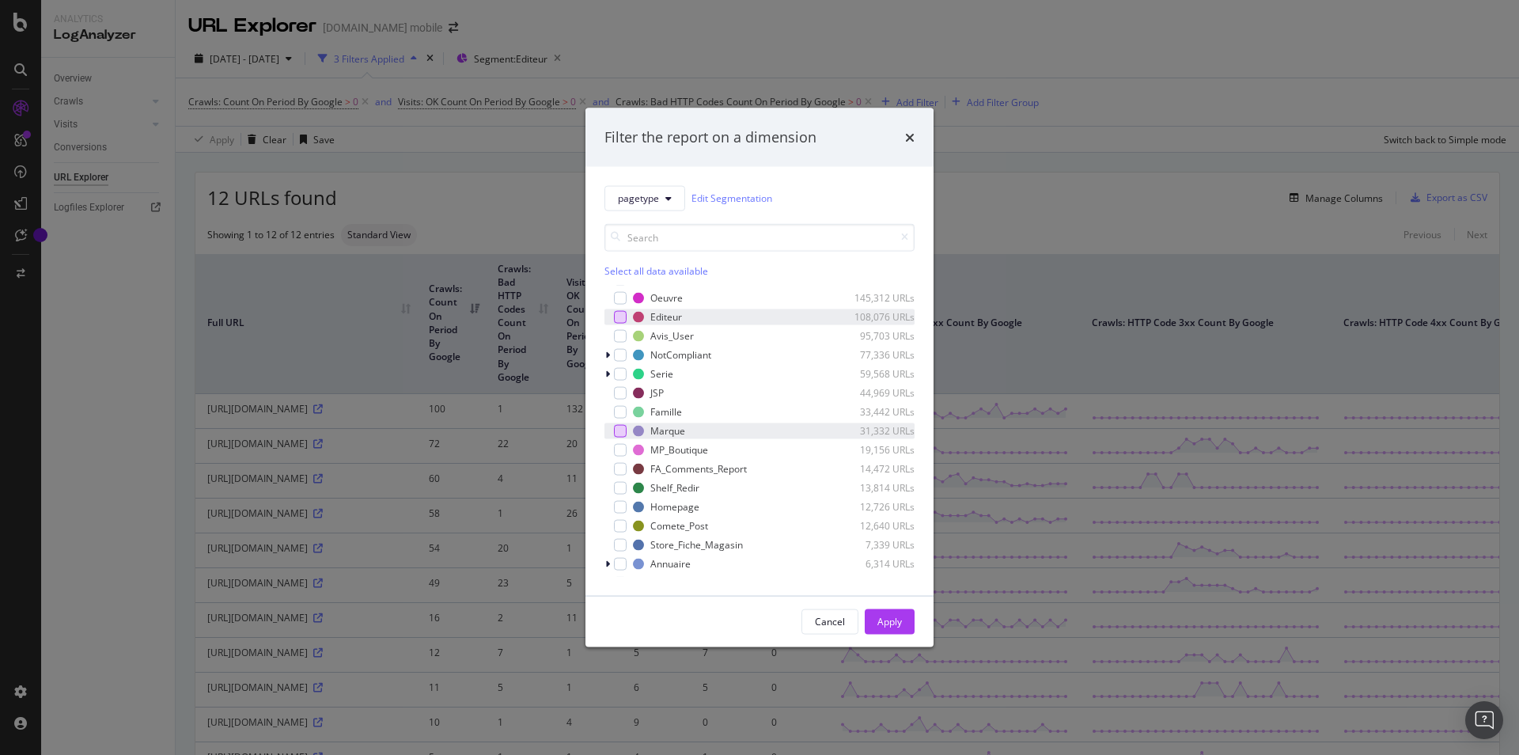
click at [626, 426] on div "modal" at bounding box center [620, 430] width 13 height 13
click at [895, 623] on div "Apply" at bounding box center [889, 621] width 25 height 13
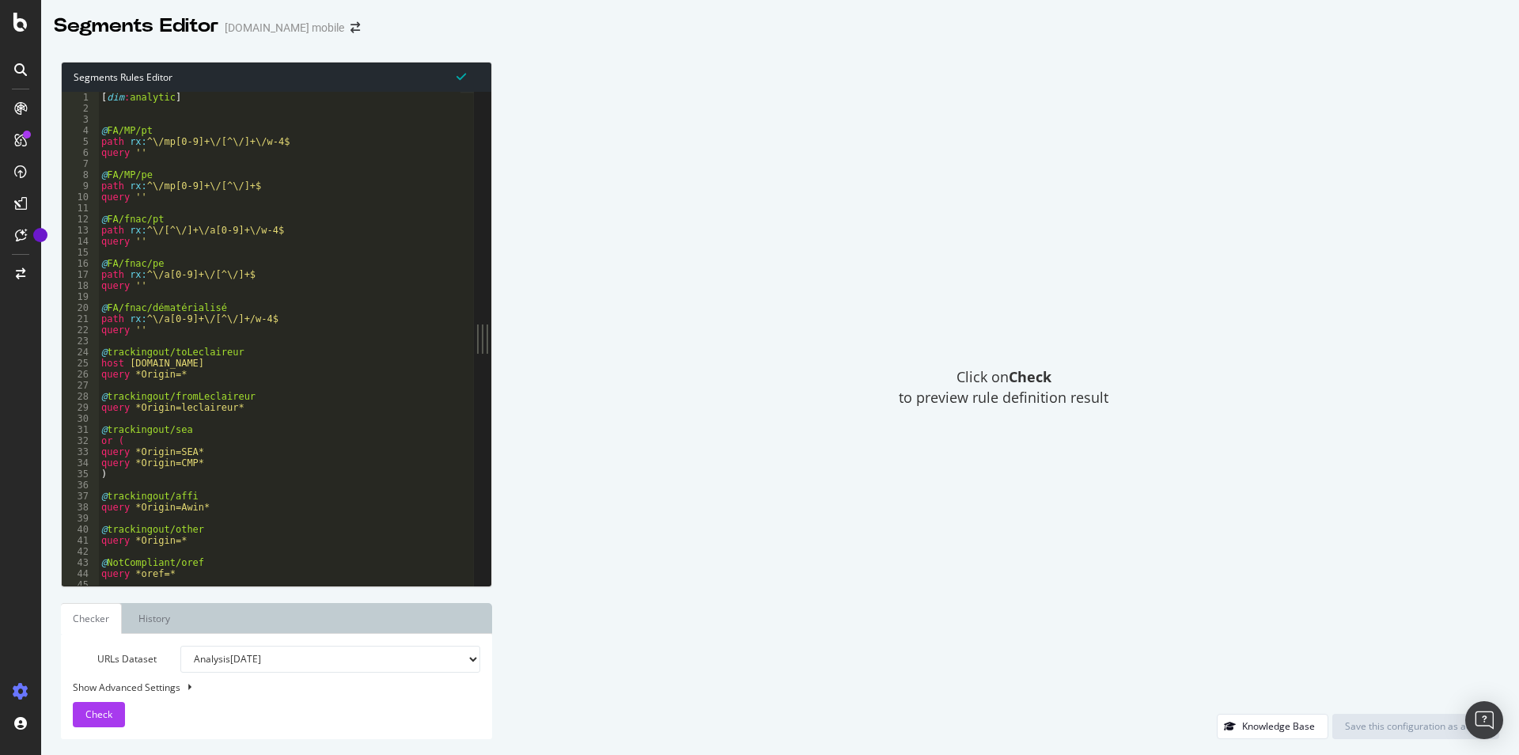
type textarea "query *Origin=*"
click at [324, 369] on div "[ dim : analytic ] @ FA/MP/pt path rx : ^\/mp[0-9]+\/[^\/]+\/w-4$ query '' @ FA…" at bounding box center [333, 343] width 471 height 502
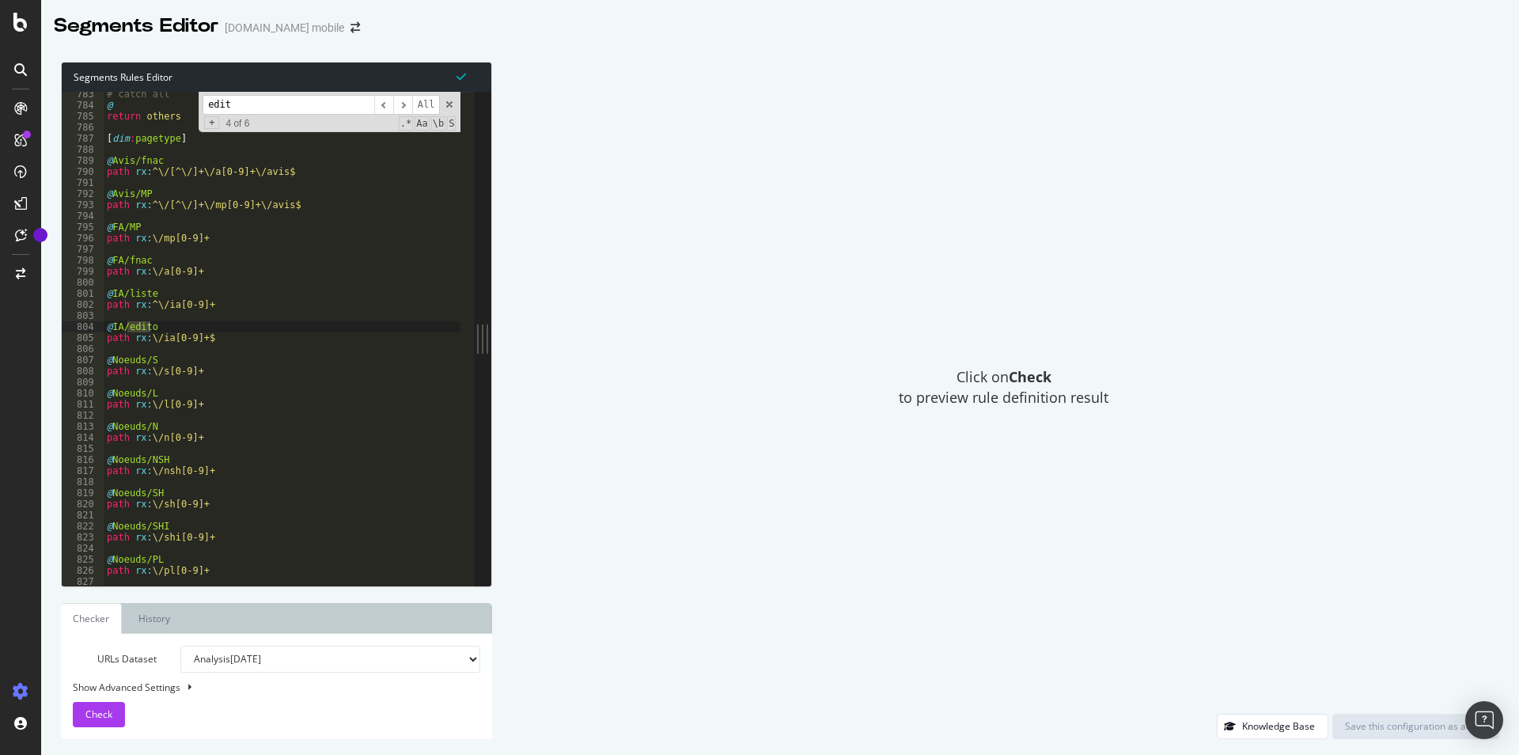
scroll to position [2009, 0]
type input "edit"
click at [384, 110] on span "​" at bounding box center [383, 105] width 19 height 20
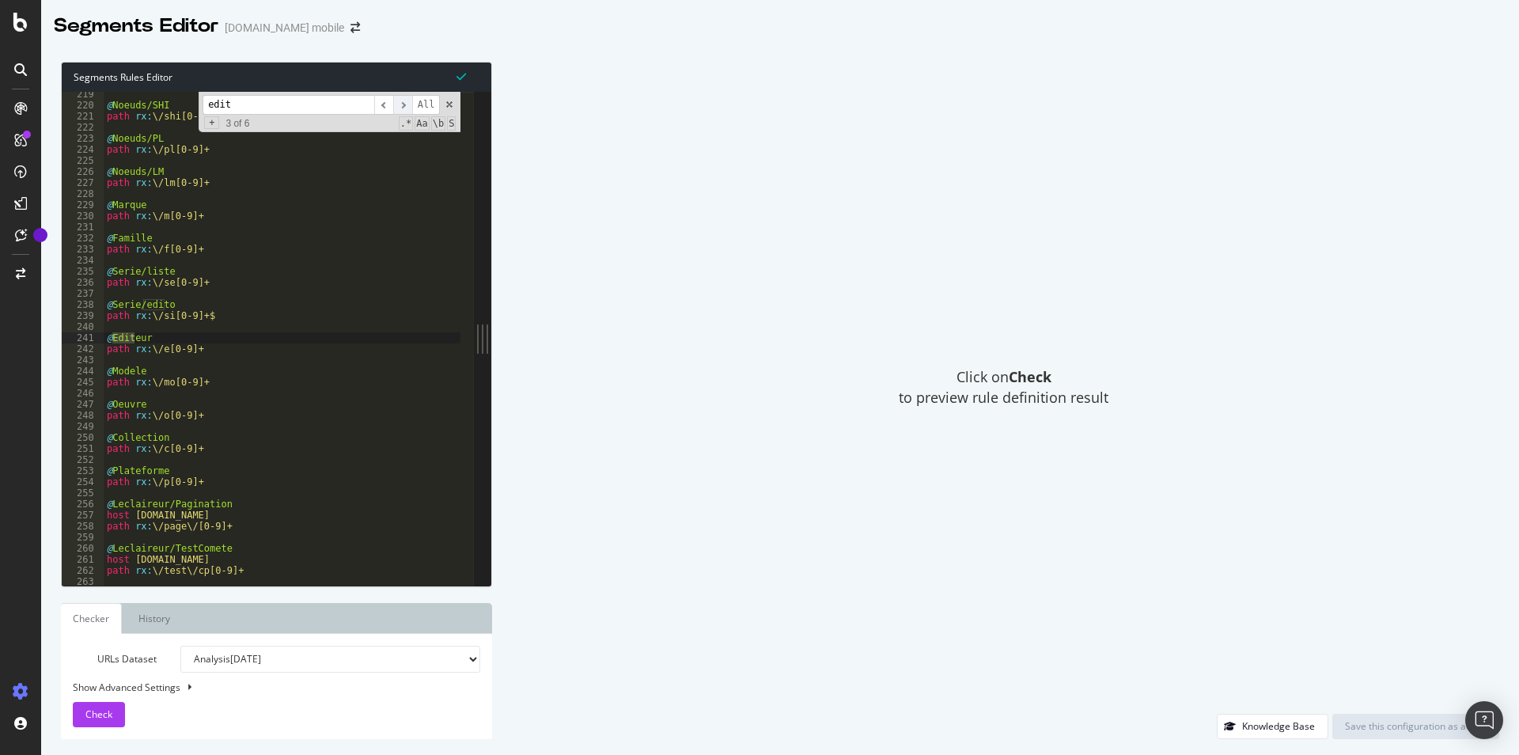
click at [403, 110] on span "​" at bounding box center [402, 105] width 19 height 20
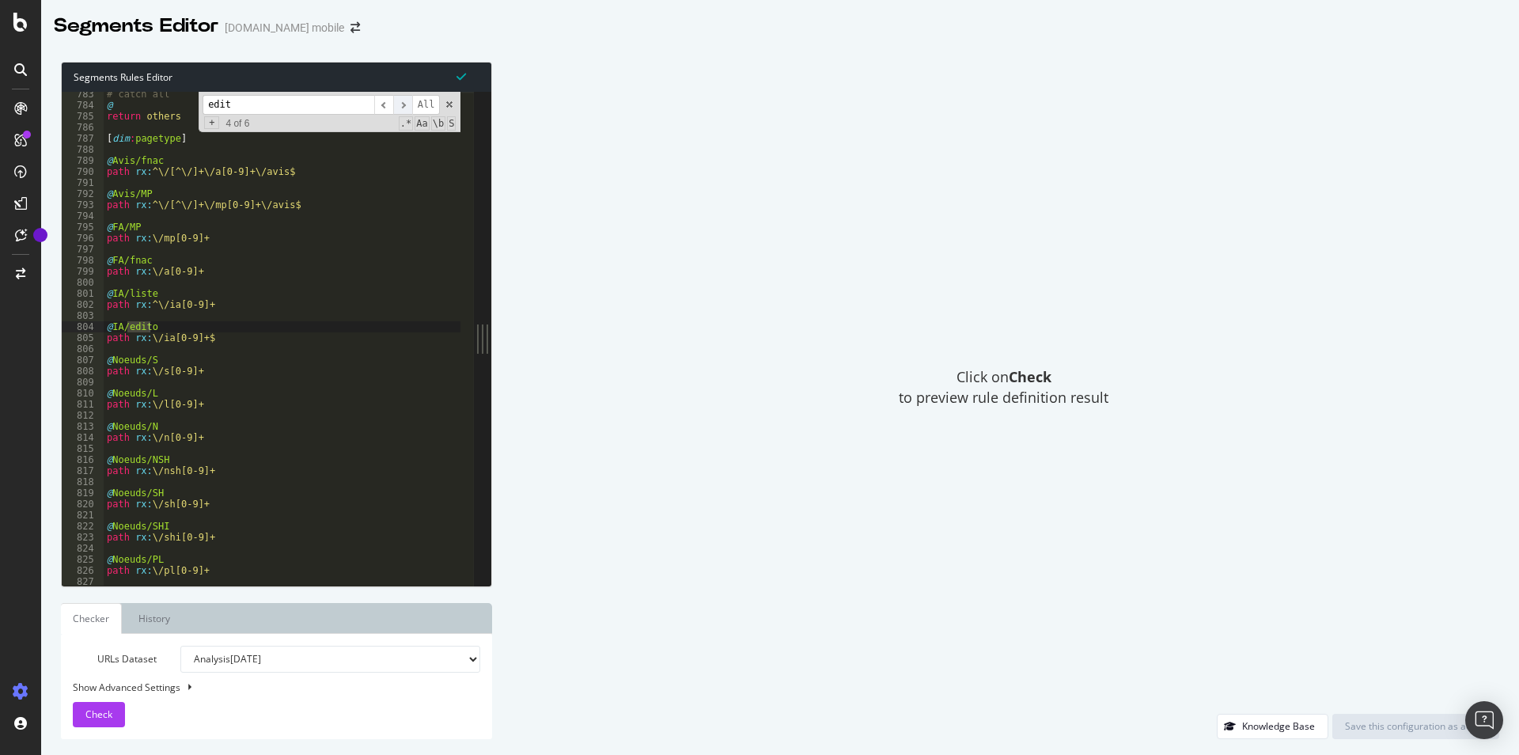
click at [403, 110] on span "​" at bounding box center [402, 105] width 19 height 20
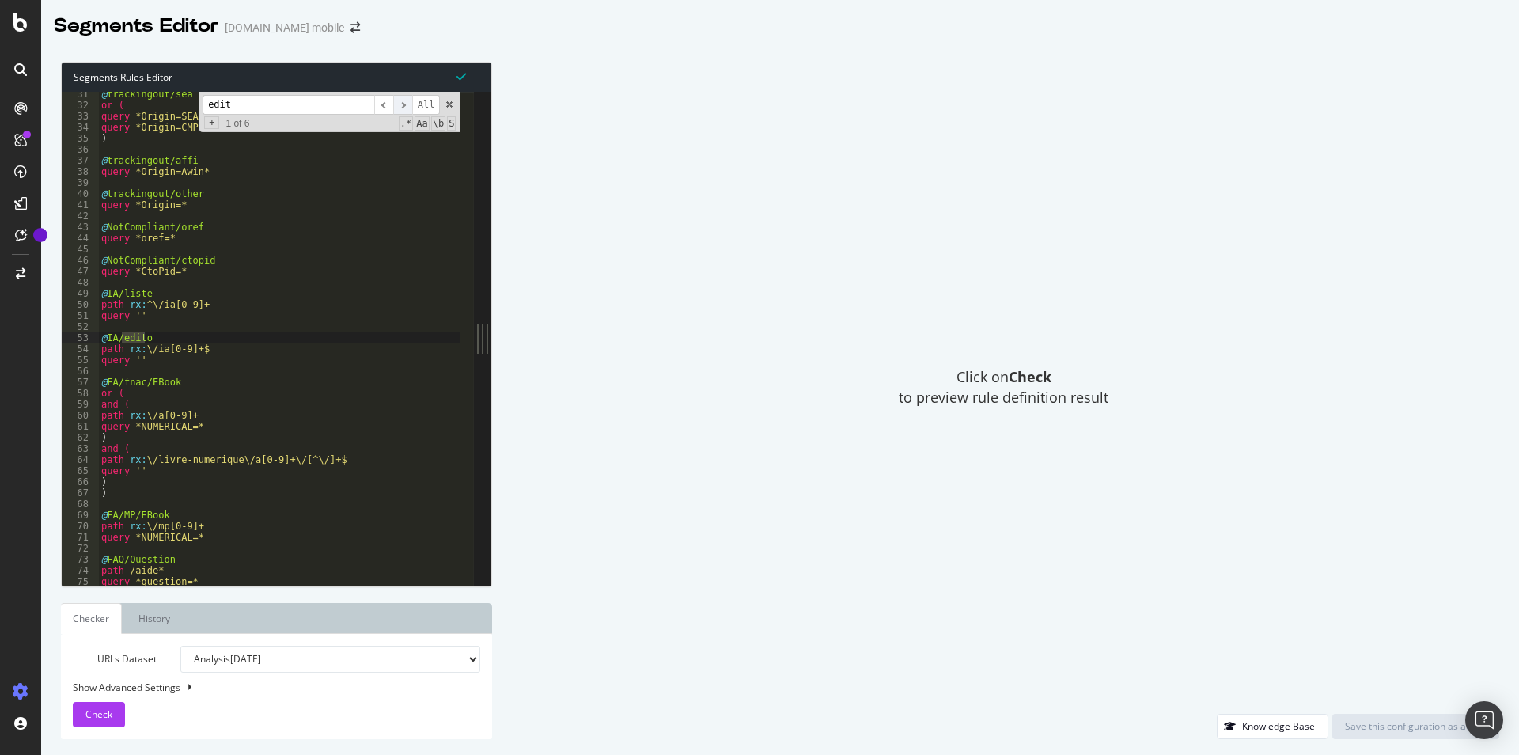
click at [403, 110] on span "​" at bounding box center [402, 105] width 19 height 20
